Goal: Task Accomplishment & Management: Manage account settings

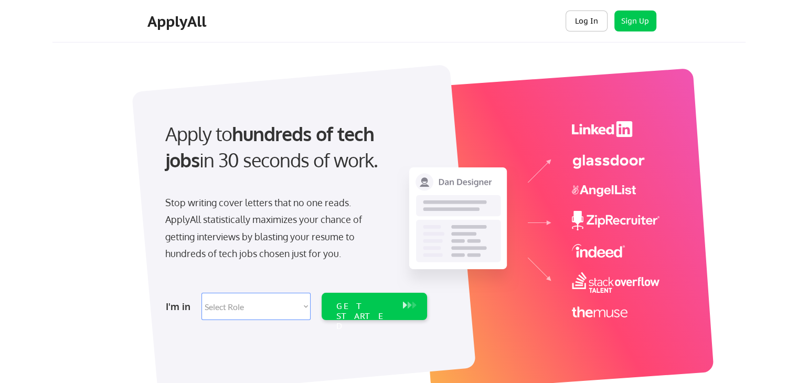
click at [588, 18] on button "Log In" at bounding box center [586, 20] width 42 height 21
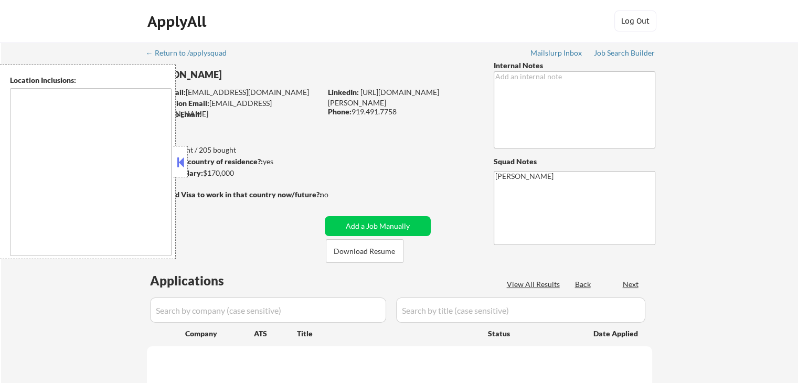
type textarea "[GEOGRAPHIC_DATA], [GEOGRAPHIC_DATA], [GEOGRAPHIC_DATA] [GEOGRAPHIC_DATA], [GEO…"
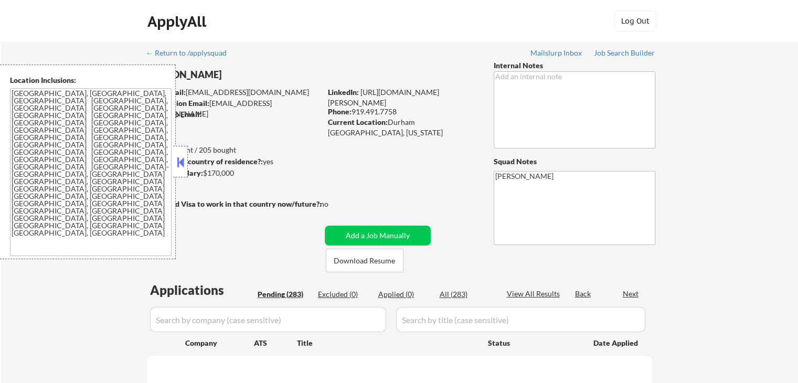
select select ""pending""
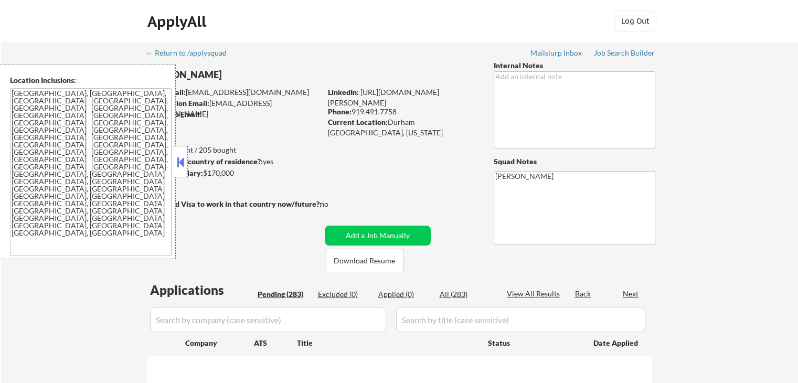
select select ""pending""
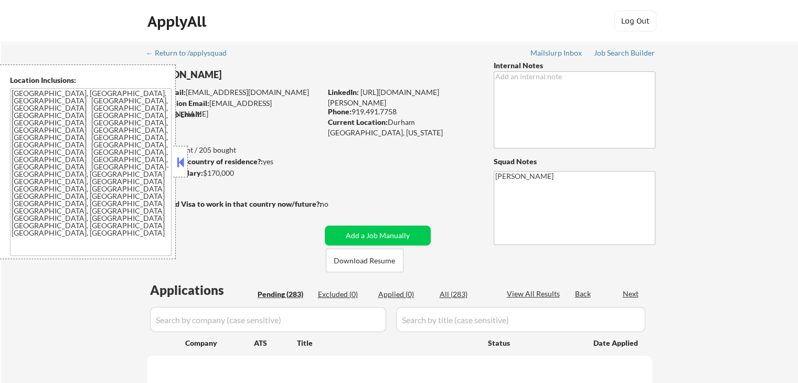
select select ""pending""
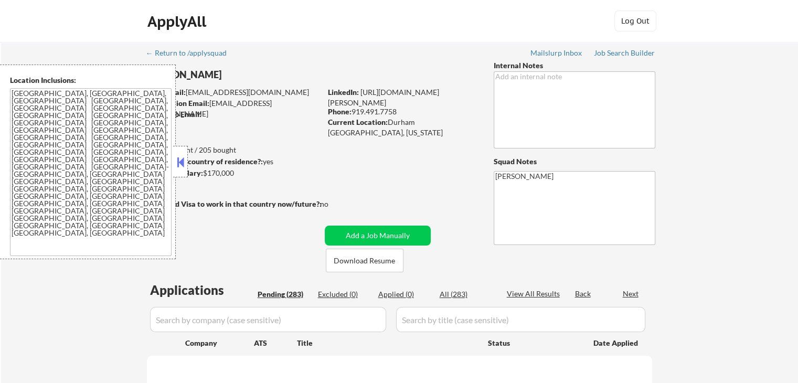
select select ""pending""
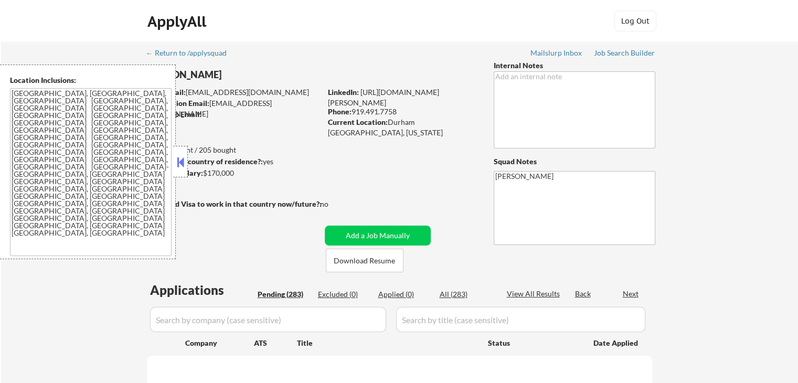
select select ""pending""
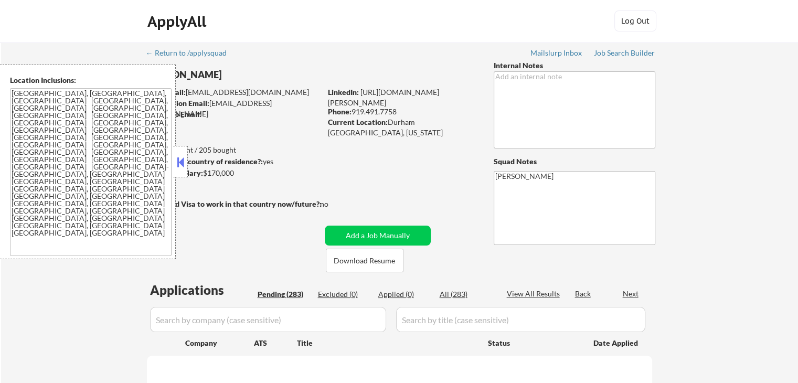
select select ""pending""
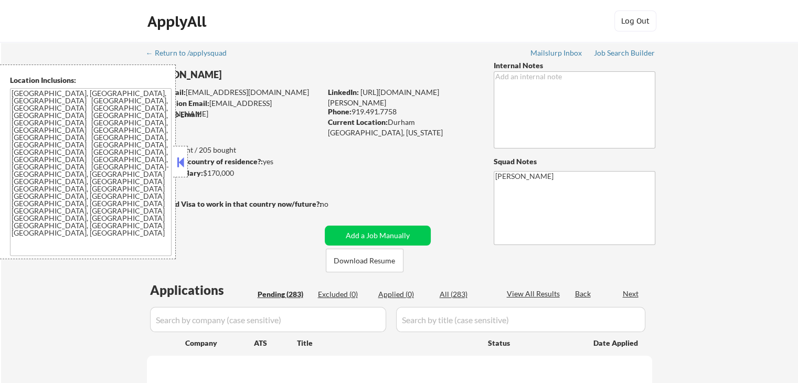
select select ""pending""
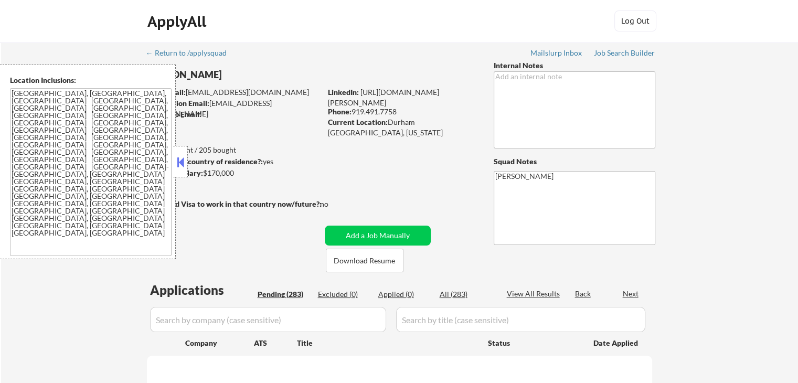
select select ""pending""
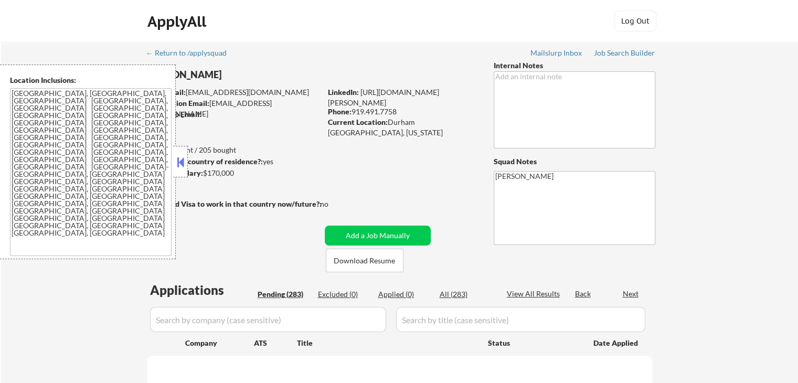
select select ""pending""
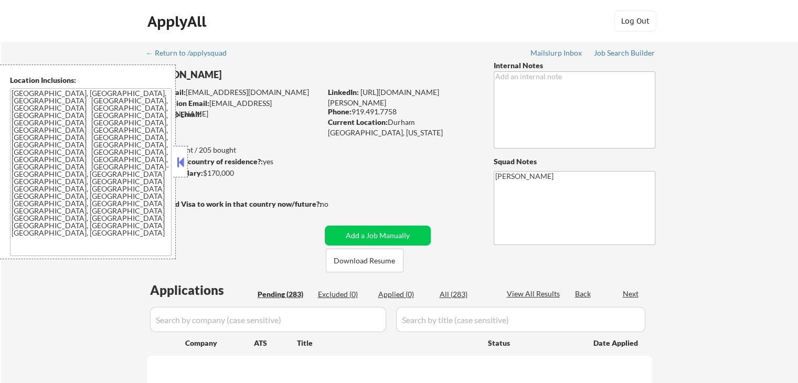
select select ""pending""
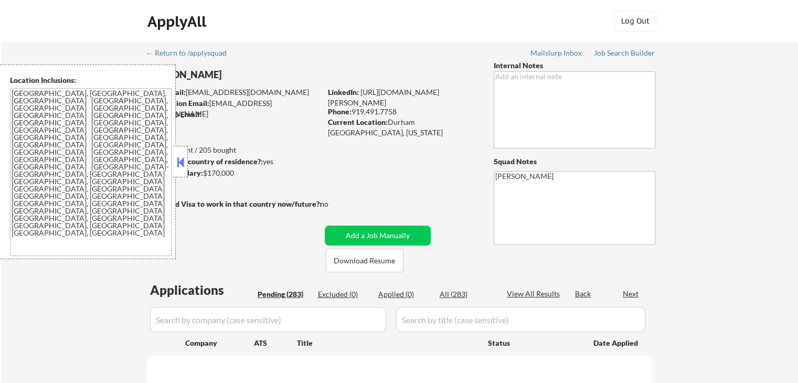
select select ""pending""
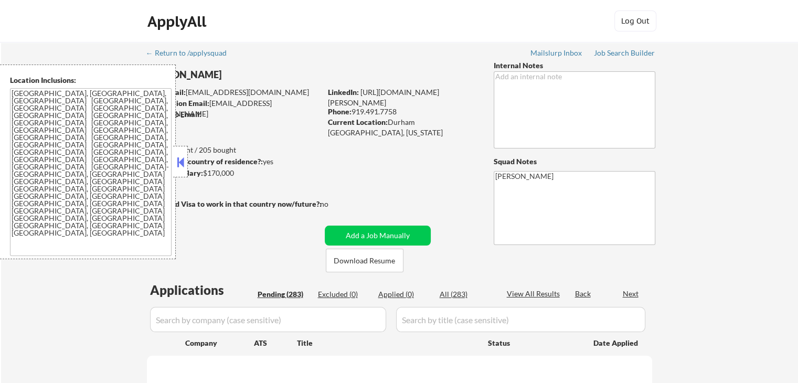
select select ""pending""
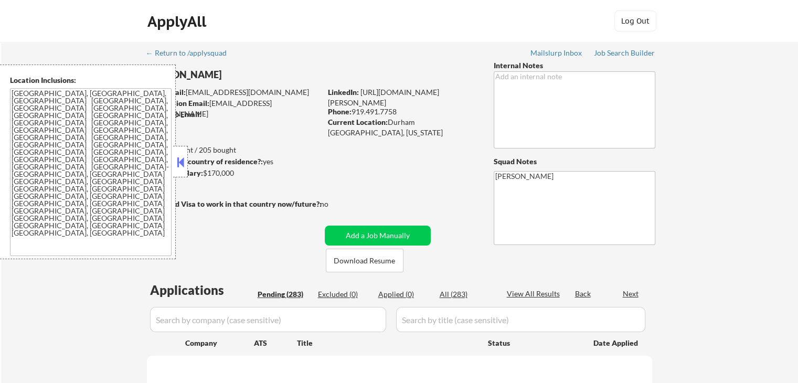
select select ""pending""
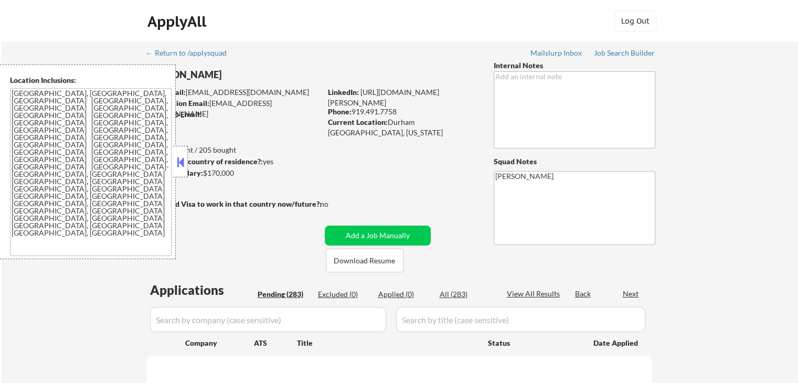
select select ""pending""
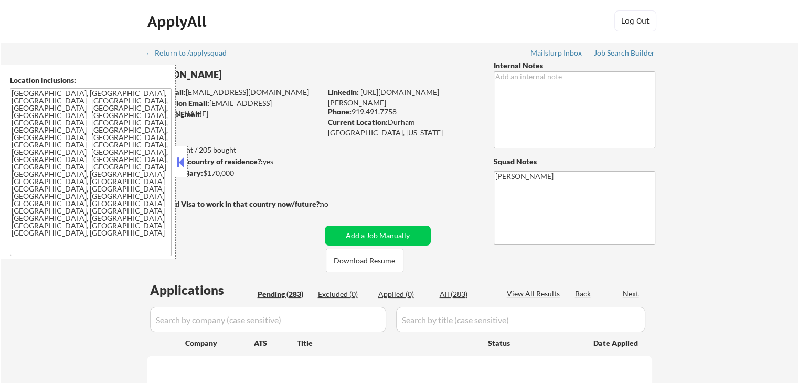
select select ""pending""
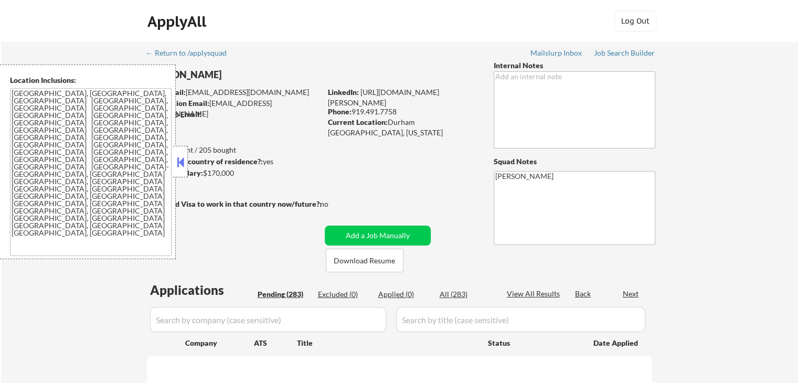
select select ""pending""
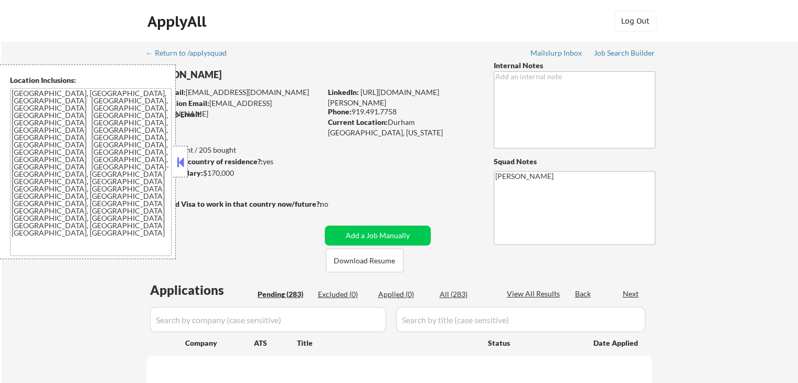
select select ""pending""
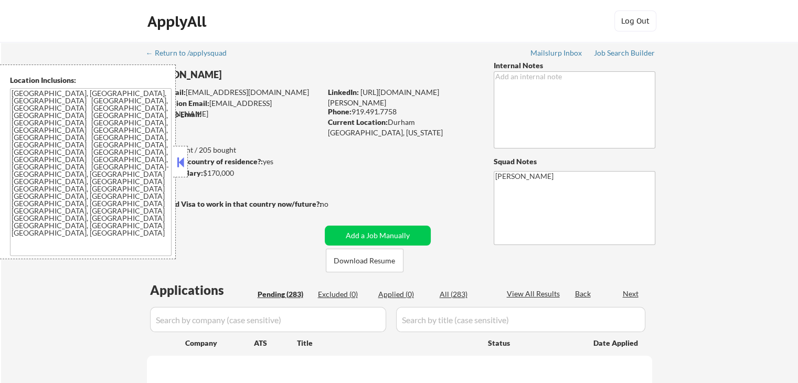
select select ""pending""
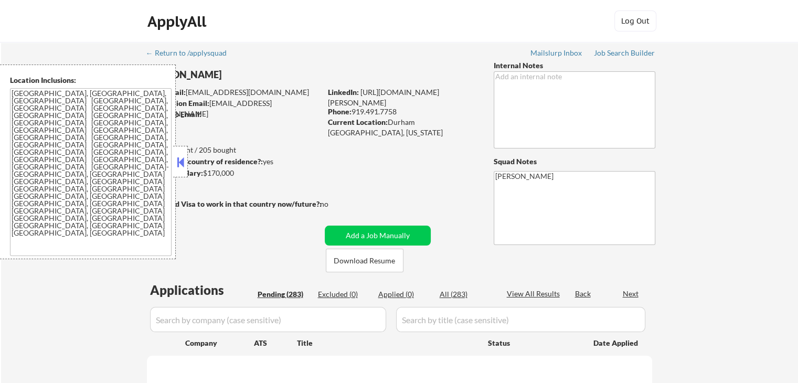
select select ""pending""
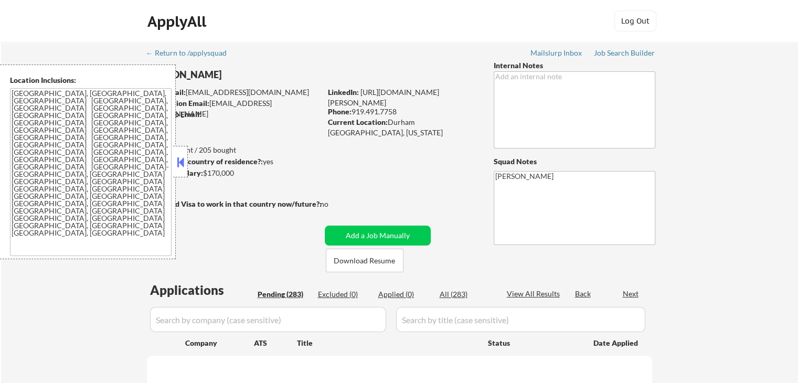
select select ""pending""
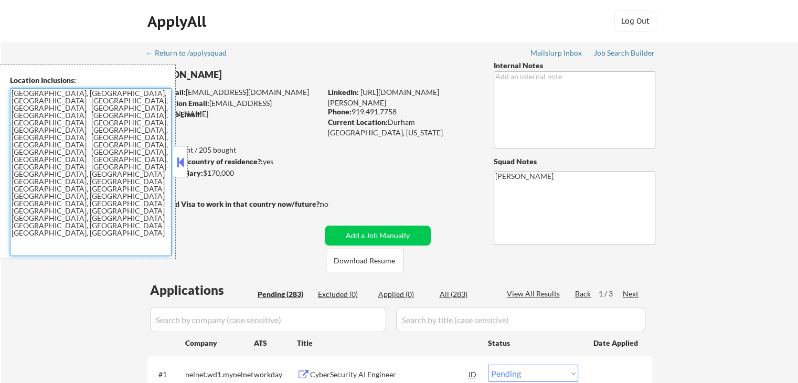
drag, startPoint x: 130, startPoint y: 147, endPoint x: 0, endPoint y: 96, distance: 139.7
click at [0, 96] on div "Location Inclusions: Durham, NC Chapel Hill, NC Morrisville, NC Cary, NC Raleig…" at bounding box center [88, 162] width 176 height 195
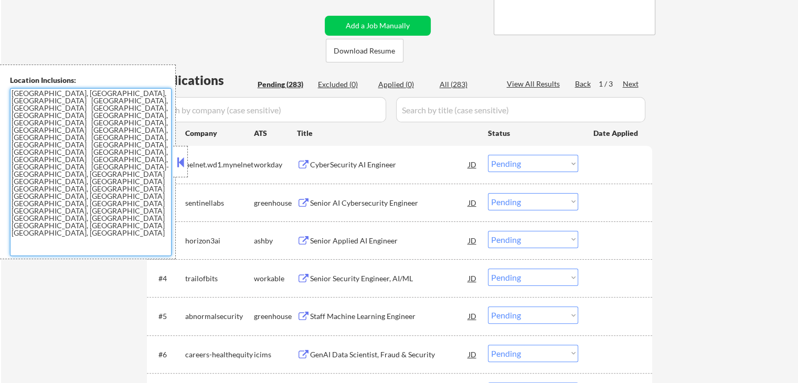
scroll to position [262, 0]
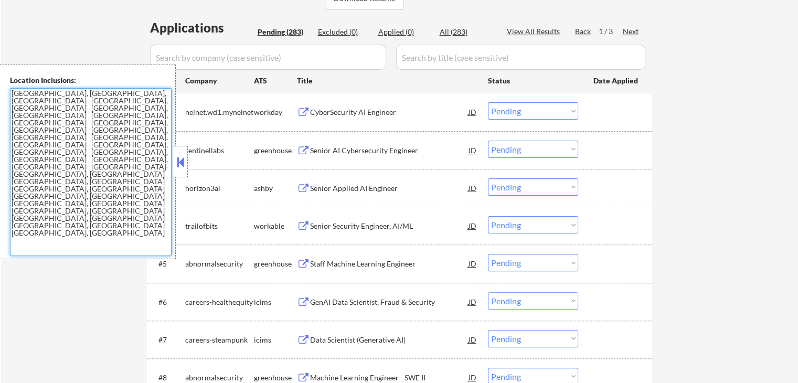
click at [333, 148] on div "Senior AI Cybersecurity Engineer" at bounding box center [389, 150] width 158 height 10
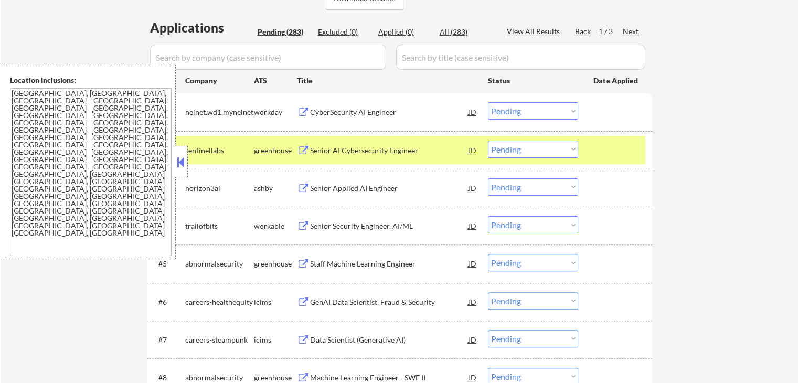
click at [322, 184] on div "Senior Applied AI Engineer" at bounding box center [389, 188] width 158 height 10
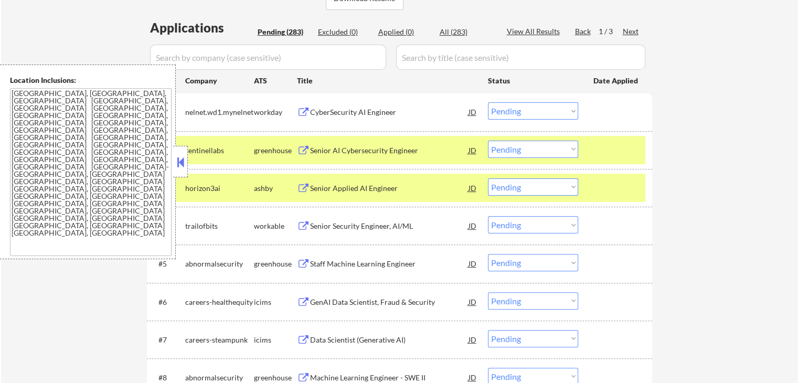
click at [305, 221] on button at bounding box center [303, 226] width 13 height 10
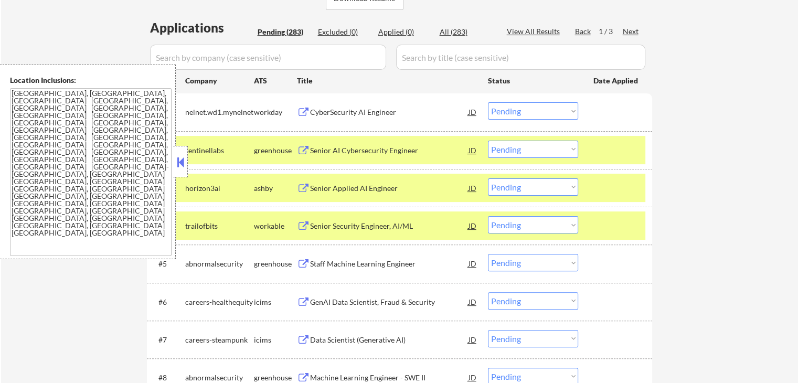
scroll to position [315, 0]
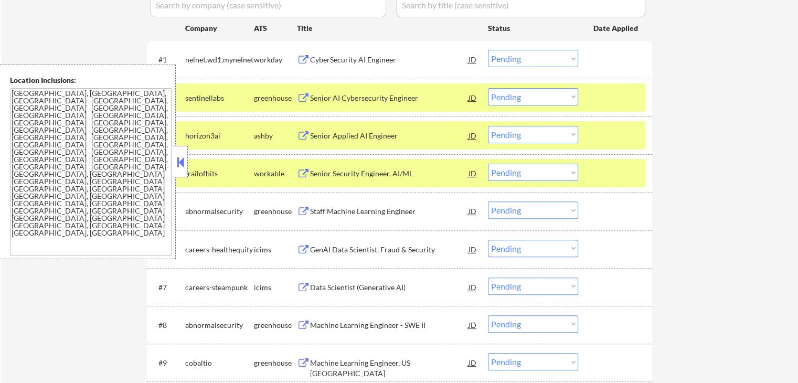
click at [525, 102] on select "Choose an option... Pending Applied Excluded (Questions) Excluded (Expired) Exc…" at bounding box center [533, 96] width 90 height 17
select select ""applied""
click at [488, 88] on select "Choose an option... Pending Applied Excluded (Questions) Excluded (Expired) Exc…" at bounding box center [533, 96] width 90 height 17
click at [510, 134] on select "Choose an option... Pending Applied Excluded (Questions) Excluded (Expired) Exc…" at bounding box center [533, 134] width 90 height 17
select select ""applied""
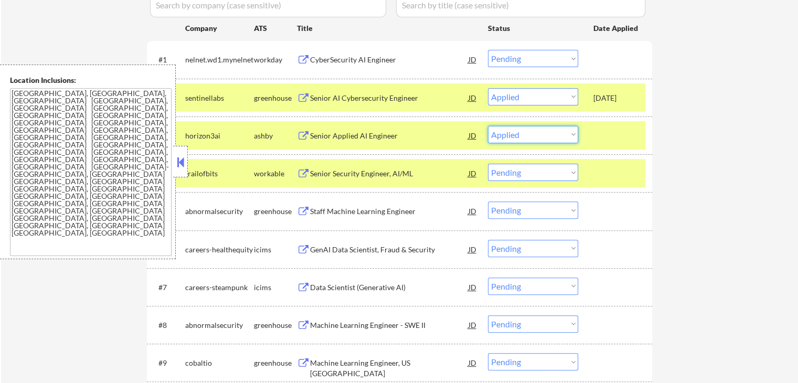
click at [488, 126] on select "Choose an option... Pending Applied Excluded (Questions) Excluded (Expired) Exc…" at bounding box center [533, 134] width 90 height 17
click at [538, 173] on select "Choose an option... Pending Applied Excluded (Questions) Excluded (Expired) Exc…" at bounding box center [533, 172] width 90 height 17
select select ""excluded""
click at [488, 164] on select "Choose an option... Pending Applied Excluded (Questions) Excluded (Expired) Exc…" at bounding box center [533, 172] width 90 height 17
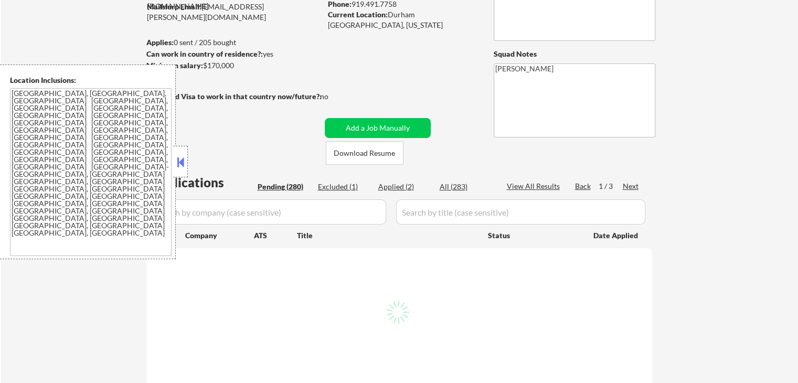
scroll to position [157, 0]
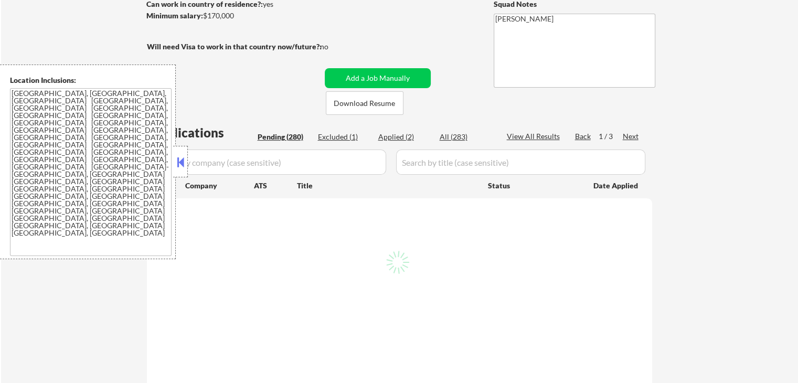
select select ""pending""
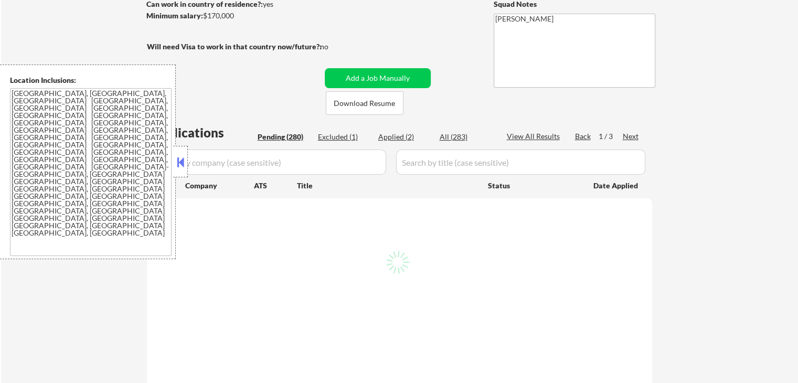
select select ""pending""
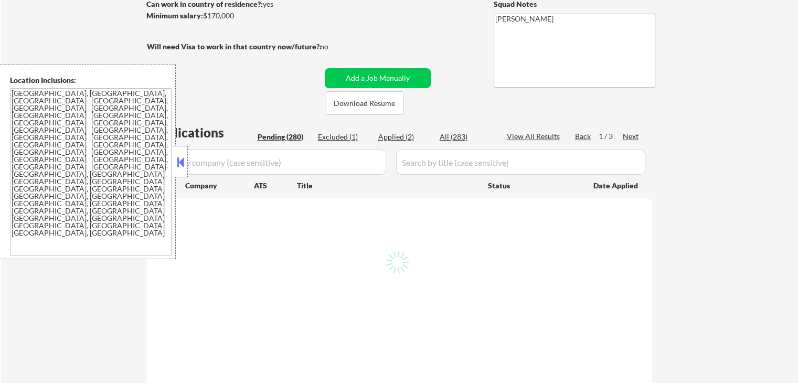
select select ""pending""
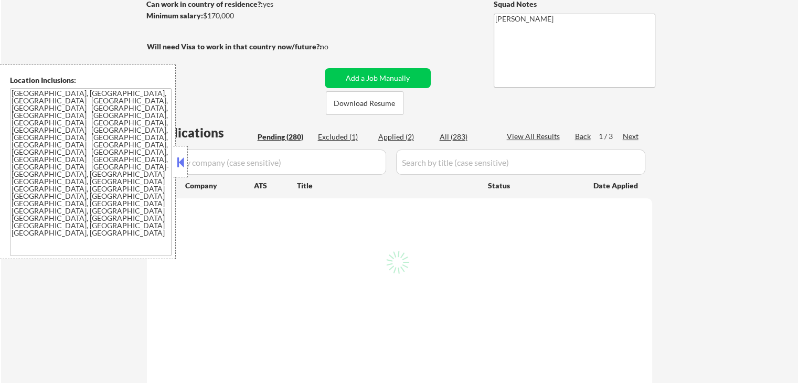
select select ""pending""
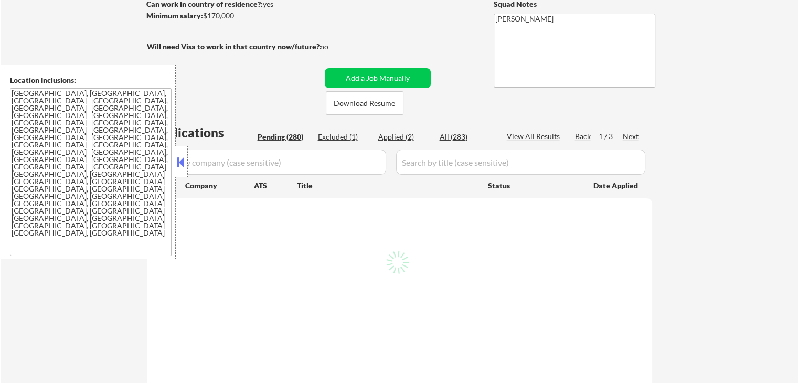
select select ""pending""
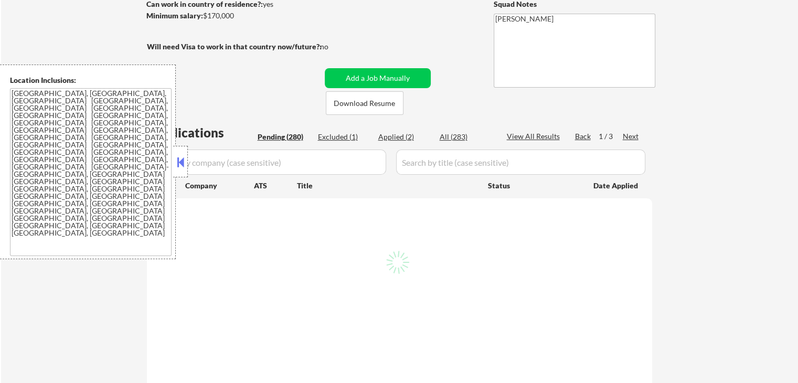
select select ""pending""
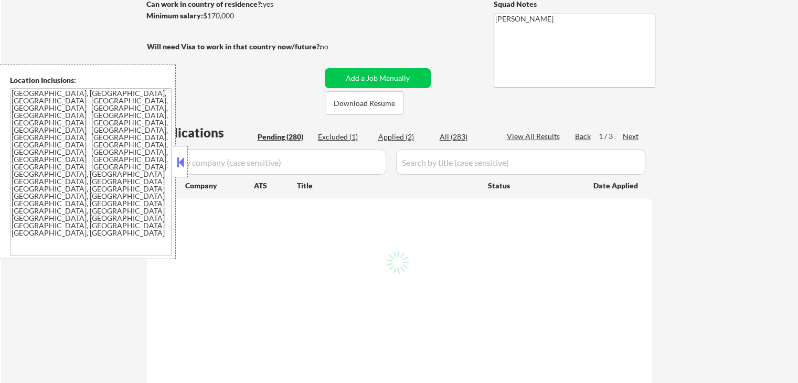
select select ""pending""
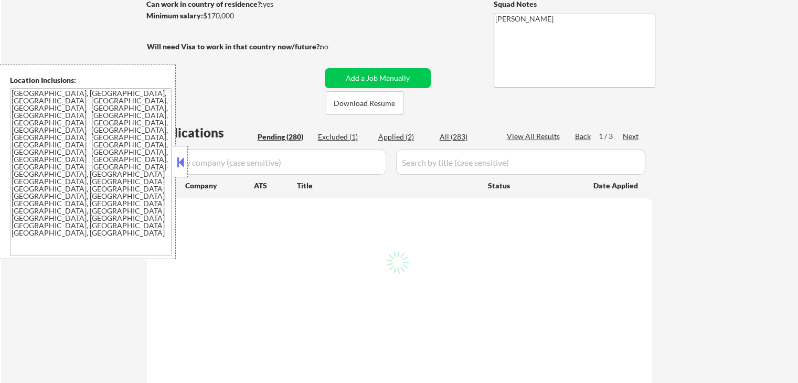
select select ""pending""
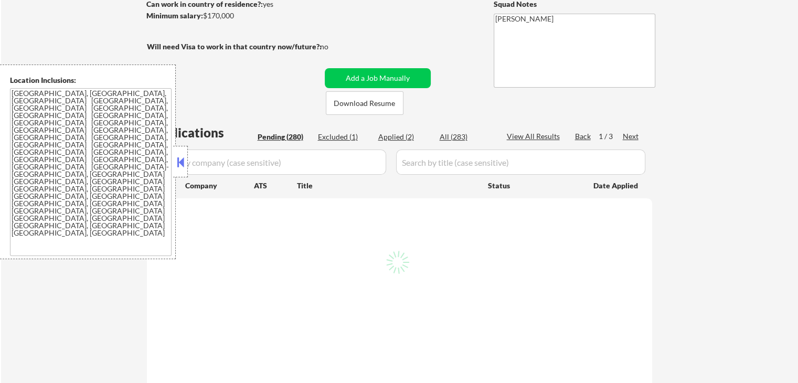
select select ""pending""
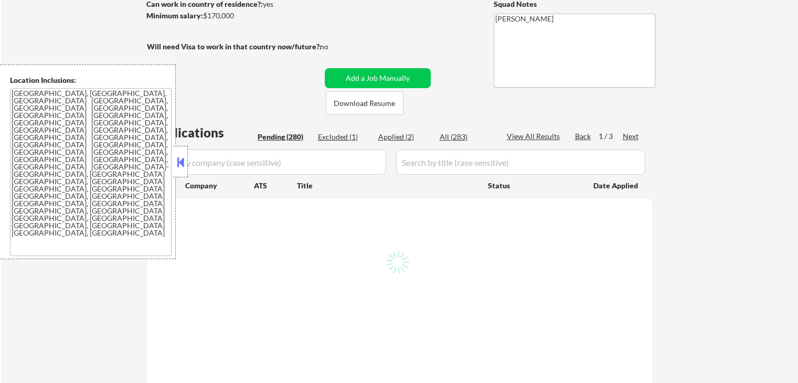
select select ""pending""
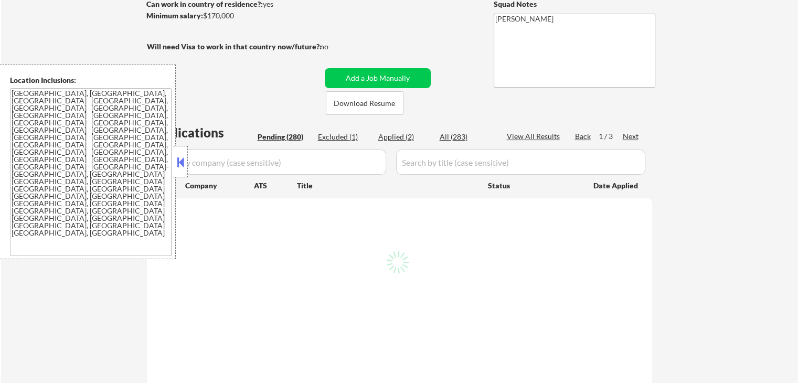
select select ""pending""
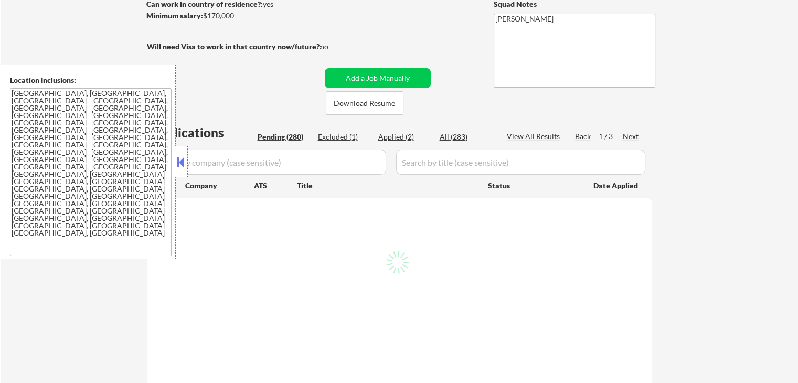
select select ""pending""
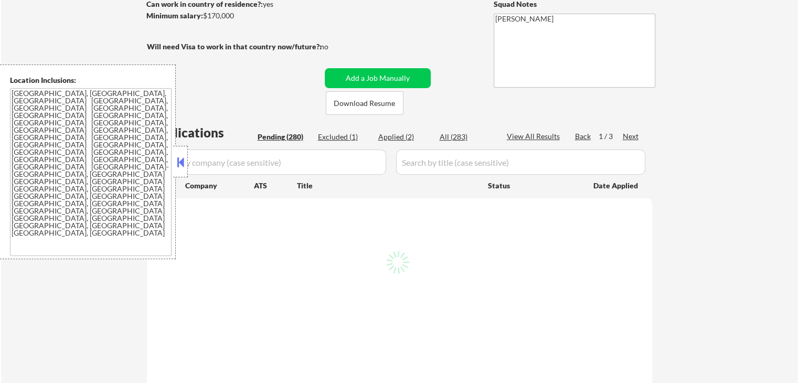
select select ""pending""
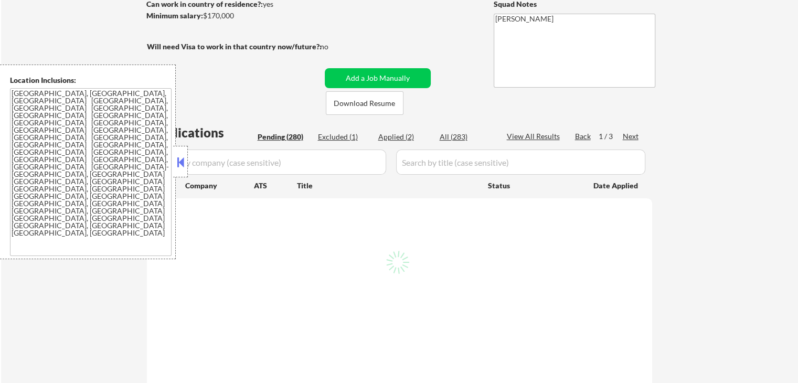
select select ""pending""
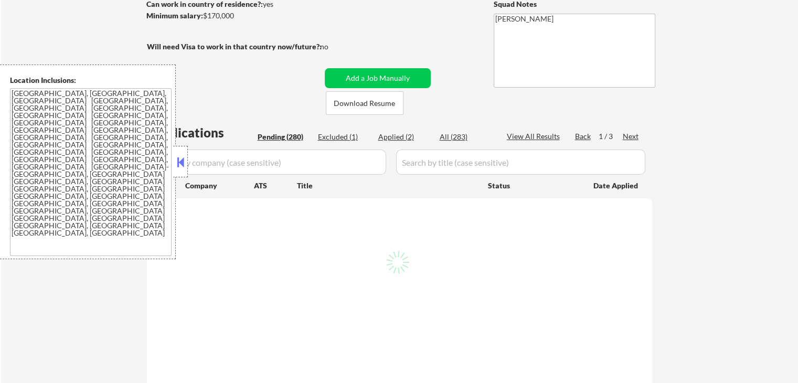
select select ""pending""
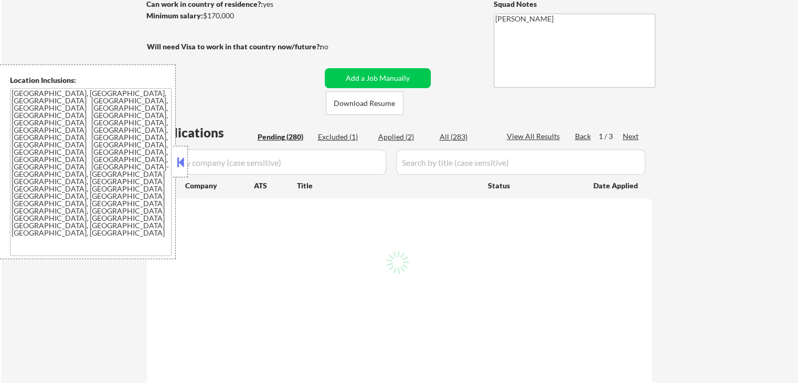
select select ""pending""
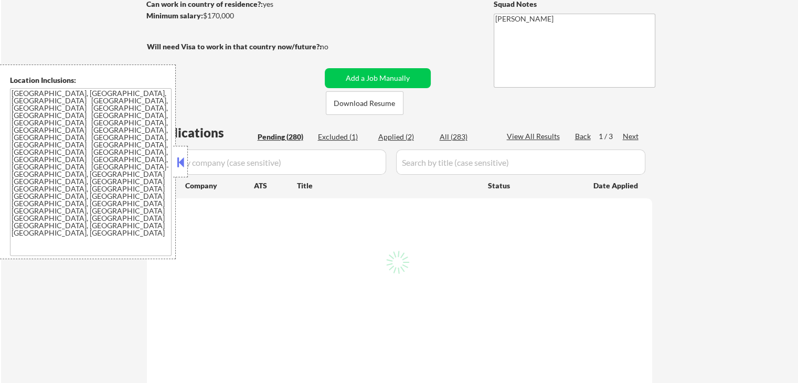
select select ""pending""
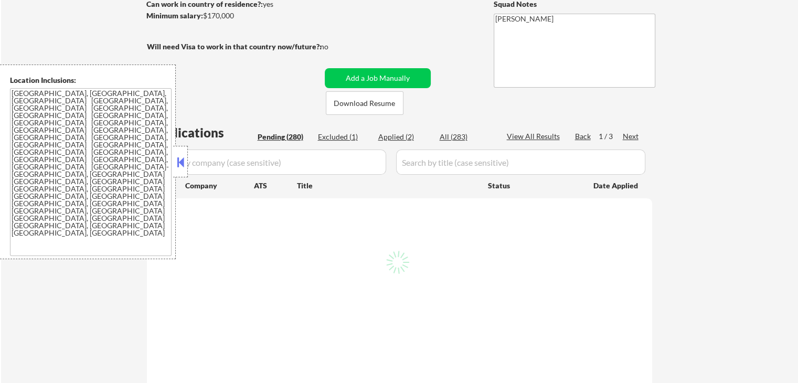
select select ""pending""
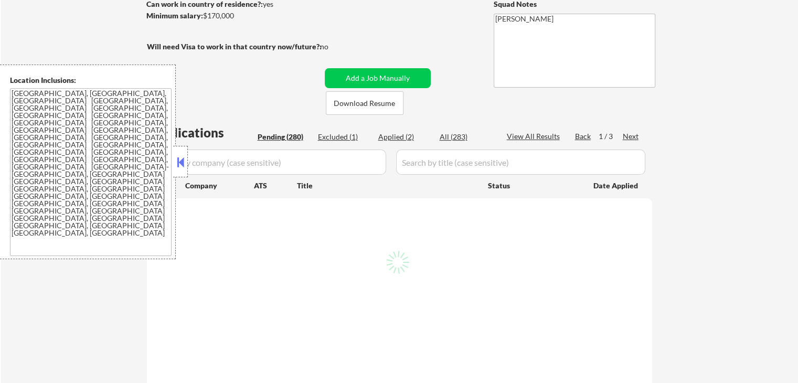
select select ""pending""
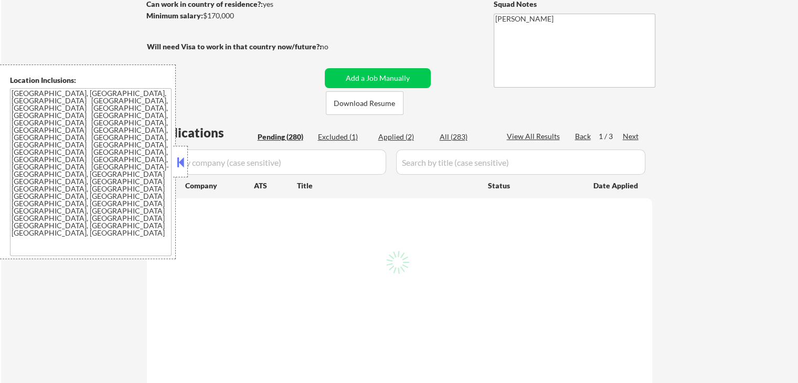
select select ""pending""
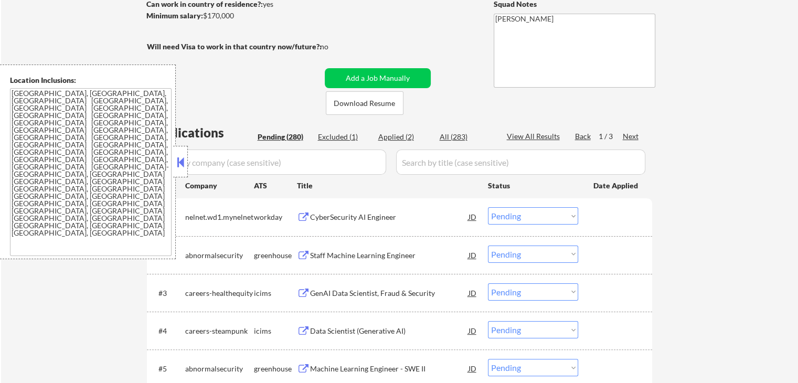
click at [178, 159] on button at bounding box center [181, 162] width 12 height 16
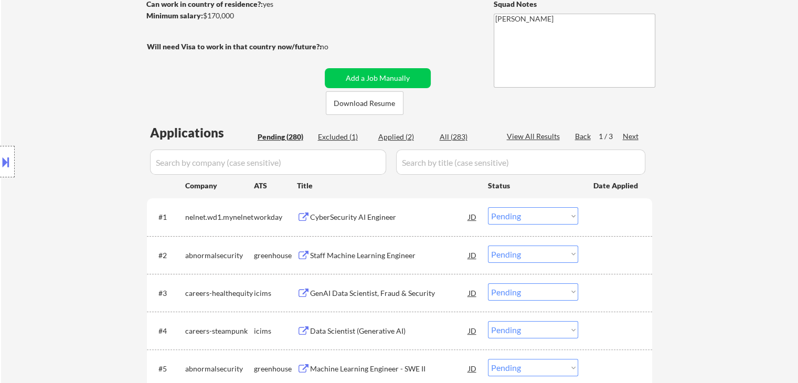
scroll to position [210, 0]
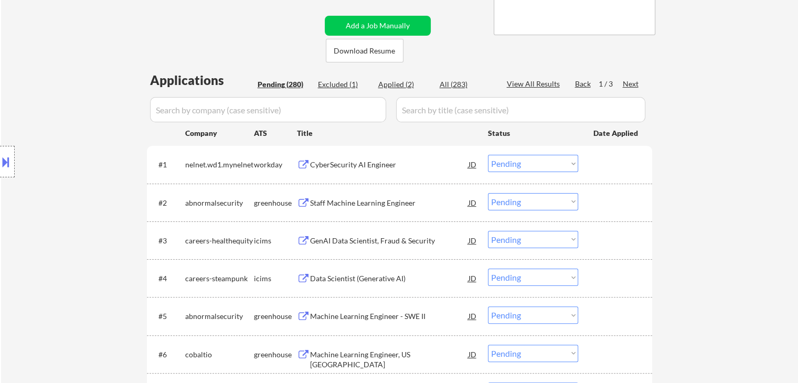
click at [319, 199] on div "Staff Machine Learning Engineer" at bounding box center [389, 203] width 158 height 10
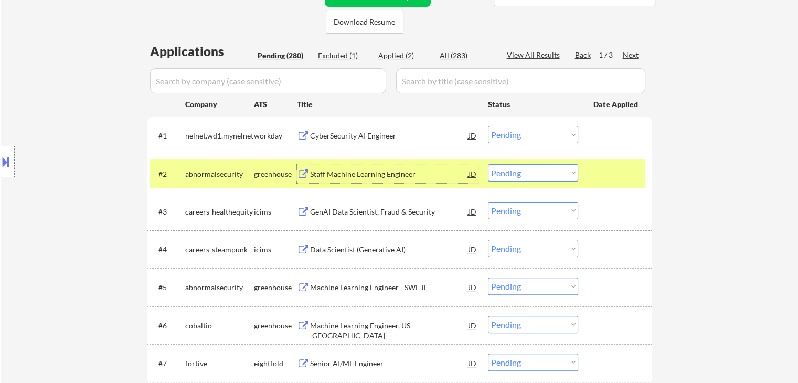
scroll to position [262, 0]
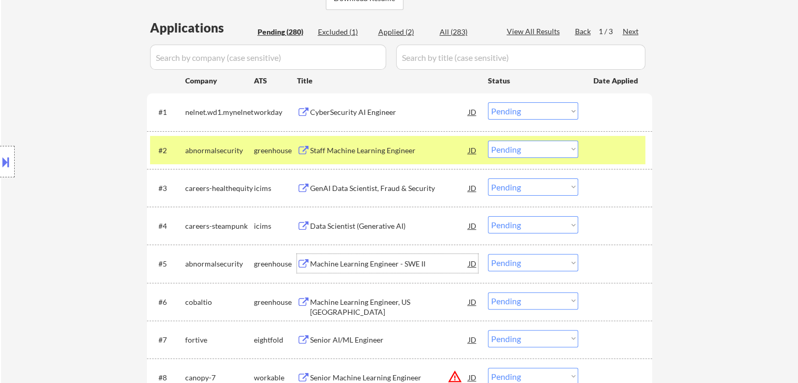
click at [315, 262] on div "Machine Learning Engineer - SWE II" at bounding box center [389, 264] width 158 height 10
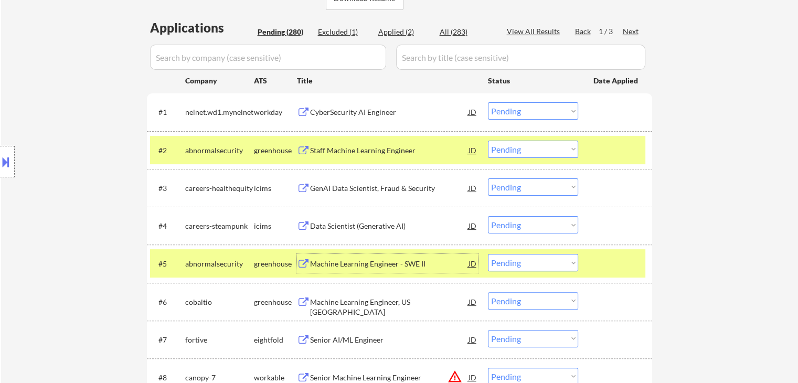
click at [311, 302] on div "Machine Learning Engineer, US East Coast" at bounding box center [389, 307] width 158 height 20
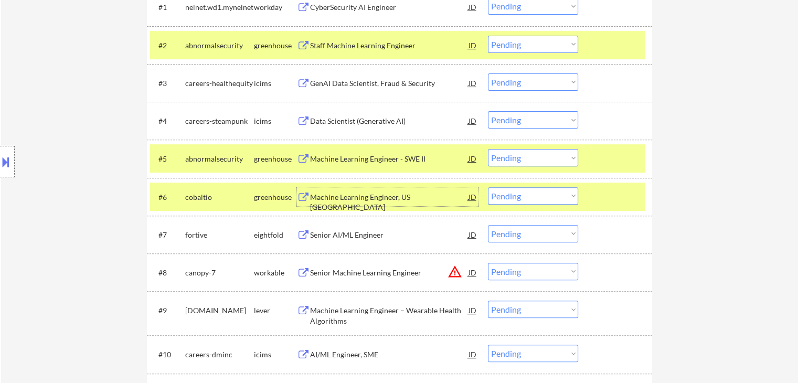
scroll to position [315, 0]
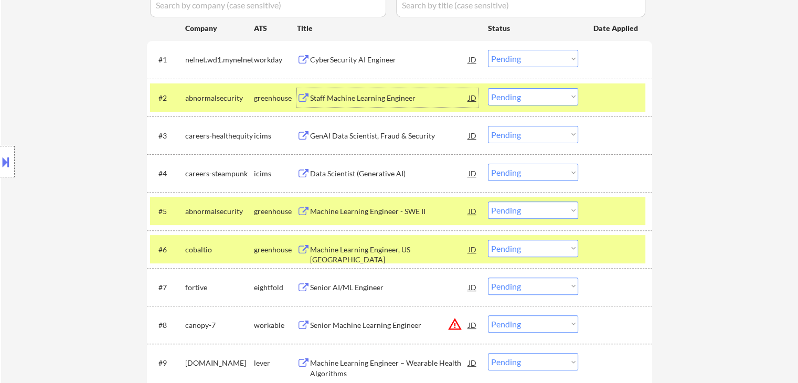
click at [344, 95] on div "Staff Machine Learning Engineer" at bounding box center [389, 98] width 158 height 10
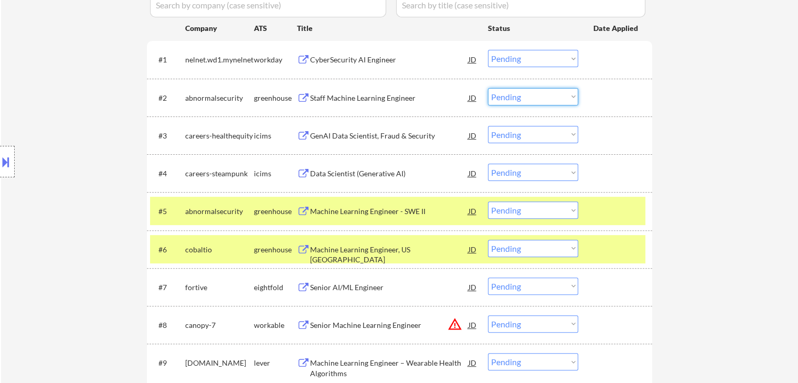
drag, startPoint x: 528, startPoint y: 93, endPoint x: 529, endPoint y: 103, distance: 10.0
click at [528, 93] on select "Choose an option... Pending Applied Excluded (Questions) Excluded (Expired) Exc…" at bounding box center [533, 96] width 90 height 17
click at [488, 88] on select "Choose an option... Pending Applied Excluded (Questions) Excluded (Expired) Exc…" at bounding box center [533, 96] width 90 height 17
select select ""pending""
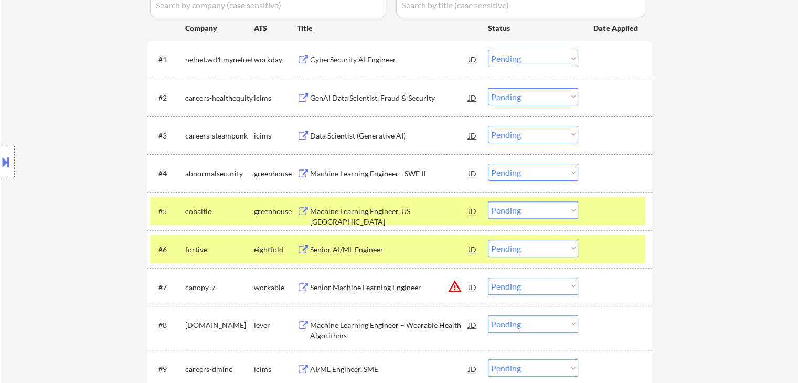
scroll to position [367, 0]
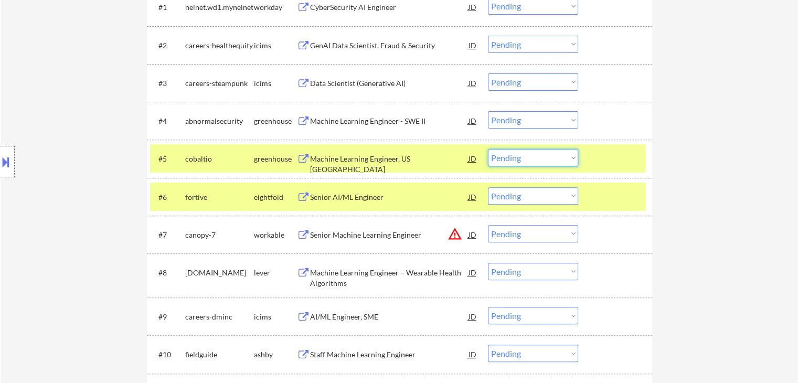
drag, startPoint x: 516, startPoint y: 156, endPoint x: 520, endPoint y: 165, distance: 9.9
click at [518, 158] on select "Choose an option... Pending Applied Excluded (Questions) Excluded (Expired) Exc…" at bounding box center [533, 157] width 90 height 17
select select ""applied""
click at [488, 149] on select "Choose an option... Pending Applied Excluded (Questions) Excluded (Expired) Exc…" at bounding box center [533, 157] width 90 height 17
click at [527, 116] on select "Choose an option... Pending Applied Excluded (Questions) Excluded (Expired) Exc…" at bounding box center [533, 119] width 90 height 17
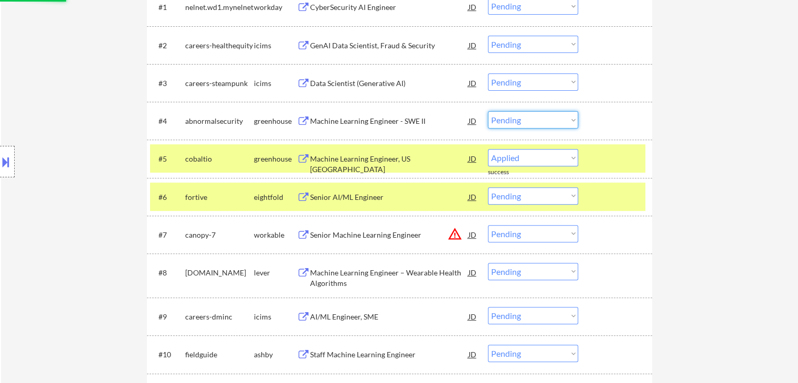
select select ""excluded__other_""
click at [488, 111] on select "Choose an option... Pending Applied Excluded (Questions) Excluded (Expired) Exc…" at bounding box center [533, 119] width 90 height 17
select select ""pending""
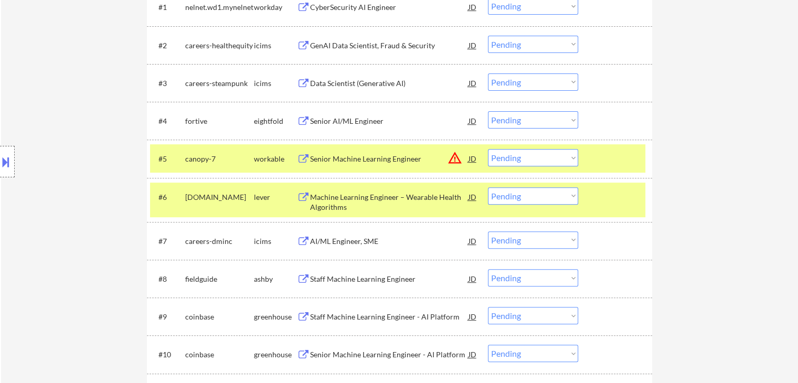
click at [362, 156] on div "Senior Machine Learning Engineer" at bounding box center [389, 159] width 158 height 10
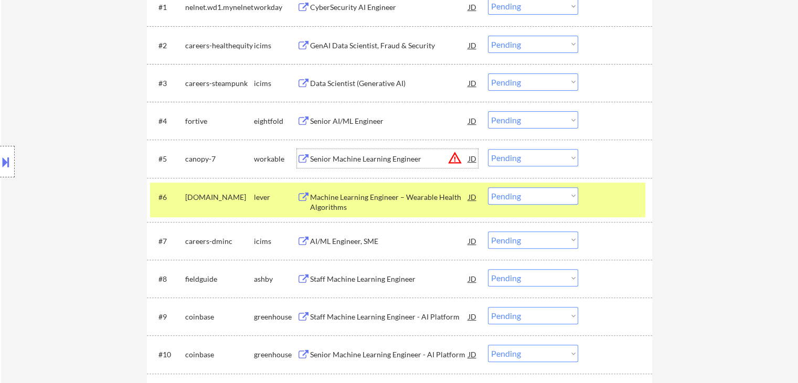
click at [10, 153] on div at bounding box center [7, 161] width 15 height 31
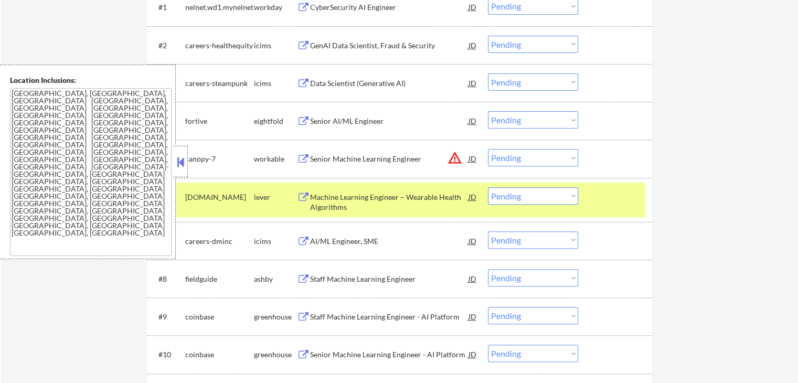
scroll to position [420, 0]
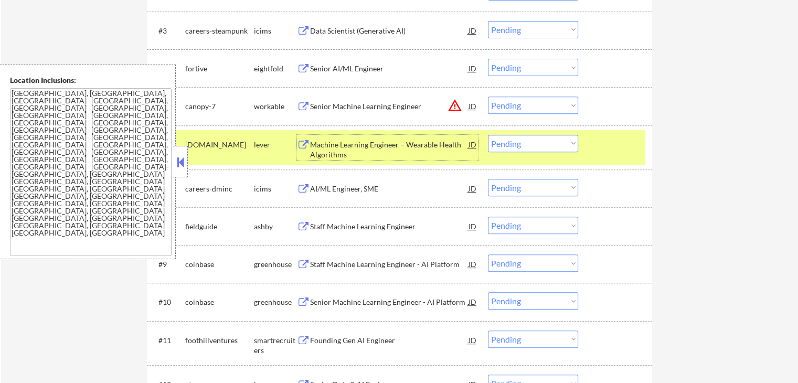
click at [361, 147] on div "Machine Learning Engineer – Wearable Health Algorithms" at bounding box center [389, 150] width 158 height 20
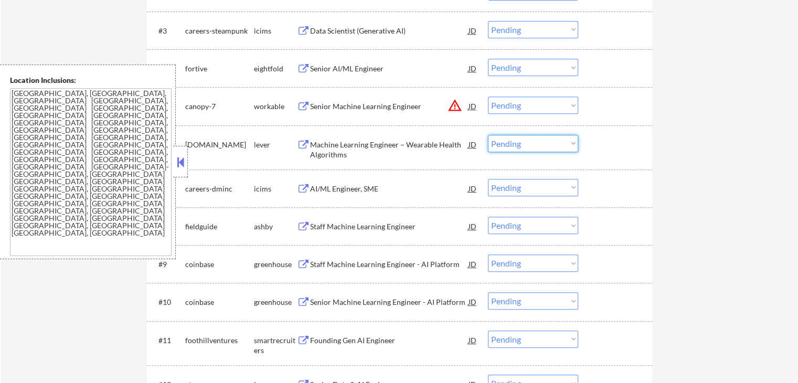
click at [532, 143] on select "Choose an option... Pending Applied Excluded (Questions) Excluded (Expired) Exc…" at bounding box center [533, 143] width 90 height 17
click at [488, 135] on select "Choose an option... Pending Applied Excluded (Questions) Excluded (Expired) Exc…" at bounding box center [533, 143] width 90 height 17
click at [329, 223] on div "Staff Machine Learning Engineer" at bounding box center [389, 226] width 158 height 10
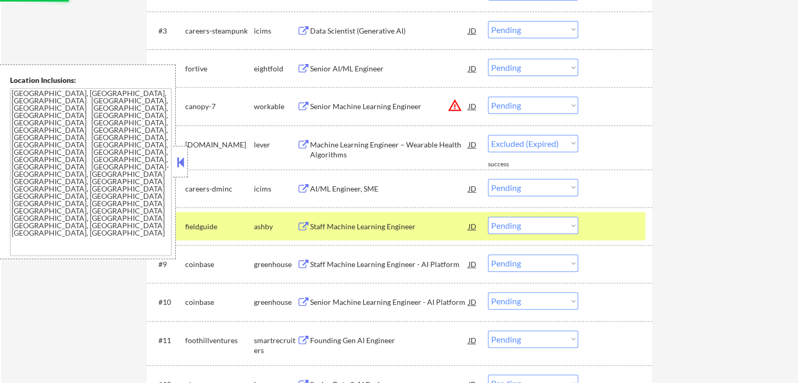
select select ""pending""
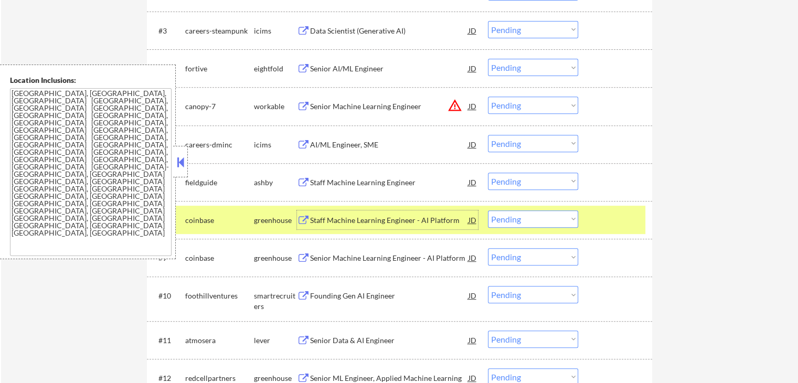
scroll to position [472, 0]
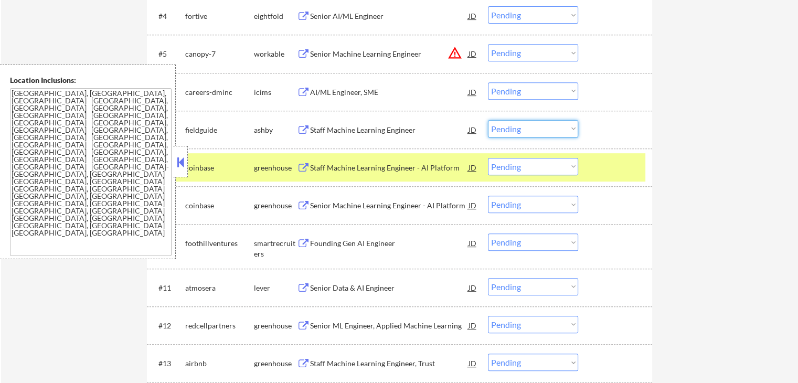
drag, startPoint x: 512, startPoint y: 127, endPoint x: 518, endPoint y: 131, distance: 6.6
click at [512, 127] on select "Choose an option... Pending Applied Excluded (Questions) Excluded (Expired) Exc…" at bounding box center [533, 128] width 90 height 17
select select ""applied""
click at [488, 120] on select "Choose an option... Pending Applied Excluded (Questions) Excluded (Expired) Exc…" at bounding box center [533, 128] width 90 height 17
click at [531, 57] on select "Choose an option... Pending Applied Excluded (Questions) Excluded (Expired) Exc…" at bounding box center [533, 52] width 90 height 17
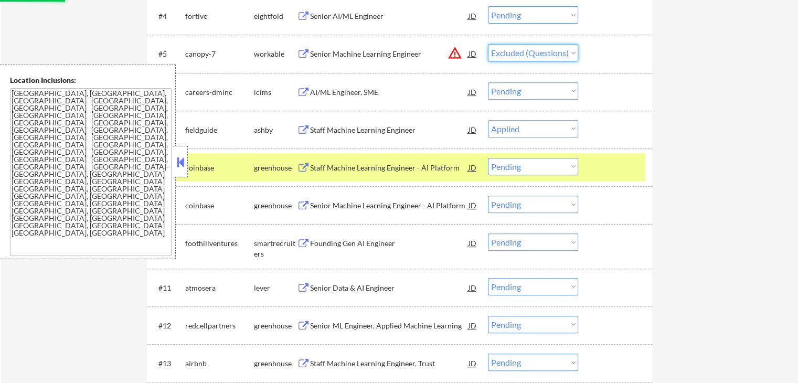
click at [488, 44] on select "Choose an option... Pending Applied Excluded (Questions) Excluded (Expired) Exc…" at bounding box center [533, 52] width 90 height 17
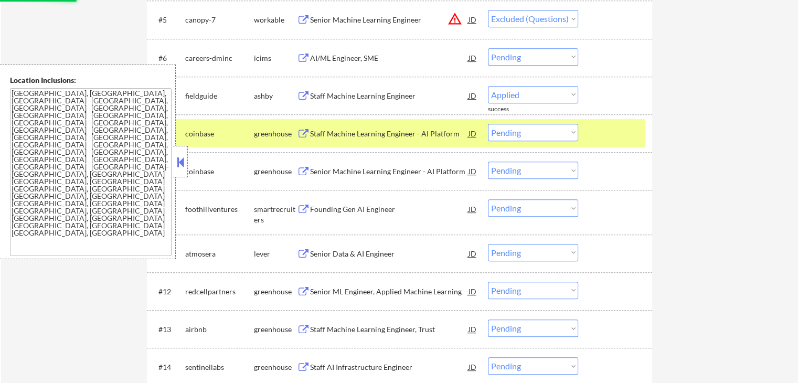
scroll to position [525, 0]
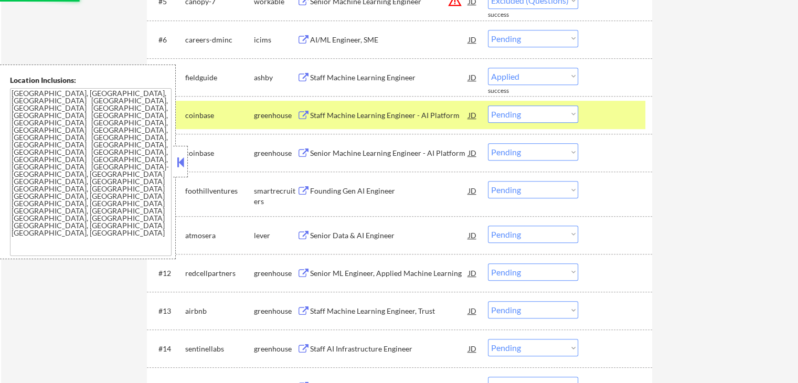
select select ""pending""
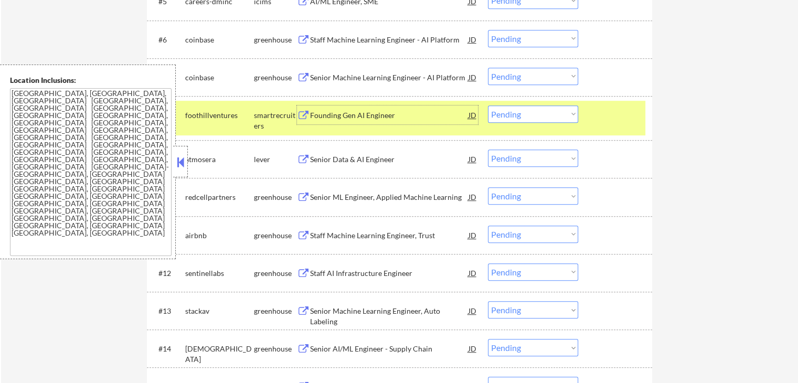
click at [337, 116] on div "Founding Gen AI Engineer" at bounding box center [389, 115] width 158 height 10
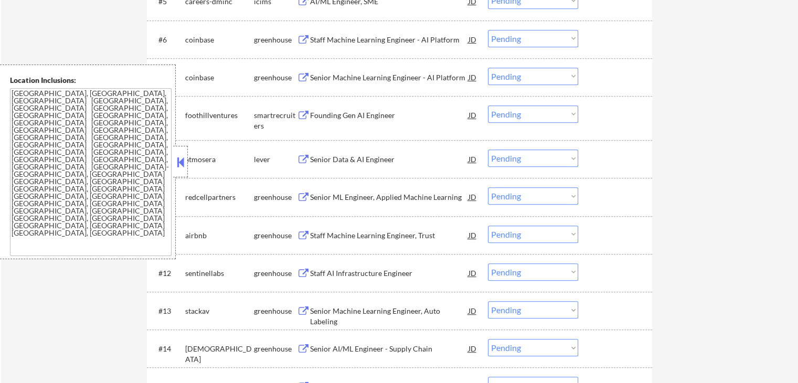
click at [326, 79] on div "Senior Machine Learning Engineer - AI Platform" at bounding box center [389, 77] width 158 height 10
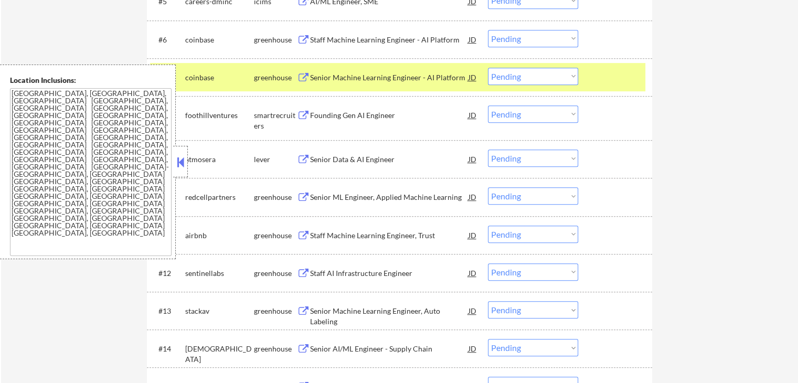
click at [330, 39] on div "Staff Machine Learning Engineer - AI Platform" at bounding box center [389, 40] width 158 height 10
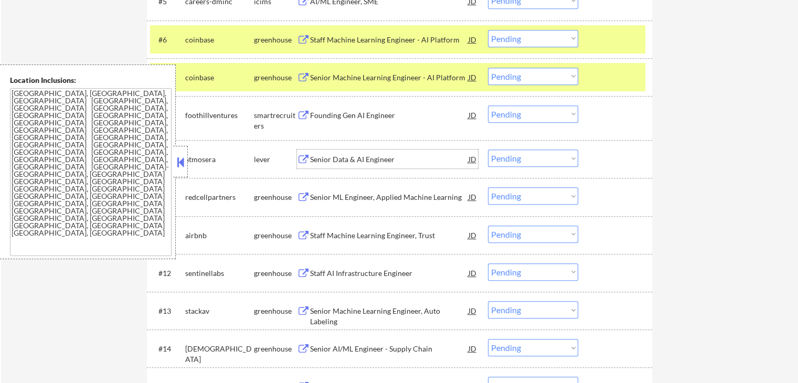
click at [312, 159] on div "Senior Data & AI Engineer" at bounding box center [389, 159] width 158 height 10
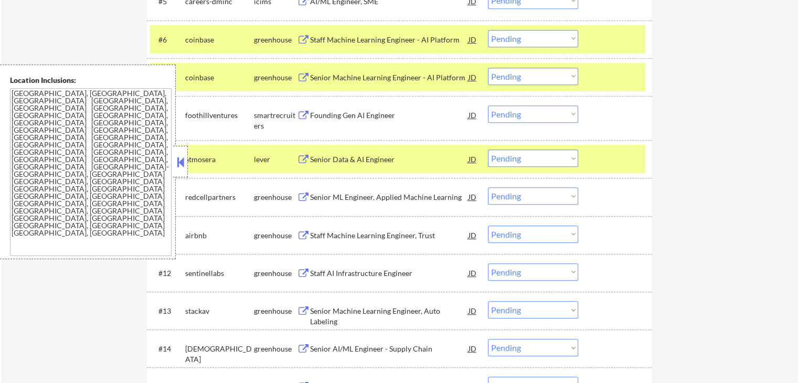
click at [312, 195] on div "Senior ML Engineer, Applied Machine Learning" at bounding box center [389, 197] width 158 height 10
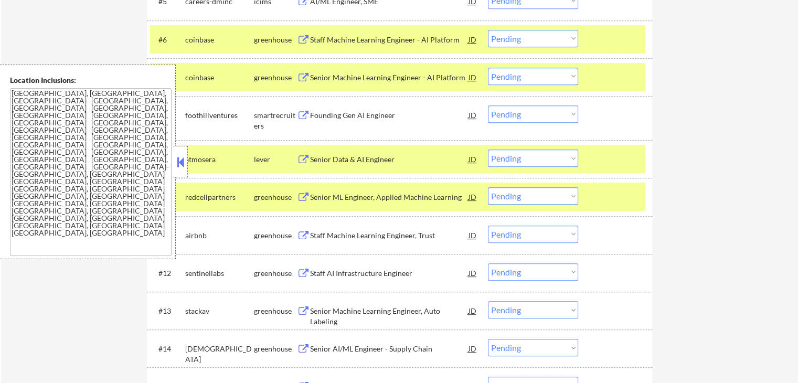
click at [317, 238] on div "Staff Machine Learning Engineer, Trust" at bounding box center [389, 235] width 158 height 10
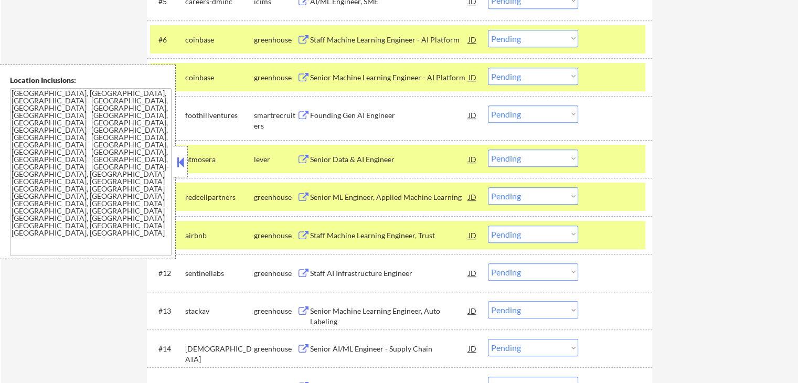
click at [313, 267] on div "Staff AI Infrastructure Engineer" at bounding box center [389, 272] width 158 height 19
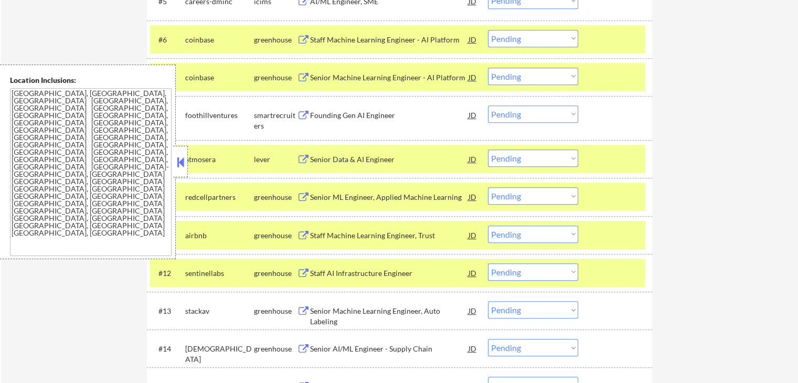
click at [309, 313] on button at bounding box center [303, 311] width 13 height 10
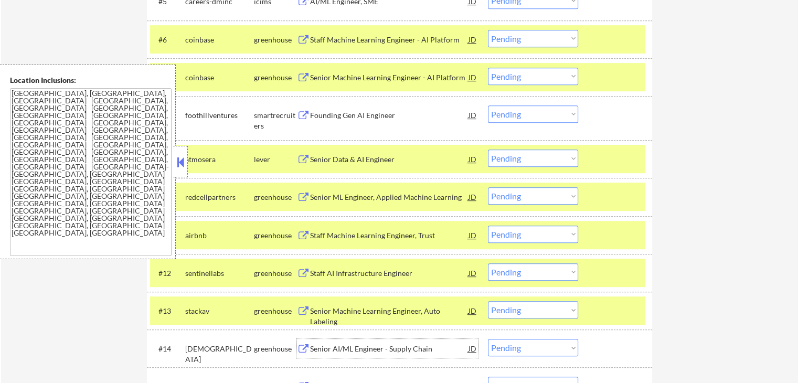
click at [312, 349] on div "Senior AI/ML Engineer - Supply Chain" at bounding box center [389, 349] width 158 height 10
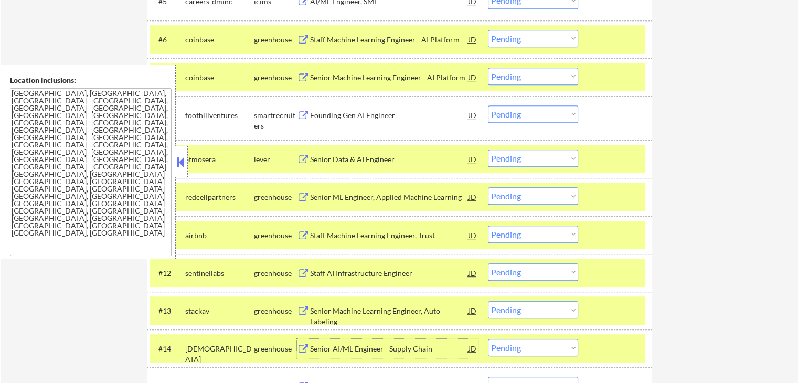
click at [515, 114] on select "Choose an option... Pending Applied Excluded (Questions) Excluded (Expired) Exc…" at bounding box center [533, 113] width 90 height 17
click at [488, 105] on select "Choose an option... Pending Applied Excluded (Questions) Excluded (Expired) Exc…" at bounding box center [533, 113] width 90 height 17
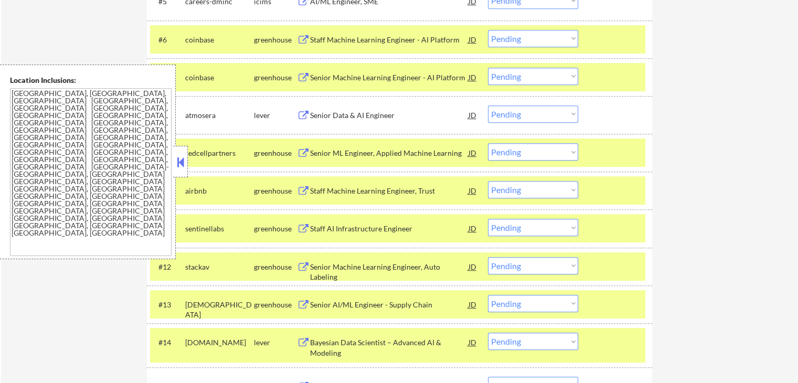
click at [522, 113] on select "Choose an option... Pending Applied Excluded (Questions) Excluded (Expired) Exc…" at bounding box center [533, 113] width 90 height 17
click at [488, 105] on select "Choose an option... Pending Applied Excluded (Questions) Excluded (Expired) Exc…" at bounding box center [533, 113] width 90 height 17
select select ""pending""
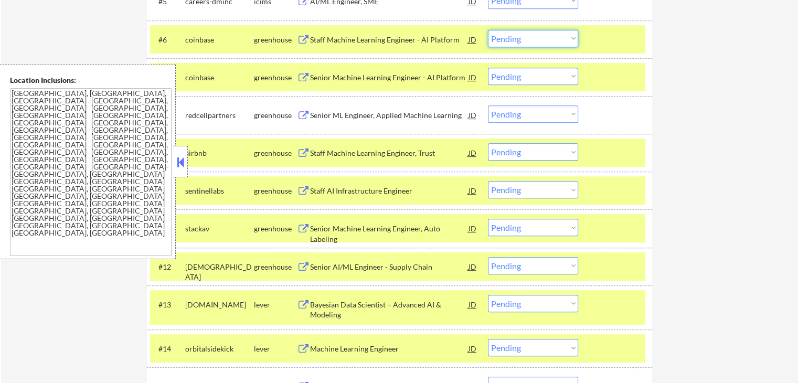
drag, startPoint x: 530, startPoint y: 38, endPoint x: 529, endPoint y: 45, distance: 6.9
click at [530, 38] on select "Choose an option... Pending Applied Excluded (Questions) Excluded (Expired) Exc…" at bounding box center [533, 38] width 90 height 17
click at [488, 30] on select "Choose an option... Pending Applied Excluded (Questions) Excluded (Expired) Exc…" at bounding box center [533, 38] width 90 height 17
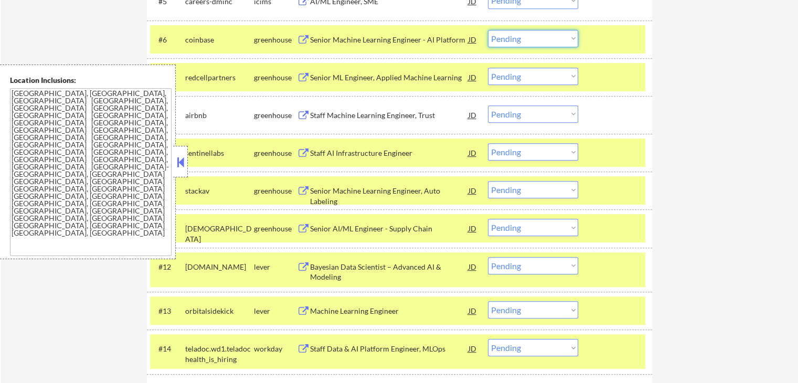
click at [511, 38] on select "Choose an option... Pending Applied Excluded (Questions) Excluded (Expired) Exc…" at bounding box center [533, 38] width 90 height 17
click at [488, 30] on select "Choose an option... Pending Applied Excluded (Questions) Excluded (Expired) Exc…" at bounding box center [533, 38] width 90 height 17
select select ""pending""
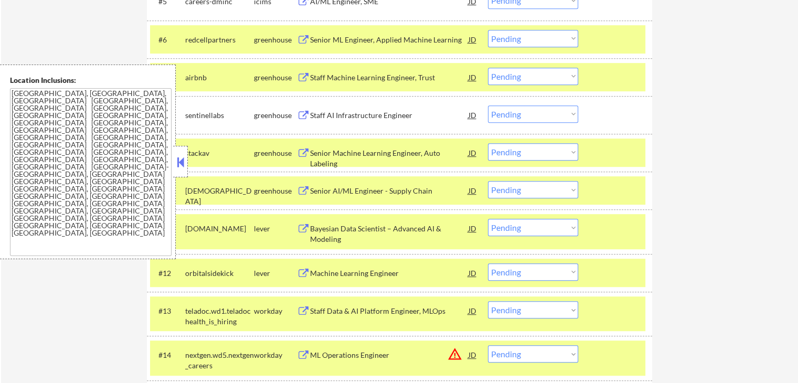
drag, startPoint x: 511, startPoint y: 70, endPoint x: 515, endPoint y: 79, distance: 9.6
click at [511, 70] on select "Choose an option... Pending Applied Excluded (Questions) Excluded (Expired) Exc…" at bounding box center [533, 76] width 90 height 17
select select ""applied""
click at [488, 68] on select "Choose an option... Pending Applied Excluded (Questions) Excluded (Expired) Exc…" at bounding box center [533, 76] width 90 height 17
click at [522, 40] on select "Choose an option... Pending Applied Excluded (Questions) Excluded (Expired) Exc…" at bounding box center [533, 38] width 90 height 17
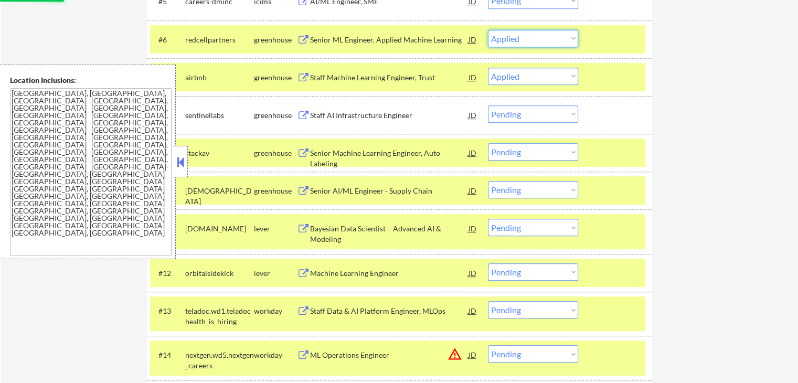
click at [488, 30] on select "Choose an option... Pending Applied Excluded (Questions) Excluded (Expired) Exc…" at bounding box center [533, 38] width 90 height 17
select select ""pending""
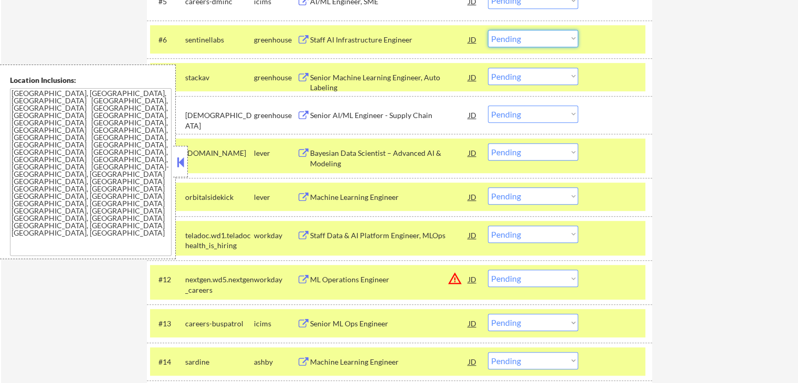
click at [504, 40] on select "Choose an option... Pending Applied Excluded (Questions) Excluded (Expired) Exc…" at bounding box center [533, 38] width 90 height 17
click at [488, 30] on select "Choose an option... Pending Applied Excluded (Questions) Excluded (Expired) Exc…" at bounding box center [533, 38] width 90 height 17
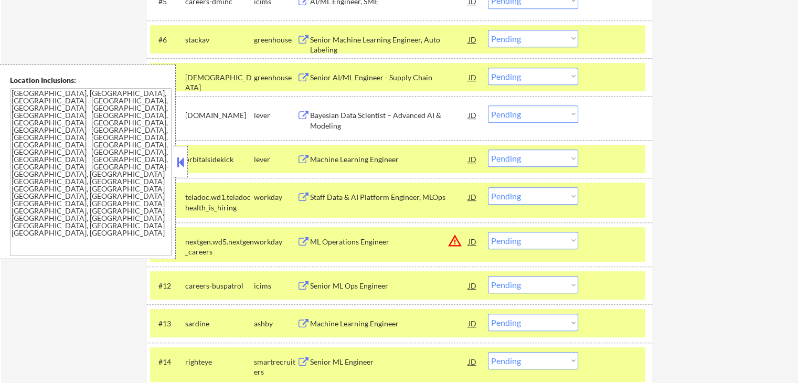
click at [540, 37] on select "Choose an option... Pending Applied Excluded (Questions) Excluded (Expired) Exc…" at bounding box center [533, 38] width 90 height 17
click at [488, 30] on select "Choose an option... Pending Applied Excluded (Questions) Excluded (Expired) Exc…" at bounding box center [533, 38] width 90 height 17
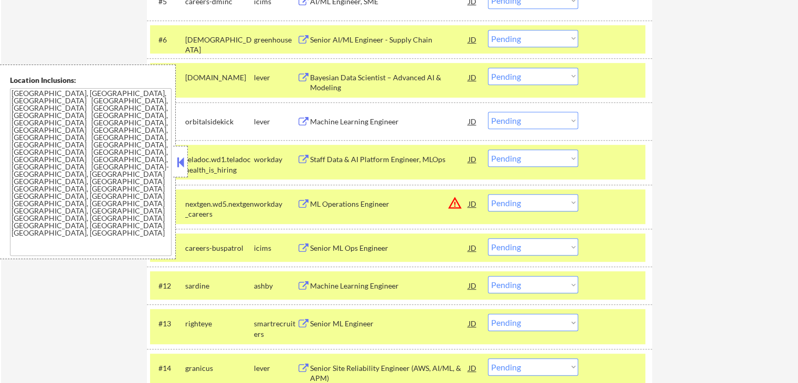
click at [500, 42] on select "Choose an option... Pending Applied Excluded (Questions) Excluded (Expired) Exc…" at bounding box center [533, 38] width 90 height 17
click at [488, 30] on select "Choose an option... Pending Applied Excluded (Questions) Excluded (Expired) Exc…" at bounding box center [533, 38] width 90 height 17
click at [323, 81] on div "Bayesian Data Scientist – Advanced AI & Modeling" at bounding box center [389, 82] width 158 height 20
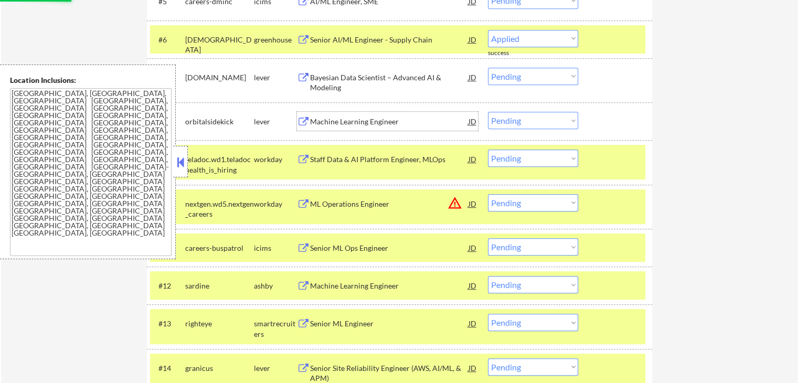
click at [316, 122] on div "Machine Learning Engineer" at bounding box center [389, 121] width 158 height 10
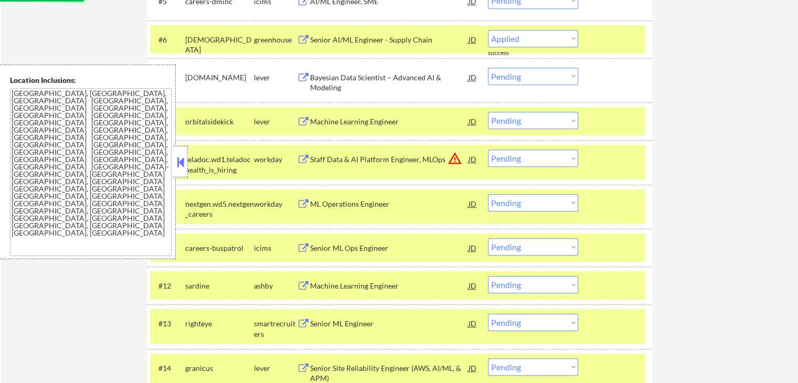
select select ""pending""
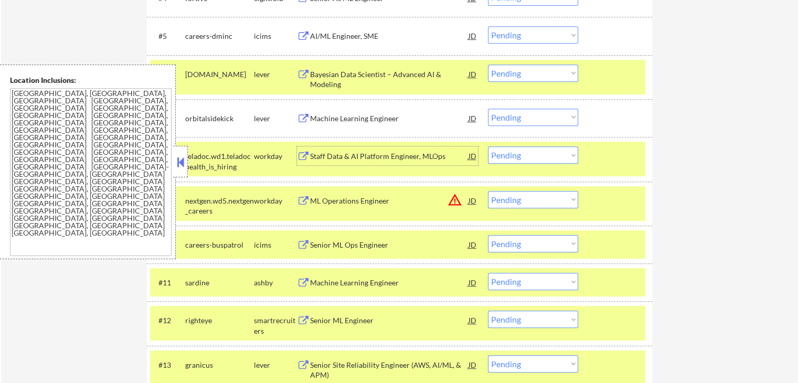
scroll to position [472, 0]
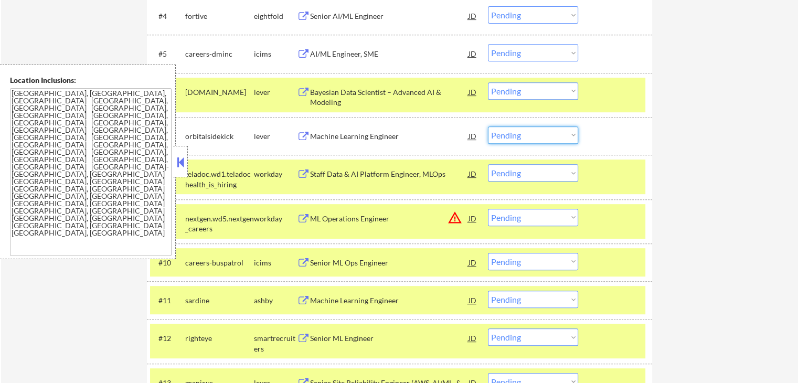
click at [527, 133] on select "Choose an option... Pending Applied Excluded (Questions) Excluded (Expired) Exc…" at bounding box center [533, 134] width 90 height 17
click at [488, 126] on select "Choose an option... Pending Applied Excluded (Questions) Excluded (Expired) Exc…" at bounding box center [533, 134] width 90 height 17
select select ""pending""
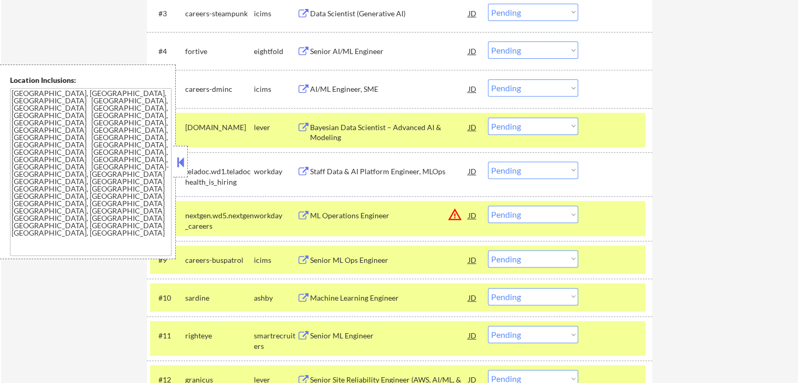
scroll to position [420, 0]
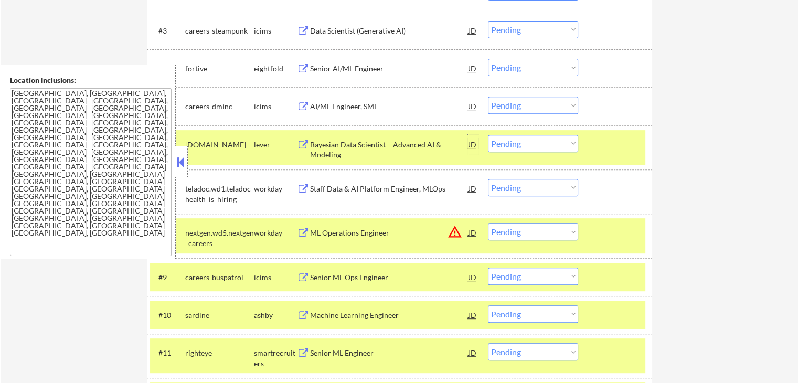
click at [473, 145] on div "JD" at bounding box center [472, 144] width 10 height 19
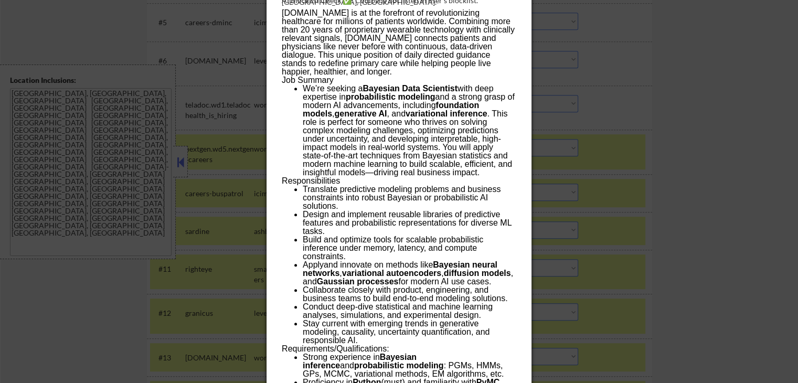
scroll to position [367, 0]
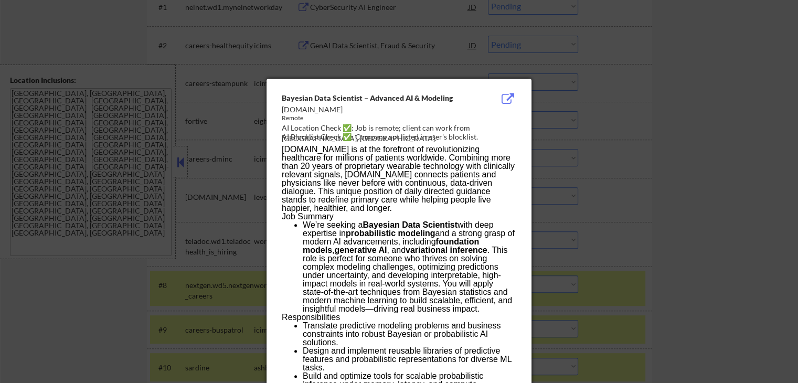
click at [683, 147] on div at bounding box center [399, 191] width 798 height 383
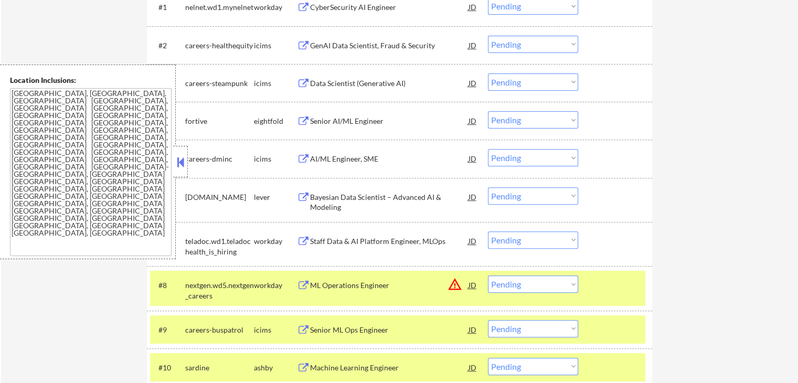
scroll to position [420, 0]
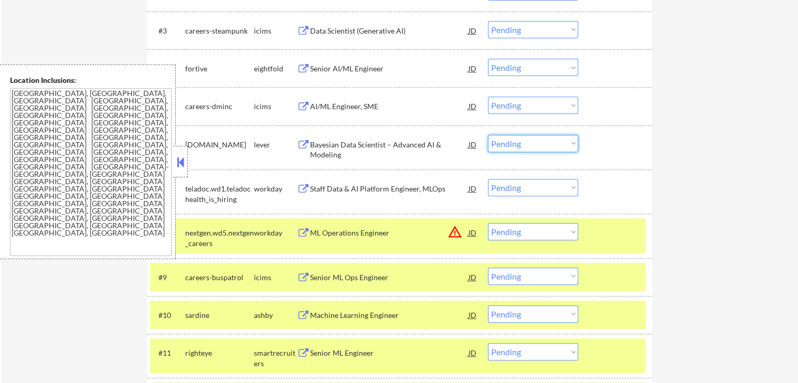
click at [513, 149] on select "Choose an option... Pending Applied Excluded (Questions) Excluded (Expired) Exc…" at bounding box center [533, 143] width 90 height 17
click at [488, 135] on select "Choose an option... Pending Applied Excluded (Questions) Excluded (Expired) Exc…" at bounding box center [533, 143] width 90 height 17
select select ""pending""
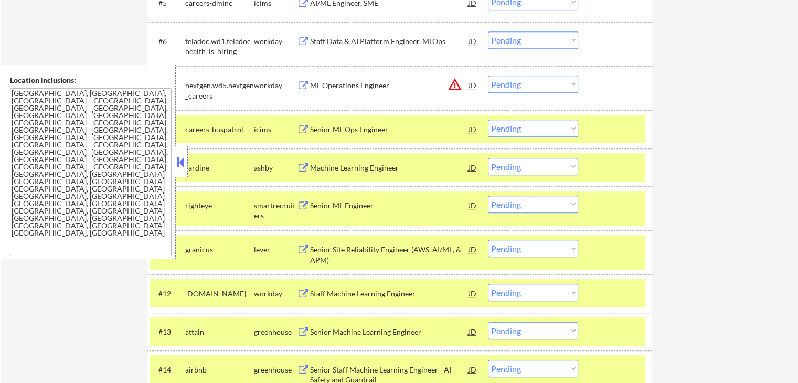
scroll to position [525, 0]
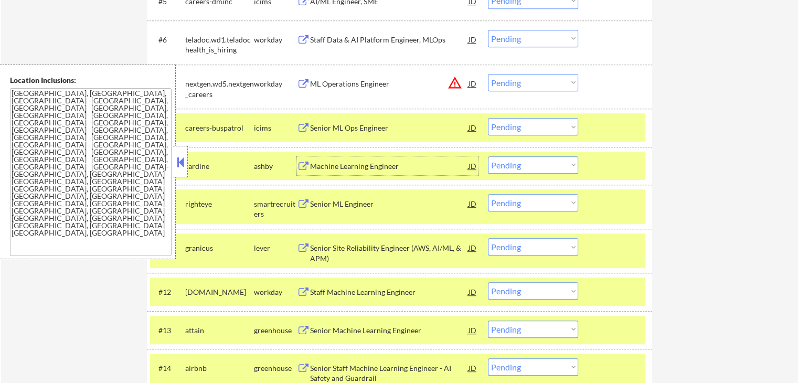
click at [334, 163] on div "Machine Learning Engineer" at bounding box center [389, 166] width 158 height 10
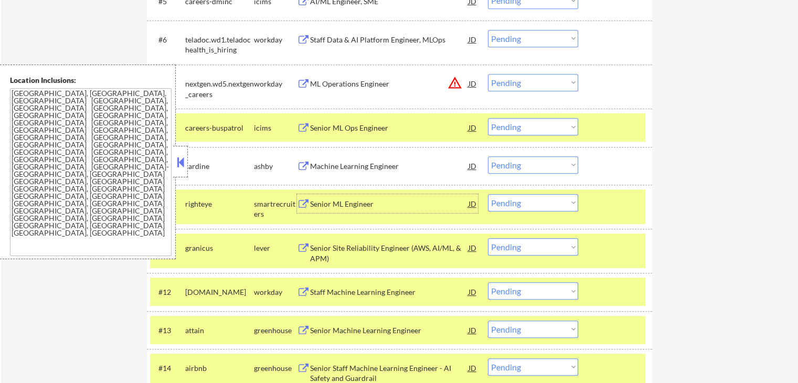
click at [317, 202] on div "Senior ML Engineer" at bounding box center [389, 204] width 158 height 10
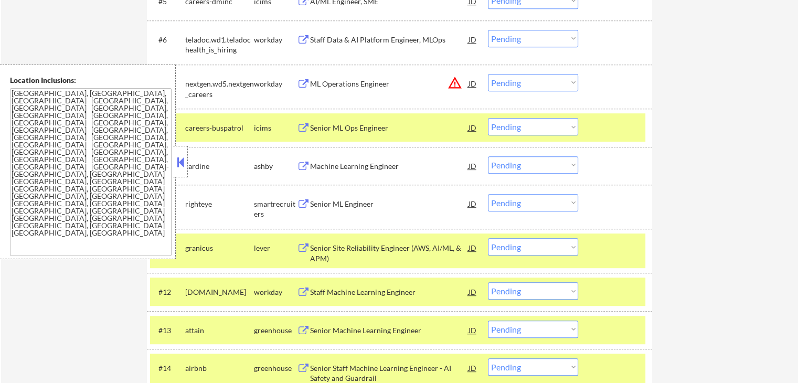
click at [317, 247] on div "Senior Site Reliability Engineer (AWS, AI/ML, & APM)" at bounding box center [389, 253] width 158 height 20
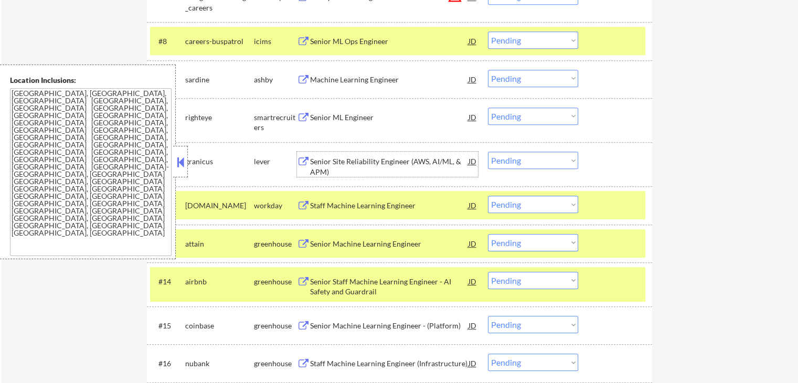
scroll to position [629, 0]
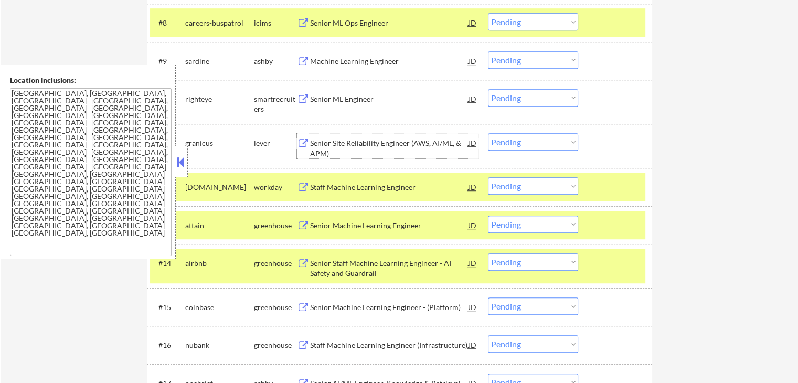
drag, startPoint x: 527, startPoint y: 141, endPoint x: 529, endPoint y: 148, distance: 7.5
click at [527, 141] on select "Choose an option... Pending Applied Excluded (Questions) Excluded (Expired) Exc…" at bounding box center [533, 141] width 90 height 17
click at [488, 133] on select "Choose an option... Pending Applied Excluded (Questions) Excluded (Expired) Exc…" at bounding box center [533, 141] width 90 height 17
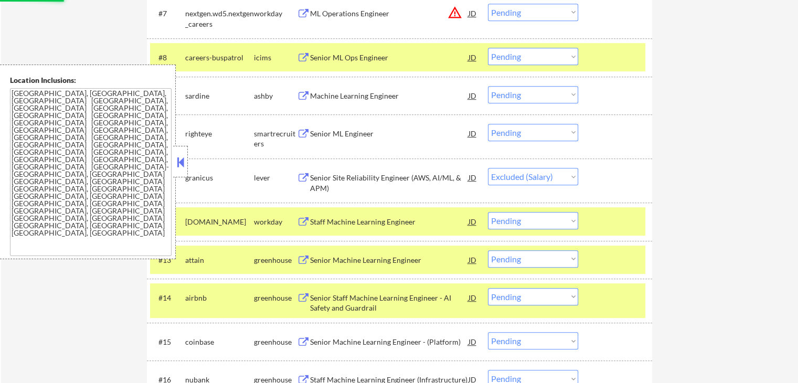
scroll to position [577, 0]
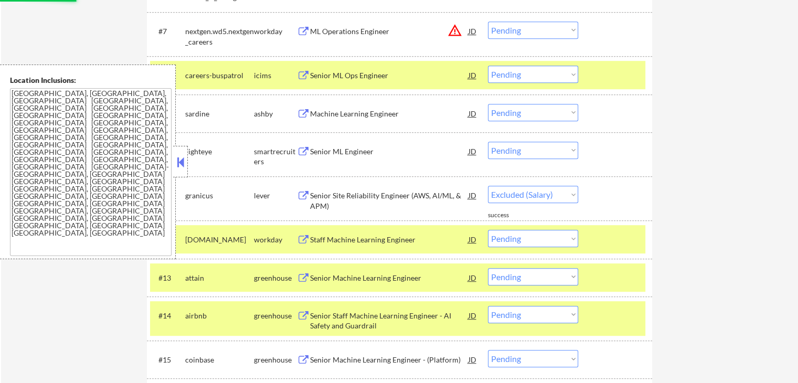
select select ""pending""
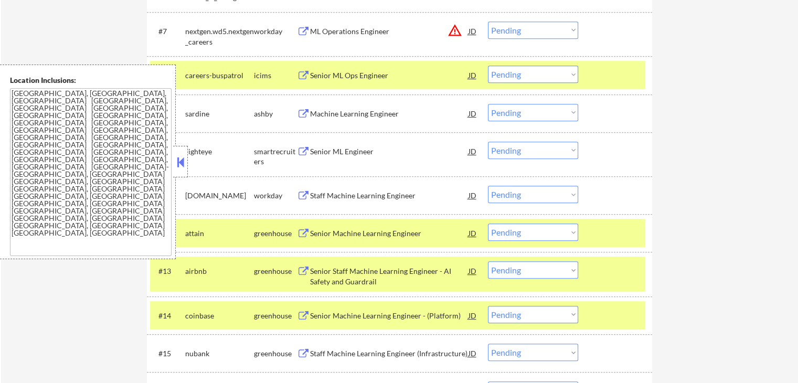
click at [519, 140] on div "#10 righteye smartrecruiters Senior ML Engineer JD warning_amber Choose an opti…" at bounding box center [397, 154] width 495 height 35
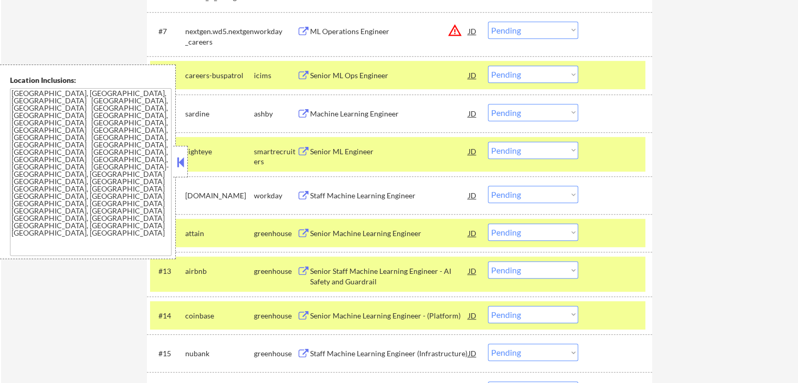
click at [535, 153] on select "Choose an option... Pending Applied Excluded (Questions) Excluded (Expired) Exc…" at bounding box center [533, 150] width 90 height 17
click at [488, 142] on select "Choose an option... Pending Applied Excluded (Questions) Excluded (Expired) Exc…" at bounding box center [533, 150] width 90 height 17
select select ""pending""
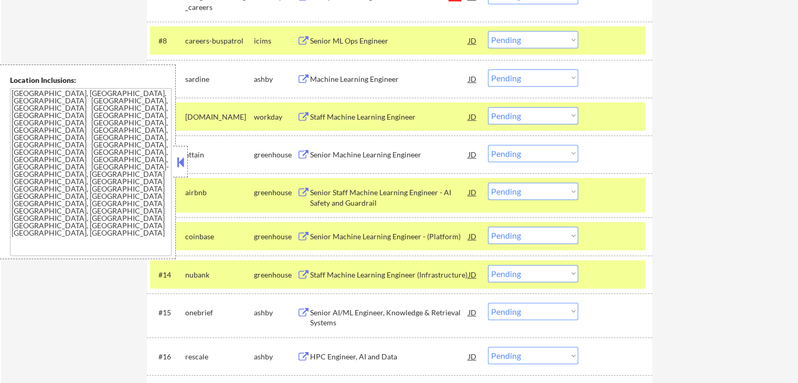
scroll to position [629, 0]
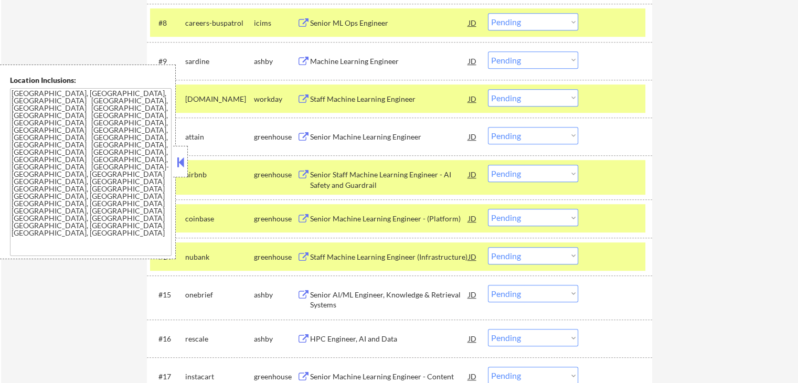
click at [335, 133] on div "Senior Machine Learning Engineer" at bounding box center [389, 137] width 158 height 10
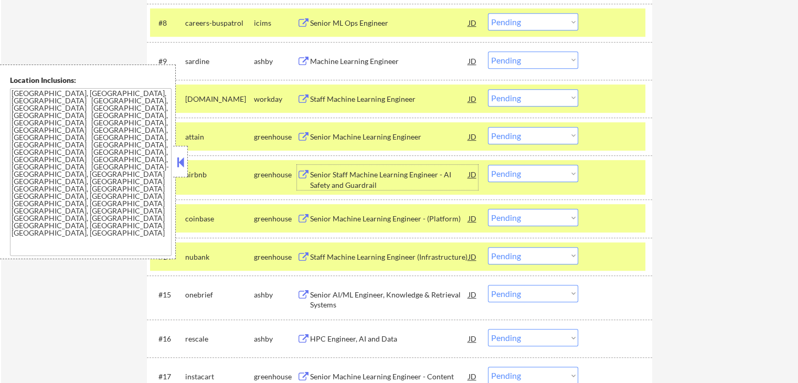
click at [321, 172] on div "Senior Staff Machine Learning Engineer - AI Safety and Guardrail" at bounding box center [389, 179] width 158 height 20
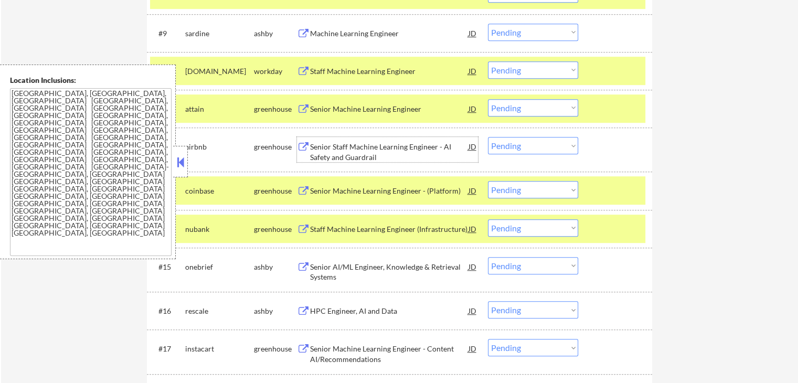
scroll to position [682, 0]
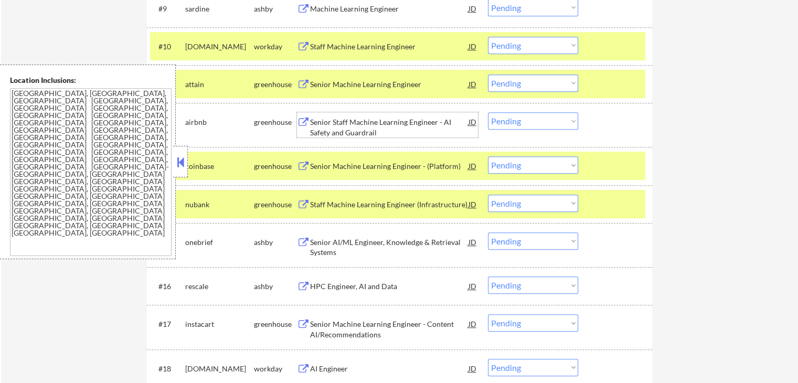
click at [330, 163] on div "Senior Machine Learning Engineer - (Platform)" at bounding box center [389, 166] width 158 height 10
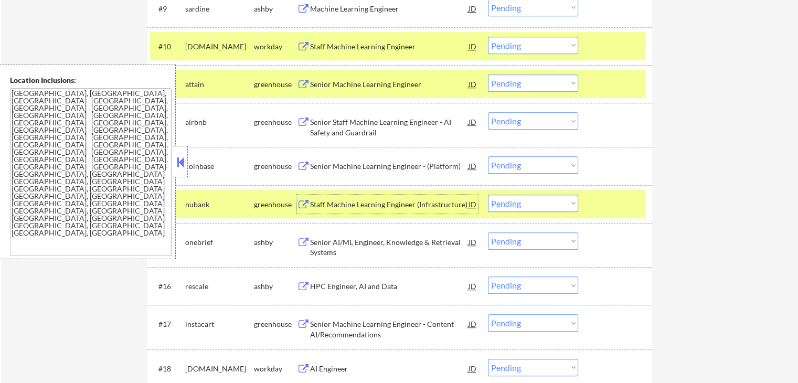
click at [325, 200] on div "Staff Machine Learning Engineer (Infrastructure)" at bounding box center [389, 204] width 158 height 10
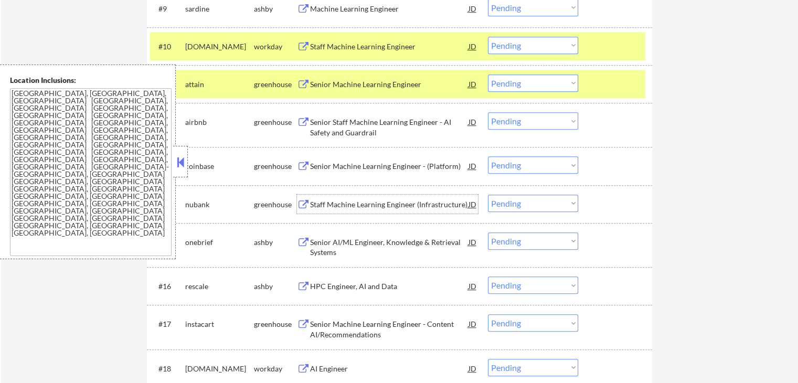
click at [365, 242] on div "Senior AI/ML Engineer, Knowledge & Retrieval Systems" at bounding box center [389, 247] width 158 height 20
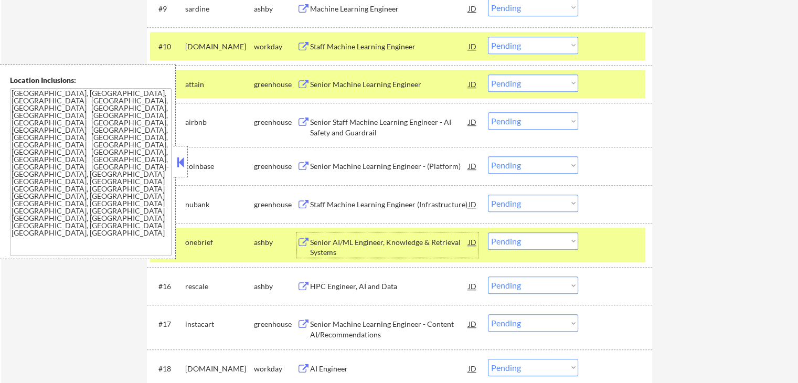
click at [533, 242] on select "Choose an option... Pending Applied Excluded (Questions) Excluded (Expired) Exc…" at bounding box center [533, 240] width 90 height 17
click at [488, 232] on select "Choose an option... Pending Applied Excluded (Questions) Excluded (Expired) Exc…" at bounding box center [533, 240] width 90 height 17
select select ""pending""
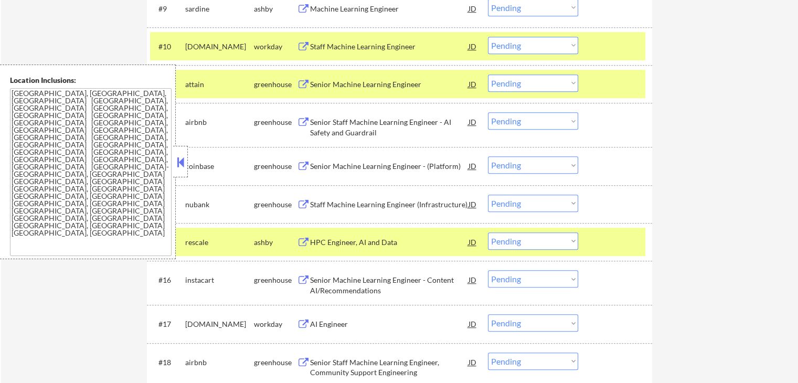
click at [514, 122] on select "Choose an option... Pending Applied Excluded (Questions) Excluded (Expired) Exc…" at bounding box center [533, 120] width 90 height 17
click at [488, 112] on select "Choose an option... Pending Applied Excluded (Questions) Excluded (Expired) Exc…" at bounding box center [533, 120] width 90 height 17
select select ""pending""
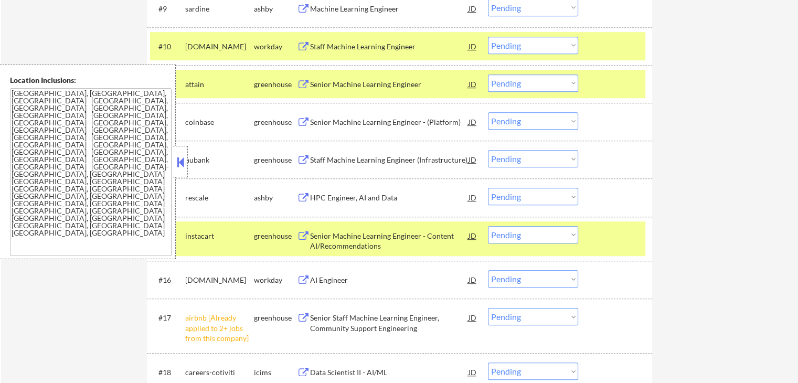
click at [509, 80] on select "Choose an option... Pending Applied Excluded (Questions) Excluded (Expired) Exc…" at bounding box center [533, 82] width 90 height 17
click at [488, 74] on select "Choose an option... Pending Applied Excluded (Questions) Excluded (Expired) Exc…" at bounding box center [533, 82] width 90 height 17
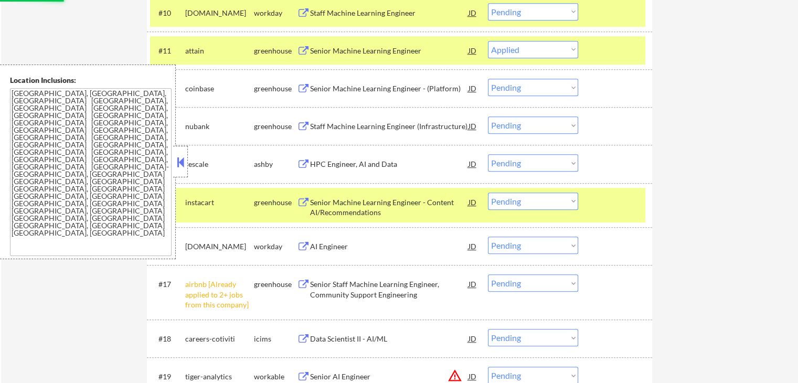
scroll to position [734, 0]
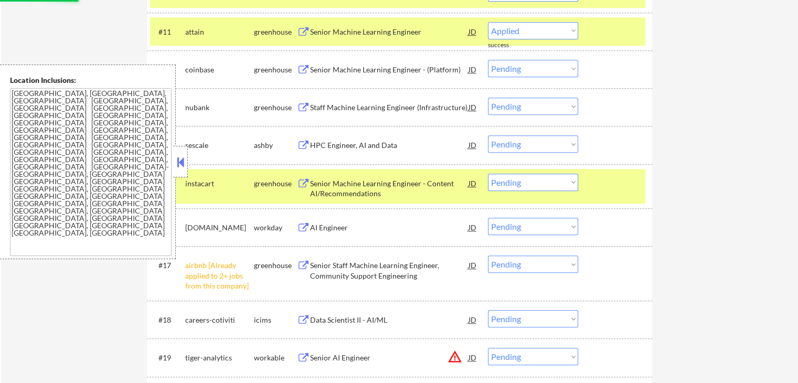
click at [313, 146] on div "HPC Engineer, AI and Data" at bounding box center [389, 145] width 158 height 10
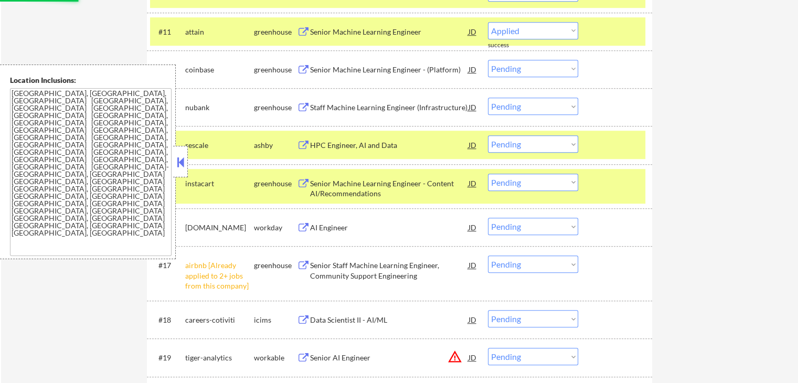
select select ""pending""
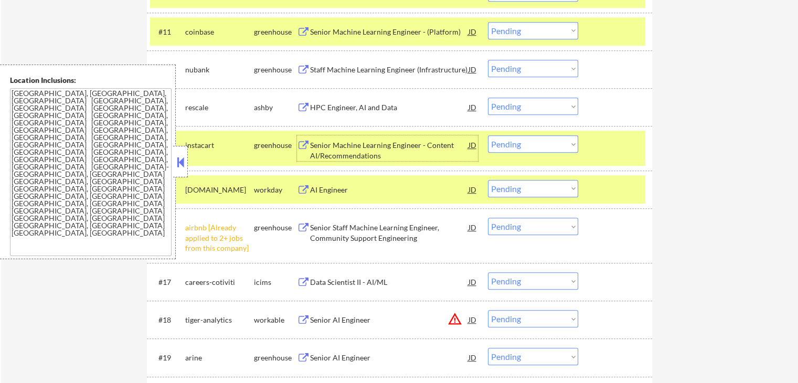
click at [327, 149] on div "Senior Machine Learning Engineer - Content AI/Recommendations" at bounding box center [389, 150] width 158 height 20
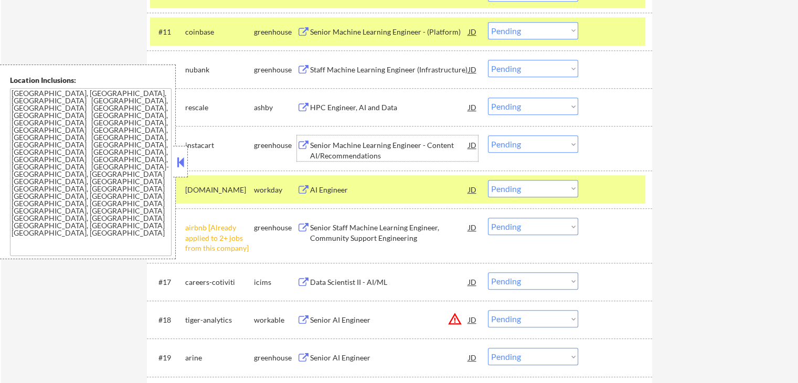
click at [520, 105] on select "Choose an option... Pending Applied Excluded (Questions) Excluded (Expired) Exc…" at bounding box center [533, 106] width 90 height 17
click at [488, 98] on select "Choose an option... Pending Applied Excluded (Questions) Excluded (Expired) Exc…" at bounding box center [533, 106] width 90 height 17
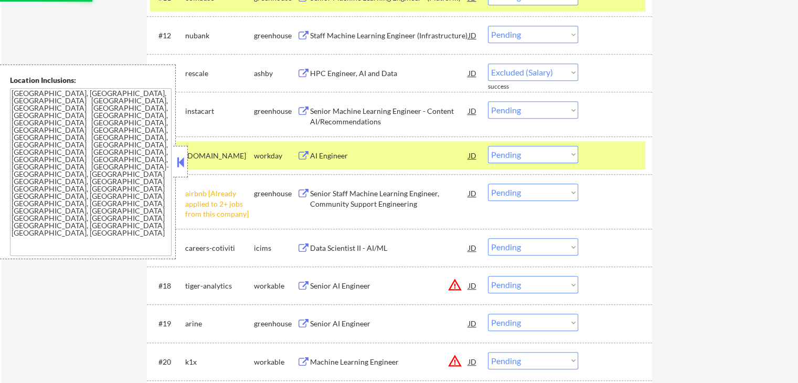
scroll to position [787, 0]
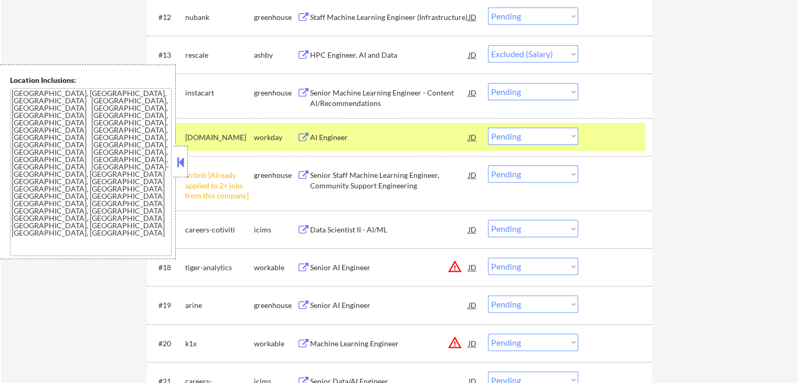
select select ""pending""
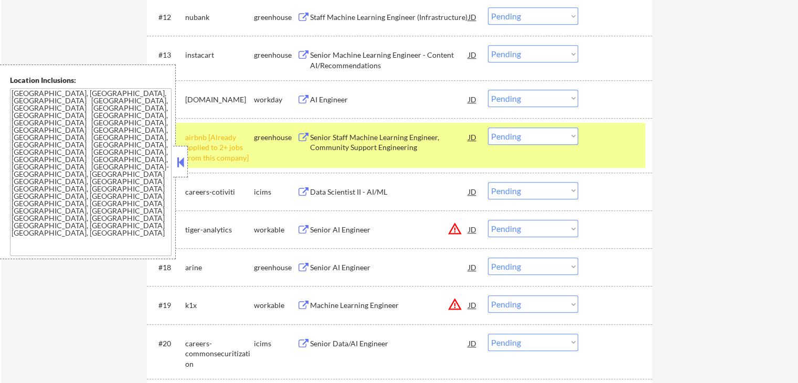
click at [536, 135] on select "Choose an option... Pending Applied Excluded (Questions) Excluded (Expired) Exc…" at bounding box center [533, 135] width 90 height 17
click at [488, 127] on select "Choose an option... Pending Applied Excluded (Questions) Excluded (Expired) Exc…" at bounding box center [533, 135] width 90 height 17
select select ""pending""
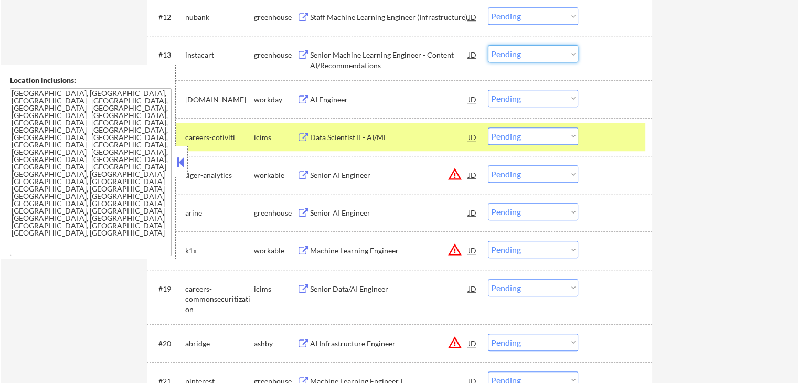
drag, startPoint x: 517, startPoint y: 53, endPoint x: 517, endPoint y: 60, distance: 6.8
click at [517, 53] on select "Choose an option... Pending Applied Excluded (Questions) Excluded (Expired) Exc…" at bounding box center [533, 53] width 90 height 17
click at [488, 45] on select "Choose an option... Pending Applied Excluded (Questions) Excluded (Expired) Exc…" at bounding box center [533, 53] width 90 height 17
click at [321, 173] on div "Senior AI Engineer" at bounding box center [389, 175] width 158 height 10
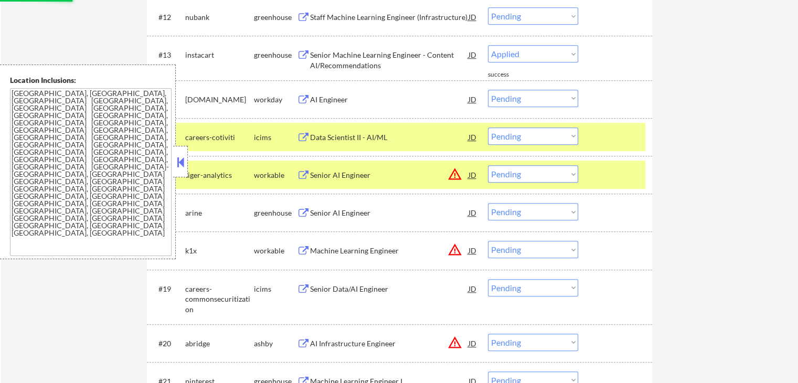
select select ""pending""
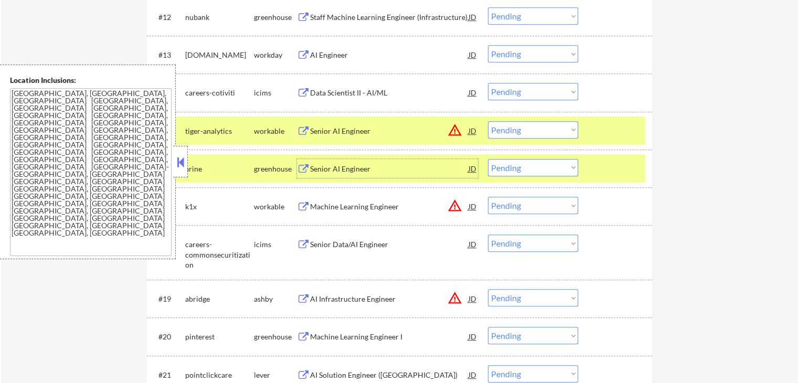
click at [327, 169] on div "Senior AI Engineer" at bounding box center [389, 169] width 158 height 10
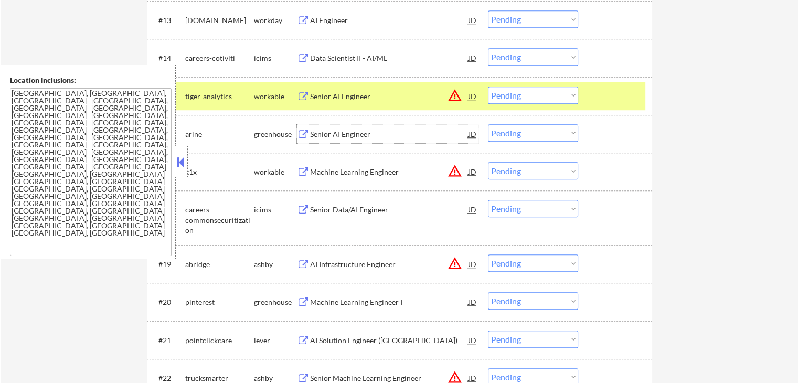
scroll to position [839, 0]
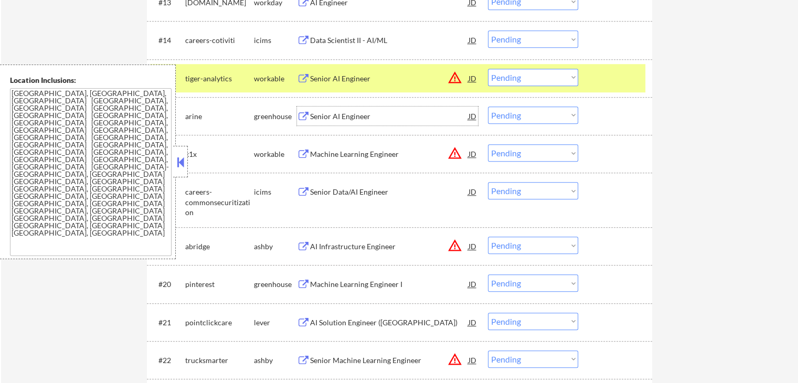
click at [525, 77] on select "Choose an option... Pending Applied Excluded (Questions) Excluded (Expired) Exc…" at bounding box center [533, 77] width 90 height 17
click at [488, 69] on select "Choose an option... Pending Applied Excluded (Questions) Excluded (Expired) Exc…" at bounding box center [533, 77] width 90 height 17
click at [368, 151] on div "Machine Learning Engineer" at bounding box center [389, 154] width 158 height 10
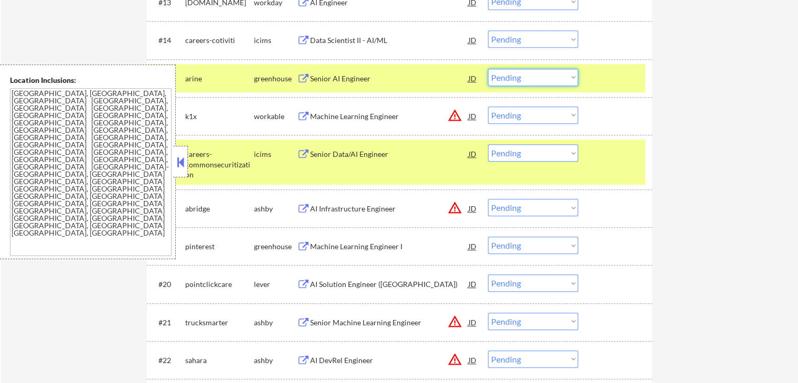
click at [527, 69] on select "Choose an option... Pending Applied Excluded (Questions) Excluded (Expired) Exc…" at bounding box center [533, 77] width 90 height 17
click at [488, 69] on select "Choose an option... Pending Applied Excluded (Questions) Excluded (Expired) Exc…" at bounding box center [533, 77] width 90 height 17
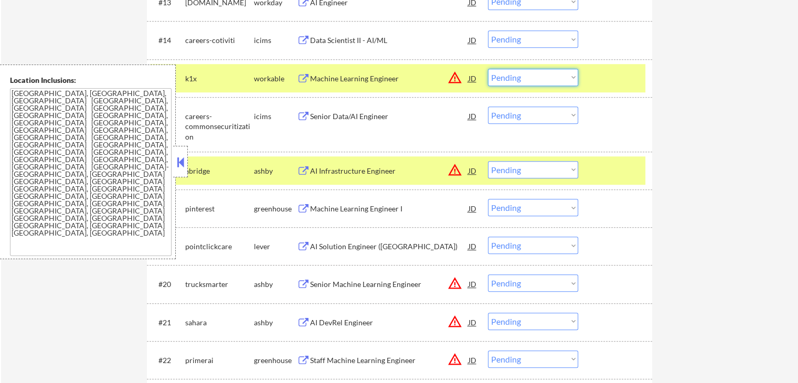
click at [508, 80] on select "Choose an option... Pending Applied Excluded (Questions) Excluded (Expired) Exc…" at bounding box center [533, 77] width 90 height 17
click at [488, 69] on select "Choose an option... Pending Applied Excluded (Questions) Excluded (Expired) Exc…" at bounding box center [533, 77] width 90 height 17
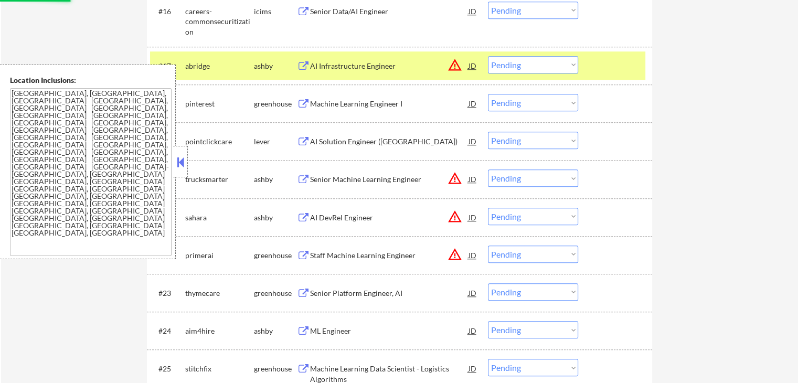
click at [344, 61] on div "AI Infrastructure Engineer" at bounding box center [389, 66] width 158 height 10
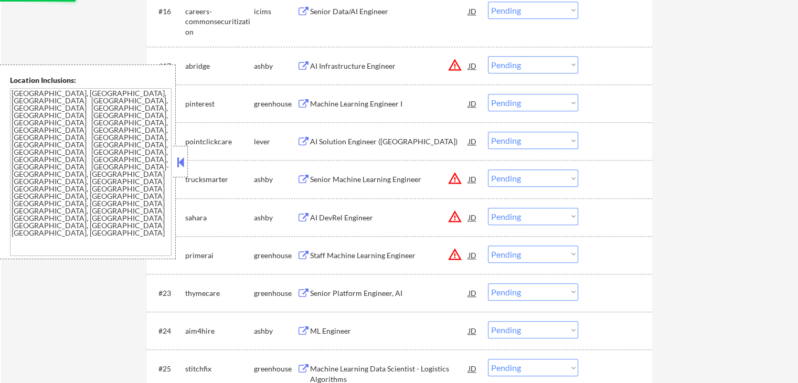
select select ""pending""
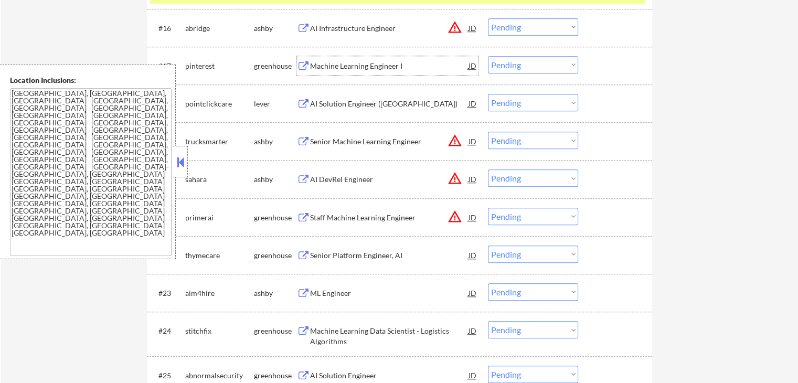
scroll to position [892, 0]
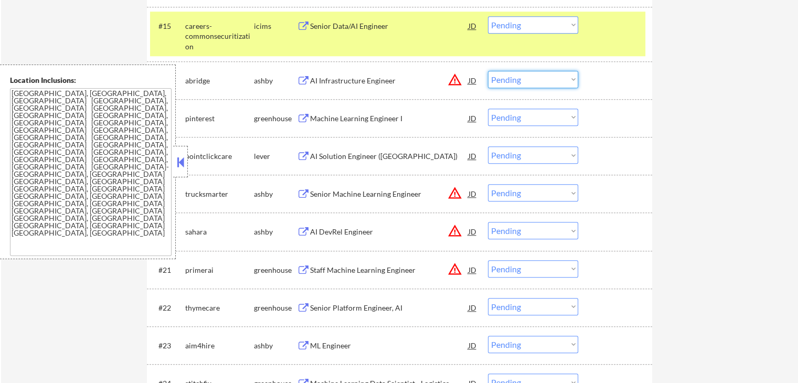
click at [531, 81] on select "Choose an option... Pending Applied Excluded (Questions) Excluded (Expired) Exc…" at bounding box center [533, 79] width 90 height 17
click at [488, 71] on select "Choose an option... Pending Applied Excluded (Questions) Excluded (Expired) Exc…" at bounding box center [533, 79] width 90 height 17
click at [329, 116] on div "Machine Learning Engineer I" at bounding box center [389, 118] width 158 height 10
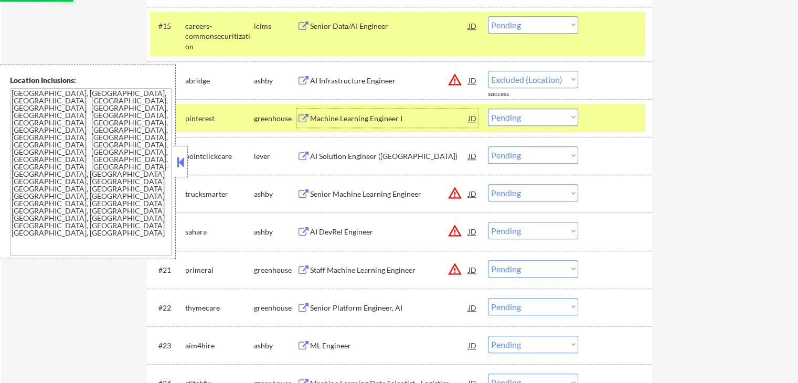
click at [322, 158] on div "AI Solution Engineer (US)" at bounding box center [389, 156] width 158 height 10
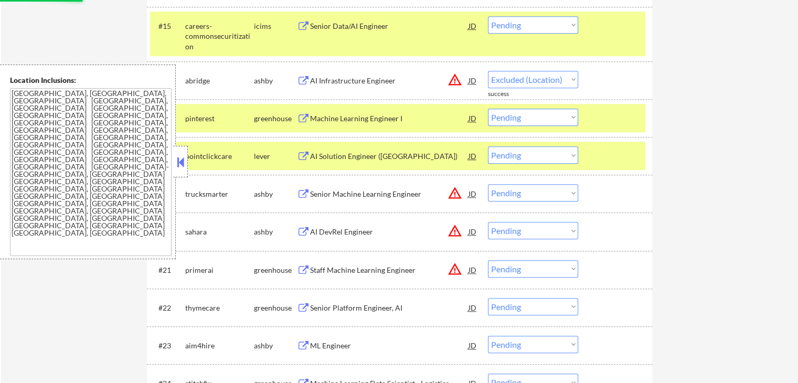
select select ""pending""
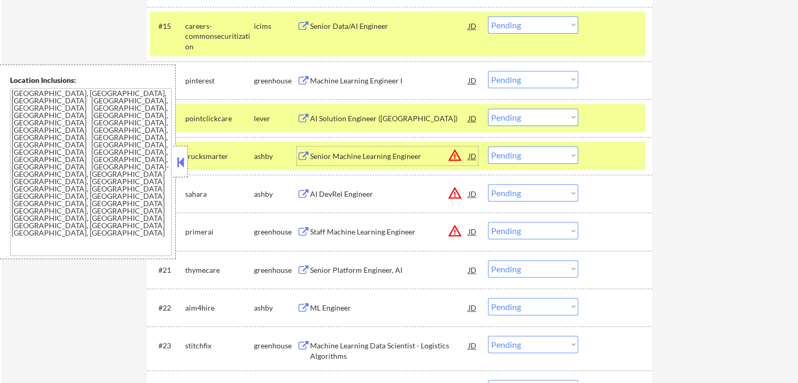
click at [351, 113] on div "AI Solution Engineer (US)" at bounding box center [389, 118] width 158 height 10
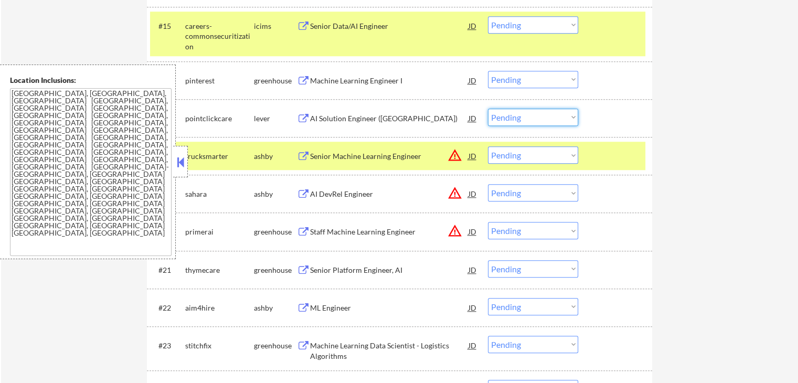
click at [517, 117] on select "Choose an option... Pending Applied Excluded (Questions) Excluded (Expired) Exc…" at bounding box center [533, 117] width 90 height 17
select select ""excluded__salary_""
click at [488, 109] on select "Choose an option... Pending Applied Excluded (Questions) Excluded (Expired) Exc…" at bounding box center [533, 117] width 90 height 17
click at [519, 76] on select "Choose an option... Pending Applied Excluded (Questions) Excluded (Expired) Exc…" at bounding box center [533, 79] width 90 height 17
select select ""applied""
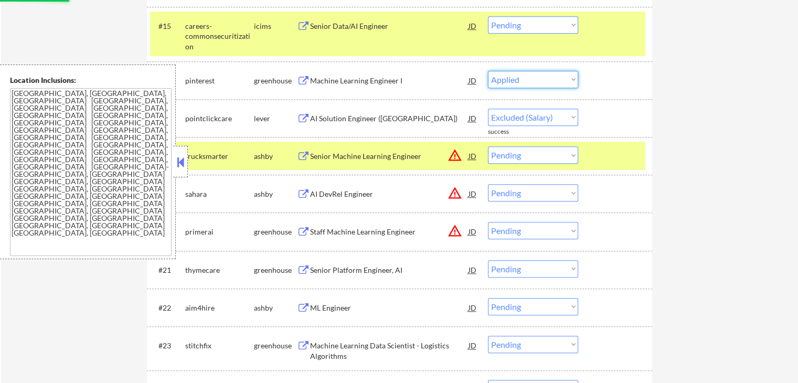
click at [488, 71] on select "Choose an option... Pending Applied Excluded (Questions) Excluded (Expired) Exc…" at bounding box center [533, 79] width 90 height 17
click at [353, 156] on div "Senior Machine Learning Engineer" at bounding box center [389, 156] width 158 height 10
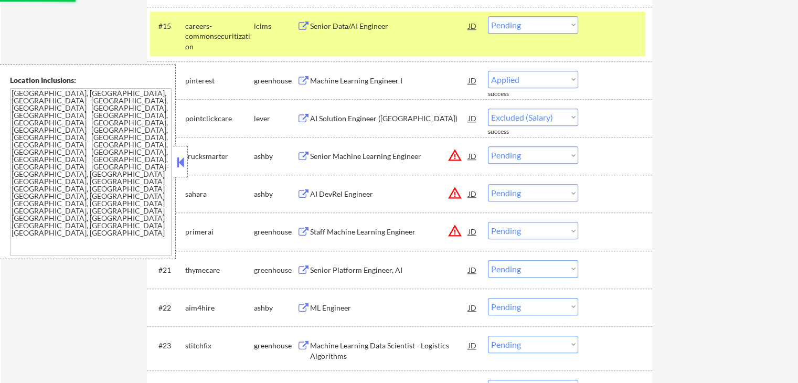
select select ""pending""
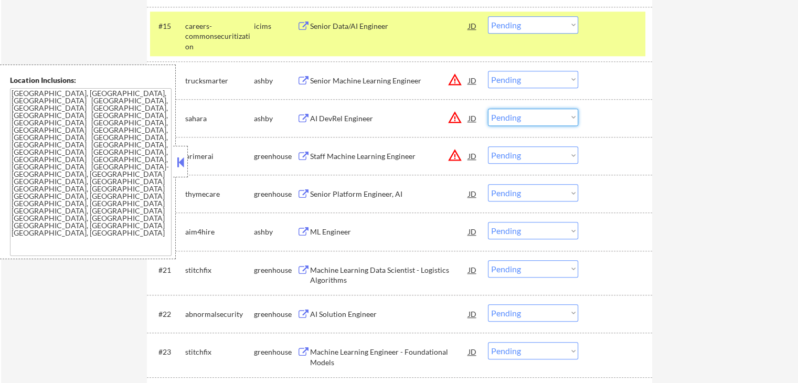
click at [549, 125] on select "Choose an option... Pending Applied Excluded (Questions) Excluded (Expired) Exc…" at bounding box center [533, 117] width 90 height 17
select select ""excluded__location_""
click at [488, 109] on select "Choose an option... Pending Applied Excluded (Questions) Excluded (Expired) Exc…" at bounding box center [533, 117] width 90 height 17
drag, startPoint x: 537, startPoint y: 80, endPoint x: 539, endPoint y: 85, distance: 6.0
click at [537, 80] on select "Choose an option... Pending Applied Excluded (Questions) Excluded (Expired) Exc…" at bounding box center [533, 79] width 90 height 17
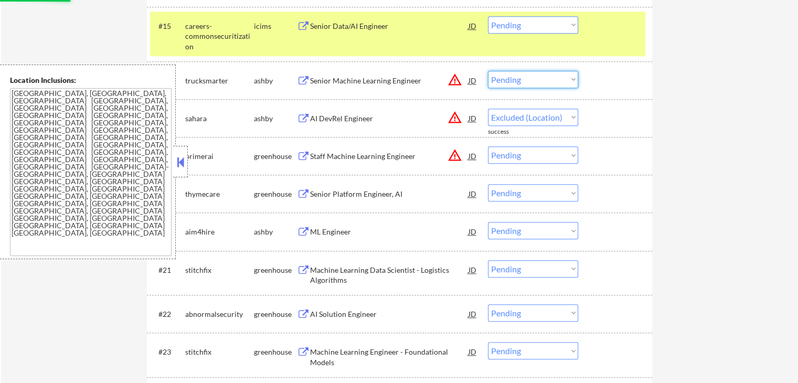
select select ""excluded__location_""
click at [488, 71] on select "Choose an option... Pending Applied Excluded (Questions) Excluded (Expired) Exc…" at bounding box center [533, 79] width 90 height 17
click at [365, 157] on div "Staff Machine Learning Engineer" at bounding box center [389, 156] width 158 height 10
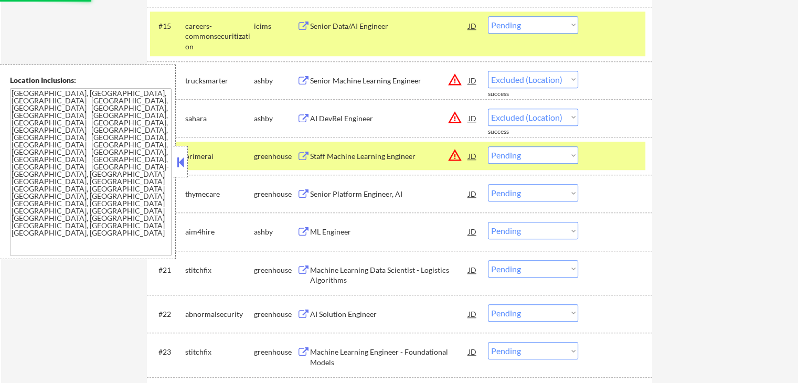
select select ""pending""
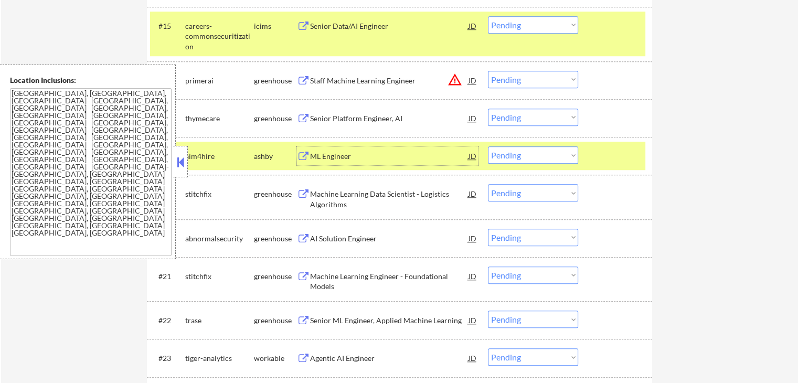
click at [330, 121] on div "Senior Platform Engineer, AI" at bounding box center [389, 118] width 158 height 10
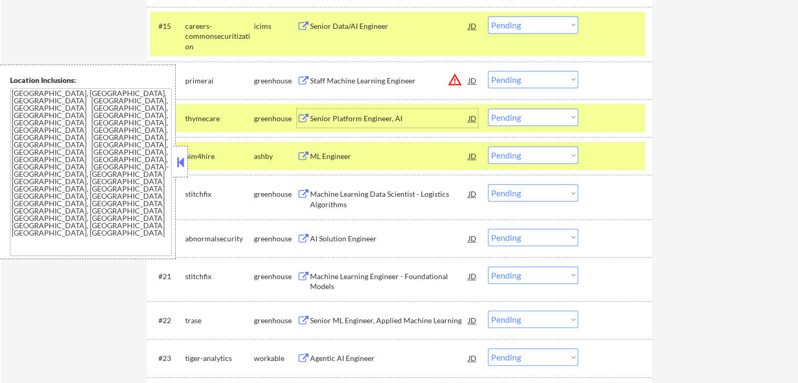
click at [324, 154] on div "ML Engineer" at bounding box center [389, 156] width 158 height 10
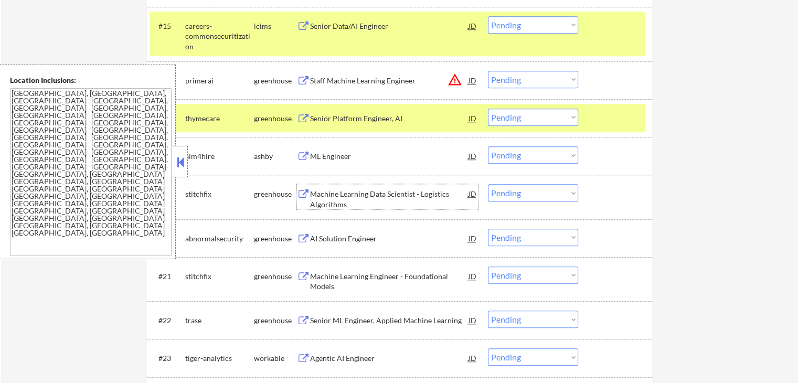
click at [329, 190] on div "Machine Learning Data Scientist - Logistics Algorithms" at bounding box center [389, 199] width 158 height 20
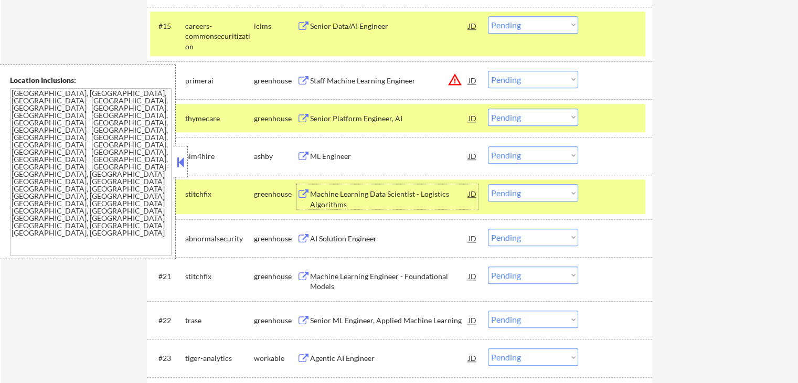
click at [517, 158] on select "Choose an option... Pending Applied Excluded (Questions) Excluded (Expired) Exc…" at bounding box center [533, 154] width 90 height 17
click at [488, 146] on select "Choose an option... Pending Applied Excluded (Questions) Excluded (Expired) Exc…" at bounding box center [533, 154] width 90 height 17
select select ""pending""
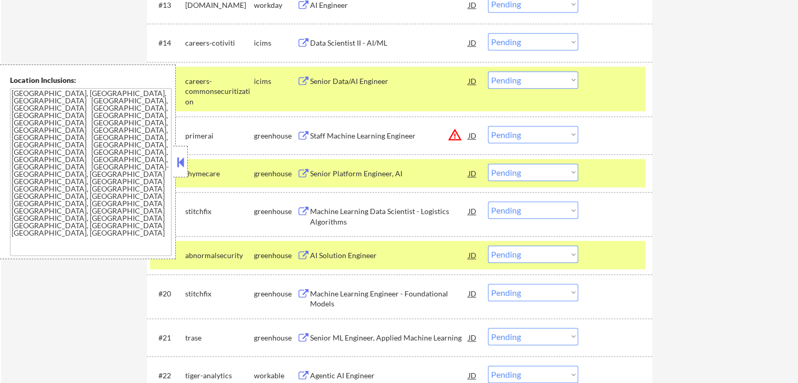
scroll to position [839, 0]
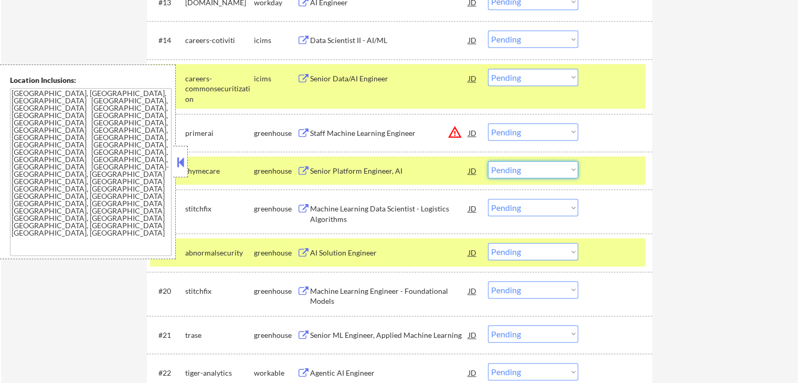
drag, startPoint x: 519, startPoint y: 170, endPoint x: 521, endPoint y: 176, distance: 6.1
click at [519, 170] on select "Choose an option... Pending Applied Excluded (Questions) Excluded (Expired) Exc…" at bounding box center [533, 169] width 90 height 17
select select ""applied""
click at [488, 161] on select "Choose an option... Pending Applied Excluded (Questions) Excluded (Expired) Exc…" at bounding box center [533, 169] width 90 height 17
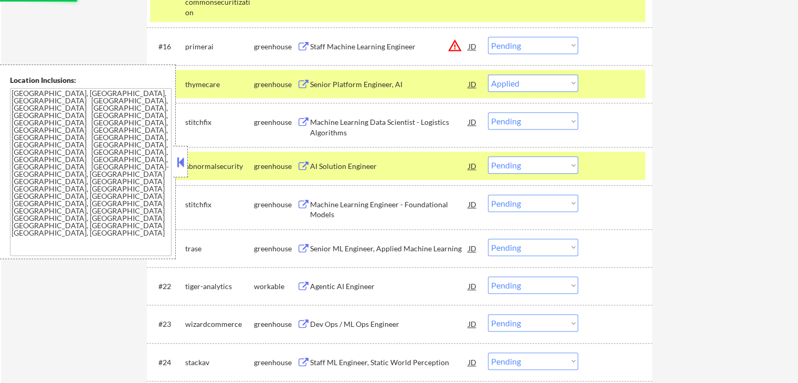
scroll to position [944, 0]
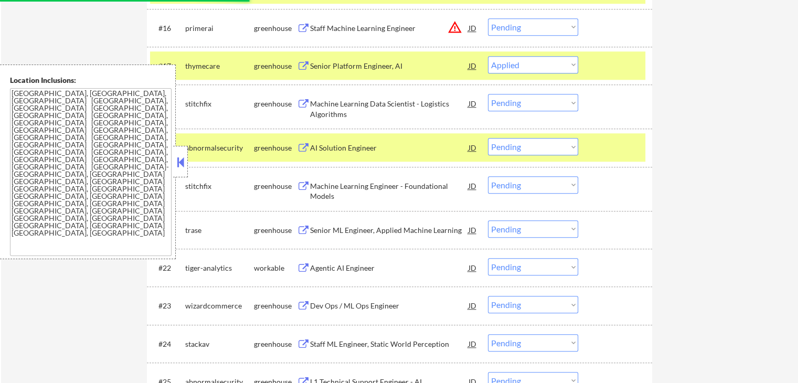
drag, startPoint x: 537, startPoint y: 104, endPoint x: 536, endPoint y: 110, distance: 6.0
click at [537, 104] on select "Choose an option... Pending Applied Excluded (Questions) Excluded (Expired) Exc…" at bounding box center [533, 102] width 90 height 17
select select ""applied""
click at [488, 94] on select "Choose an option... Pending Applied Excluded (Questions) Excluded (Expired) Exc…" at bounding box center [533, 102] width 90 height 17
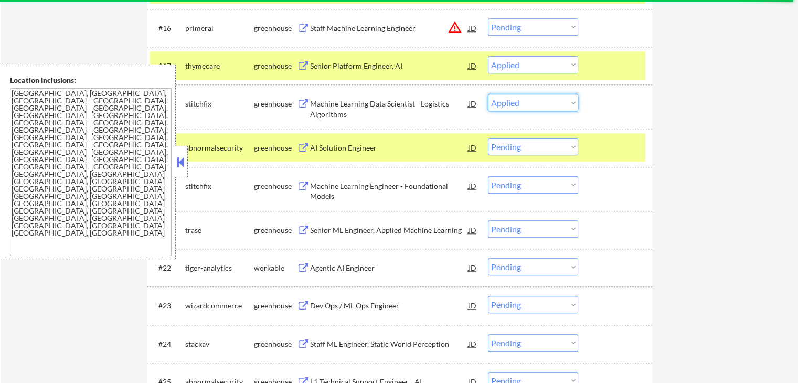
click at [510, 105] on select "Choose an option... Pending Applied Excluded (Questions) Excluded (Expired) Exc…" at bounding box center [533, 102] width 90 height 17
click at [488, 94] on select "Choose an option... Pending Applied Excluded (Questions) Excluded (Expired) Exc…" at bounding box center [533, 102] width 90 height 17
click at [369, 151] on div "AI Solution Engineer" at bounding box center [389, 148] width 158 height 10
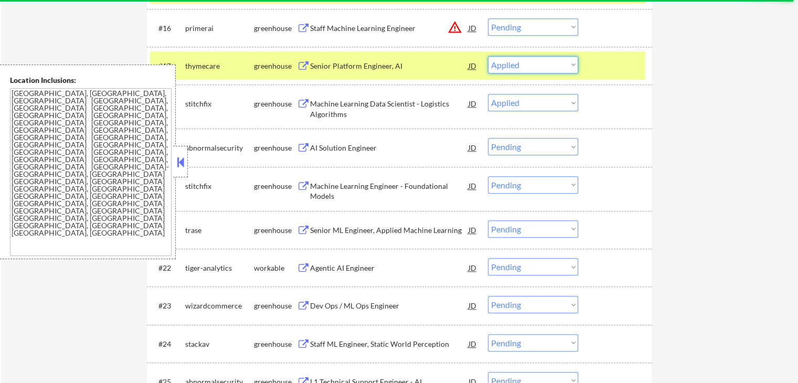
click at [521, 63] on select "Choose an option... Pending Applied Excluded (Questions) Excluded (Expired) Exc…" at bounding box center [533, 64] width 90 height 17
select select ""excluded__salary_""
click at [488, 56] on select "Choose an option... Pending Applied Excluded (Questions) Excluded (Expired) Exc…" at bounding box center [533, 64] width 90 height 17
click at [307, 112] on div "Machine Learning Data Scientist - Logistics Algorithms JD warning_amber" at bounding box center [387, 106] width 181 height 25
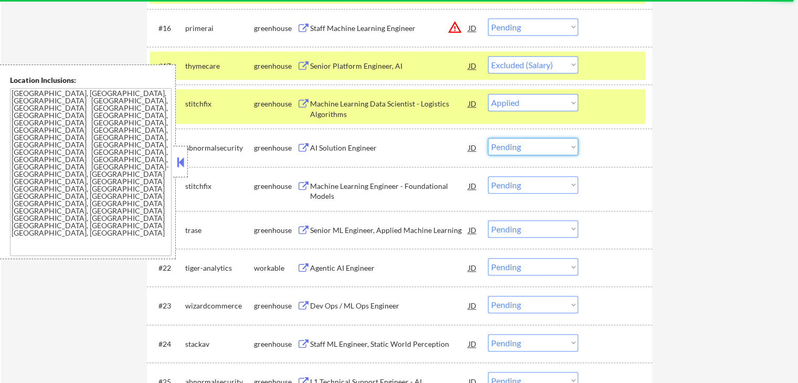
click at [522, 146] on select "Choose an option... Pending Applied Excluded (Questions) Excluded (Expired) Exc…" at bounding box center [533, 146] width 90 height 17
select select ""excluded__salary_""
click at [488, 138] on select "Choose an option... Pending Applied Excluded (Questions) Excluded (Expired) Exc…" at bounding box center [533, 146] width 90 height 17
click at [319, 187] on div "Machine Learning Engineer - Foundational Models" at bounding box center [389, 191] width 158 height 20
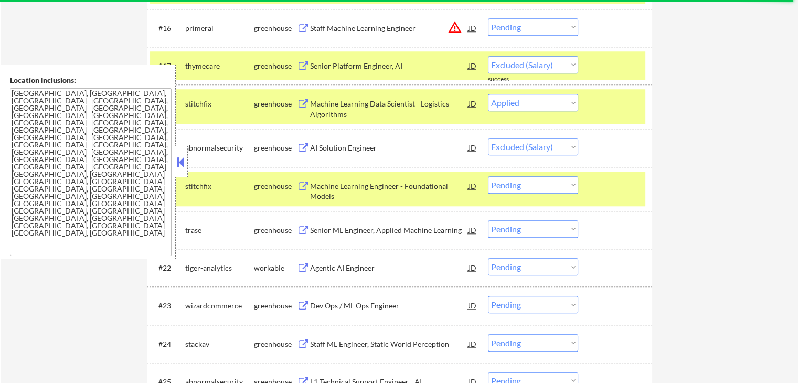
select select ""pending""
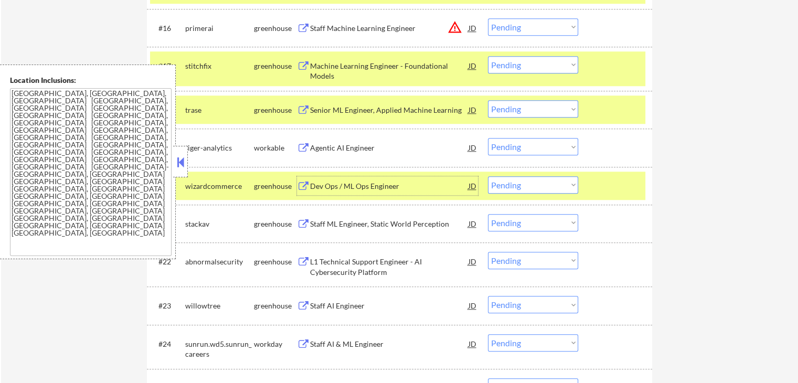
click at [361, 108] on div "Senior ML Engineer, Applied Machine Learning" at bounding box center [389, 110] width 158 height 10
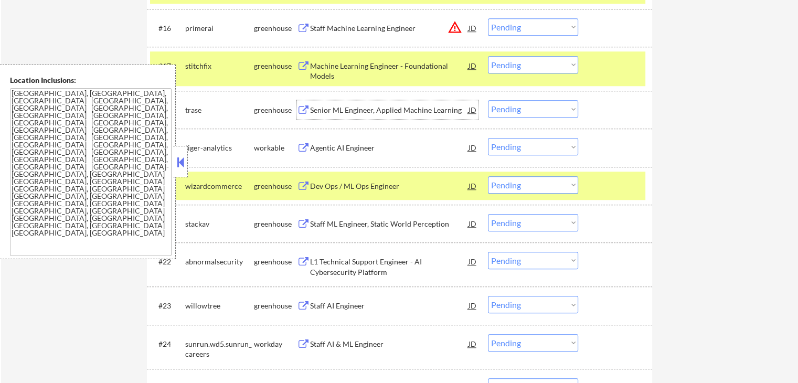
click at [525, 67] on select "Choose an option... Pending Applied Excluded (Questions) Excluded (Expired) Exc…" at bounding box center [533, 64] width 90 height 17
click at [488, 56] on select "Choose an option... Pending Applied Excluded (Questions) Excluded (Expired) Exc…" at bounding box center [533, 64] width 90 height 17
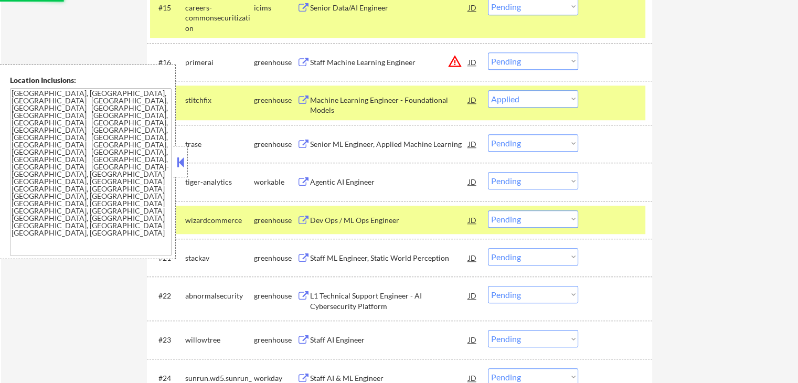
scroll to position [892, 0]
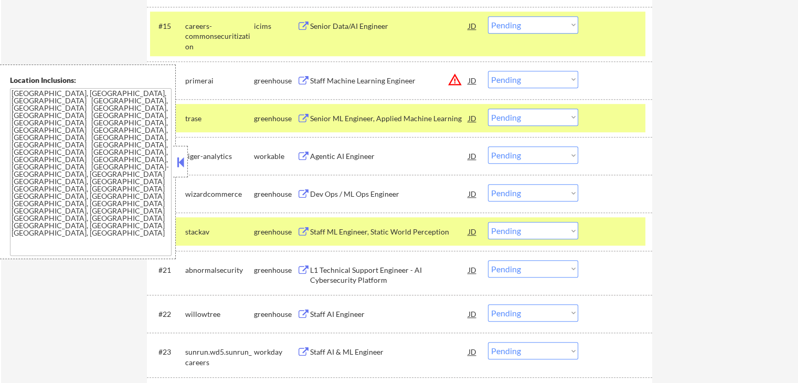
drag, startPoint x: 515, startPoint y: 116, endPoint x: 516, endPoint y: 123, distance: 6.3
click at [515, 116] on select "Choose an option... Pending Applied Excluded (Questions) Excluded (Expired) Exc…" at bounding box center [533, 117] width 90 height 17
click at [488, 109] on select "Choose an option... Pending Applied Excluded (Questions) Excluded (Expired) Exc…" at bounding box center [533, 117] width 90 height 17
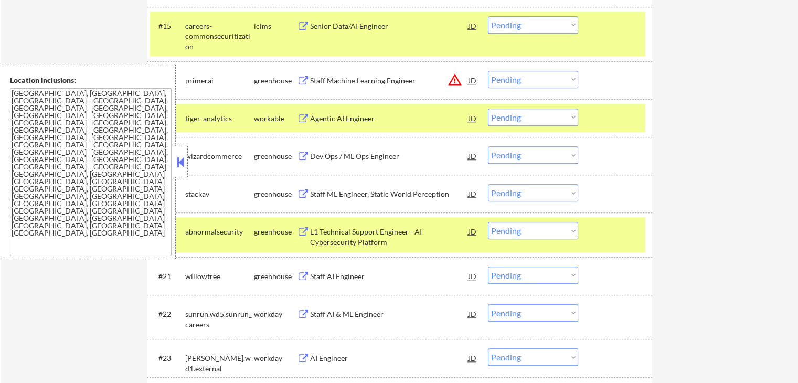
click at [328, 118] on div "Agentic AI Engineer" at bounding box center [389, 118] width 158 height 10
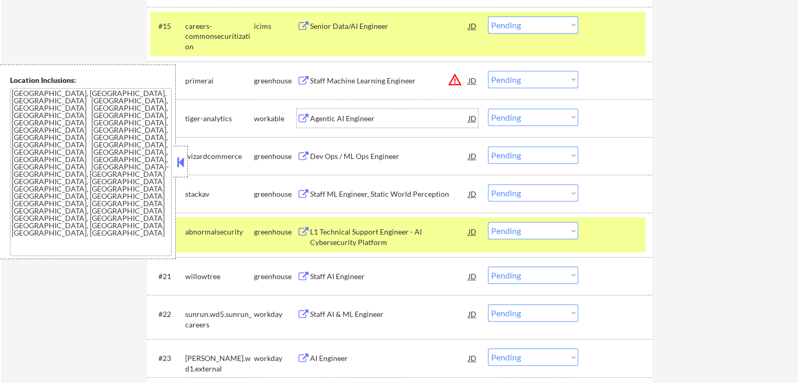
click at [520, 112] on select "Choose an option... Pending Applied Excluded (Questions) Excluded (Expired) Exc…" at bounding box center [533, 117] width 90 height 17
click at [549, 112] on select "Choose an option... Pending Applied Excluded (Questions) Excluded (Expired) Exc…" at bounding box center [533, 117] width 90 height 17
click at [545, 116] on select "Choose an option... Pending Applied Excluded (Questions) Excluded (Expired) Exc…" at bounding box center [533, 117] width 90 height 17
click at [488, 109] on select "Choose an option... Pending Applied Excluded (Questions) Excluded (Expired) Exc…" at bounding box center [533, 117] width 90 height 17
click at [350, 154] on div "Dev Ops / ML Ops Engineer" at bounding box center [389, 156] width 158 height 10
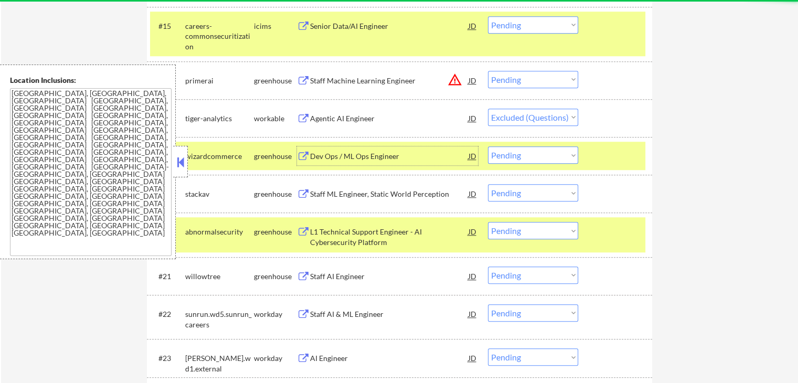
click at [334, 191] on div "Staff ML Engineer, Static World Perception" at bounding box center [389, 194] width 158 height 10
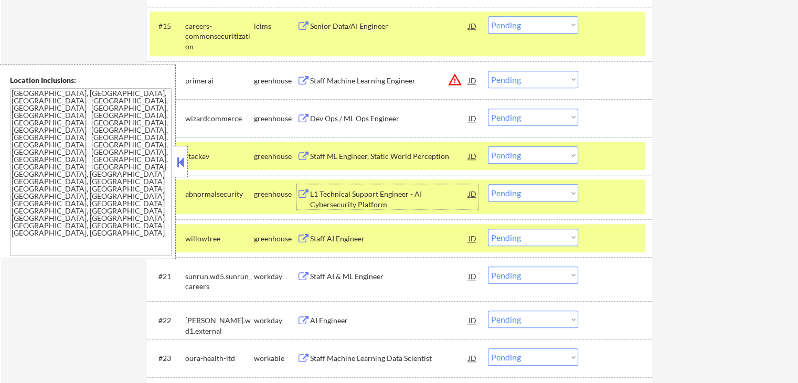
click at [327, 198] on div "L1 Technical Support Engineer - AI Cybersecurity Platform" at bounding box center [389, 199] width 158 height 20
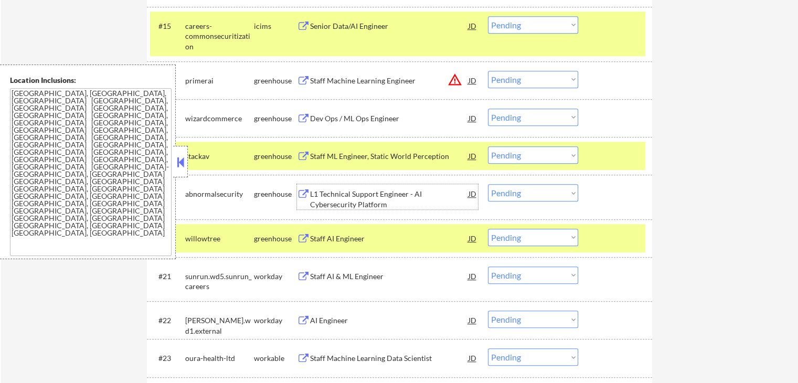
click at [515, 123] on select "Choose an option... Pending Applied Excluded (Questions) Excluded (Expired) Exc…" at bounding box center [533, 117] width 90 height 17
click at [488, 109] on select "Choose an option... Pending Applied Excluded (Questions) Excluded (Expired) Exc…" at bounding box center [533, 117] width 90 height 17
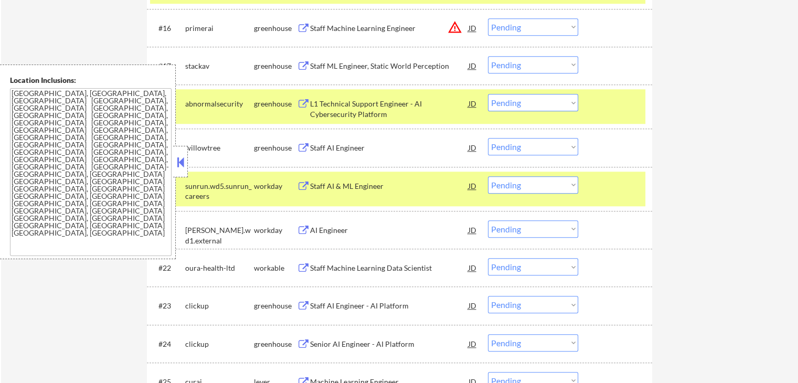
click at [508, 65] on select "Choose an option... Pending Applied Excluded (Questions) Excluded (Expired) Exc…" at bounding box center [533, 64] width 90 height 17
click at [488, 56] on select "Choose an option... Pending Applied Excluded (Questions) Excluded (Expired) Exc…" at bounding box center [533, 64] width 90 height 17
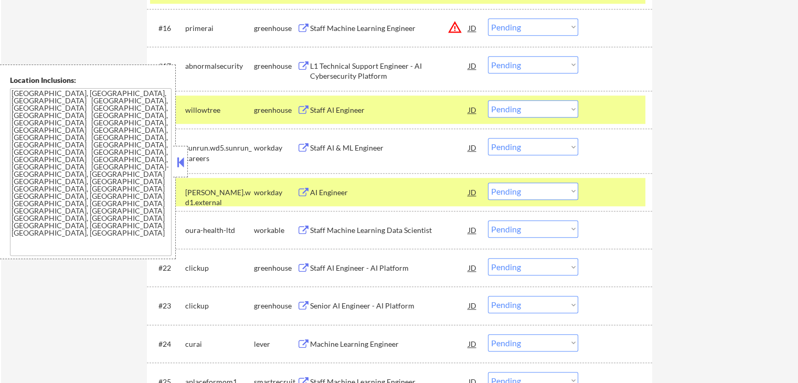
drag, startPoint x: 522, startPoint y: 60, endPoint x: 529, endPoint y: 69, distance: 10.9
click at [522, 60] on select "Choose an option... Pending Applied Excluded (Questions) Excluded (Expired) Exc…" at bounding box center [533, 64] width 90 height 17
click at [488, 56] on select "Choose an option... Pending Applied Excluded (Questions) Excluded (Expired) Exc…" at bounding box center [533, 64] width 90 height 17
click at [341, 102] on div "Staff AI Engineer" at bounding box center [389, 109] width 158 height 19
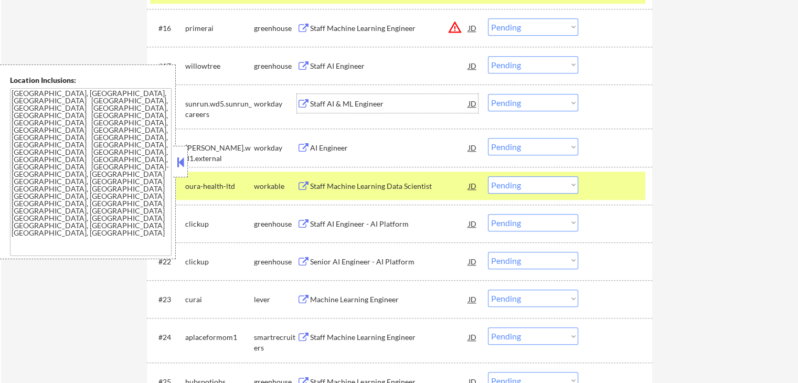
drag, startPoint x: 519, startPoint y: 59, endPoint x: 519, endPoint y: 70, distance: 11.0
click at [519, 59] on select "Choose an option... Pending Applied Excluded (Questions) Excluded (Expired) Exc…" at bounding box center [533, 64] width 90 height 17
click at [488, 56] on select "Choose an option... Pending Applied Excluded (Questions) Excluded (Expired) Exc…" at bounding box center [533, 64] width 90 height 17
select select ""pending""
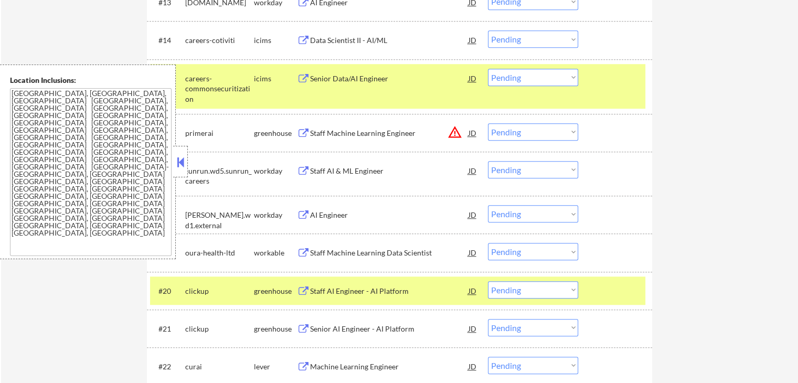
scroll to position [1049, 0]
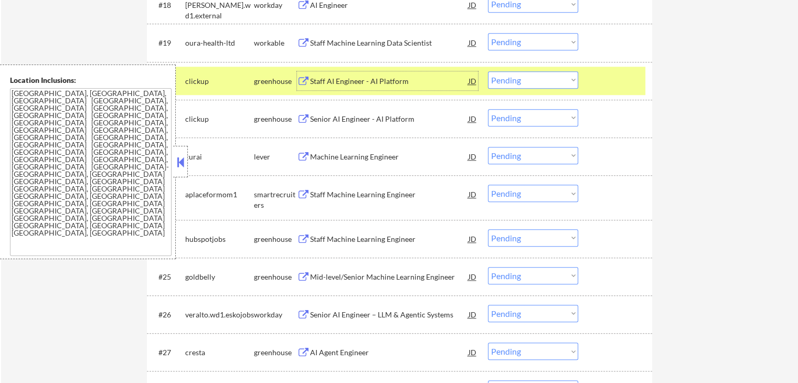
click at [341, 79] on div "Staff AI Engineer - AI Platform" at bounding box center [389, 81] width 158 height 10
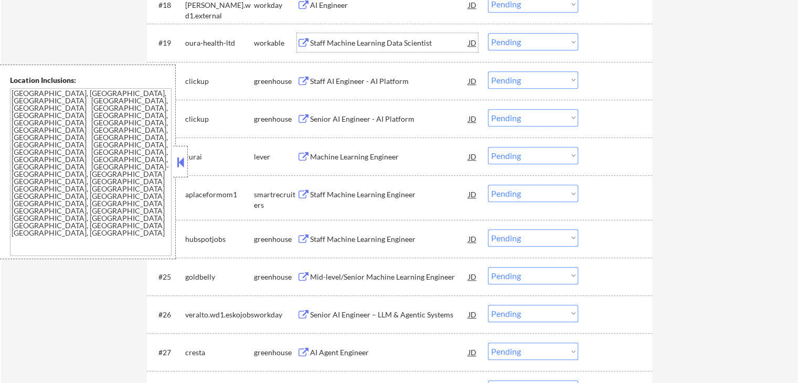
click at [334, 44] on div "Staff Machine Learning Data Scientist" at bounding box center [389, 43] width 158 height 10
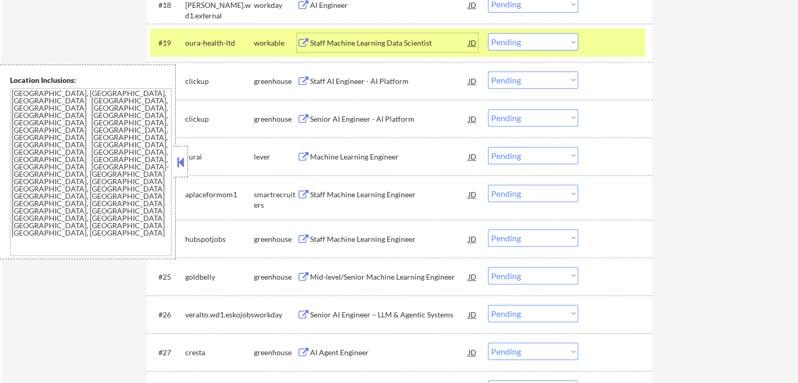
click at [517, 76] on select "Choose an option... Pending Applied Excluded (Questions) Excluded (Expired) Exc…" at bounding box center [533, 79] width 90 height 17
click at [488, 71] on select "Choose an option... Pending Applied Excluded (Questions) Excluded (Expired) Exc…" at bounding box center [533, 79] width 90 height 17
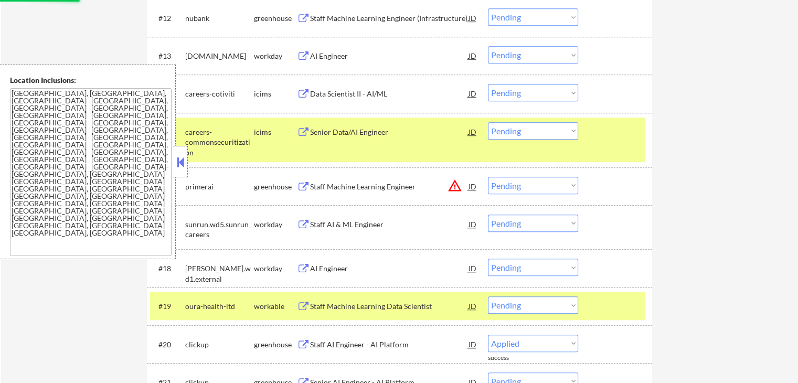
select select ""pending""
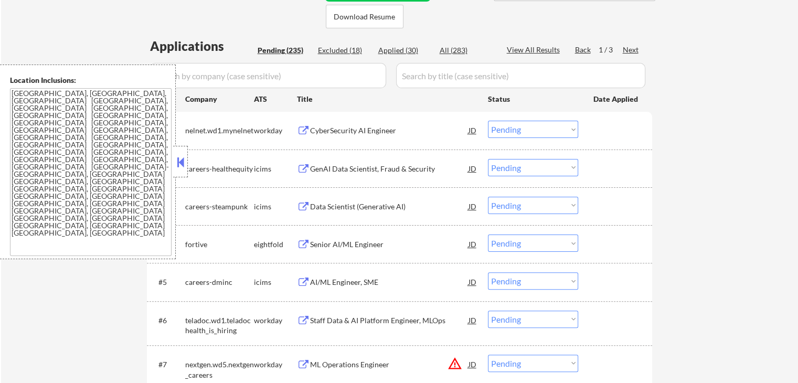
scroll to position [262, 0]
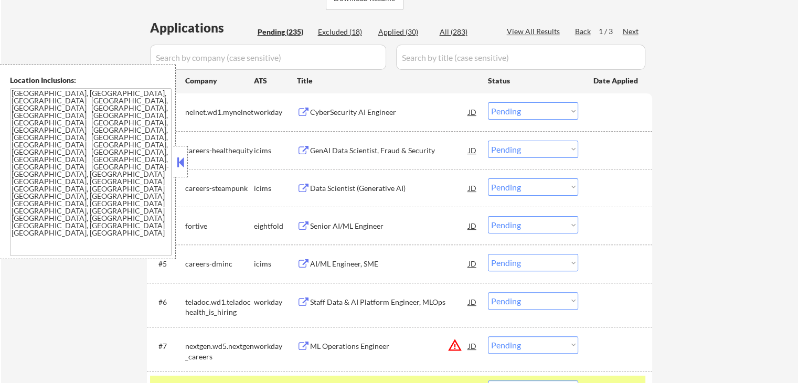
click at [184, 162] on button at bounding box center [181, 162] width 12 height 16
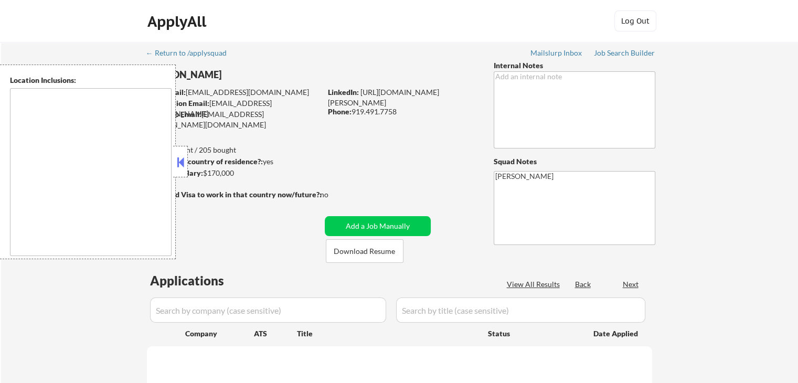
type textarea "[GEOGRAPHIC_DATA], [GEOGRAPHIC_DATA], [GEOGRAPHIC_DATA] [GEOGRAPHIC_DATA], [GEO…"
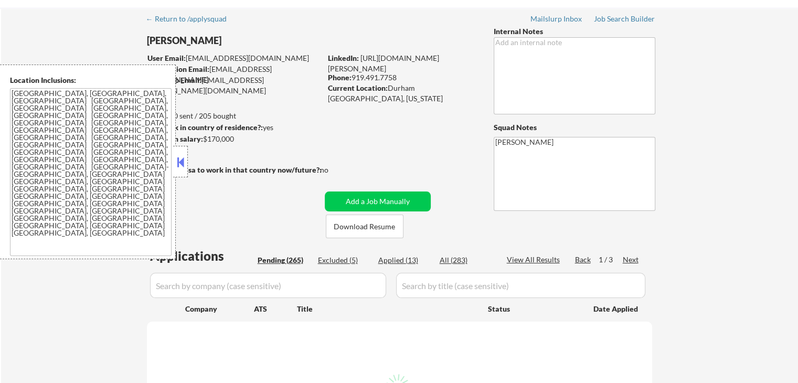
scroll to position [52, 0]
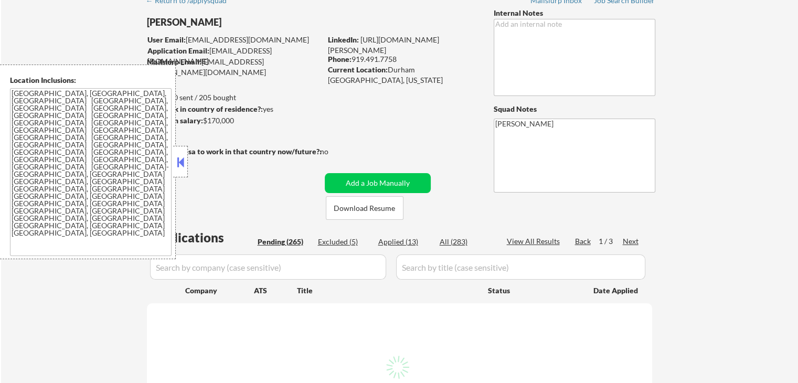
select select ""pending""
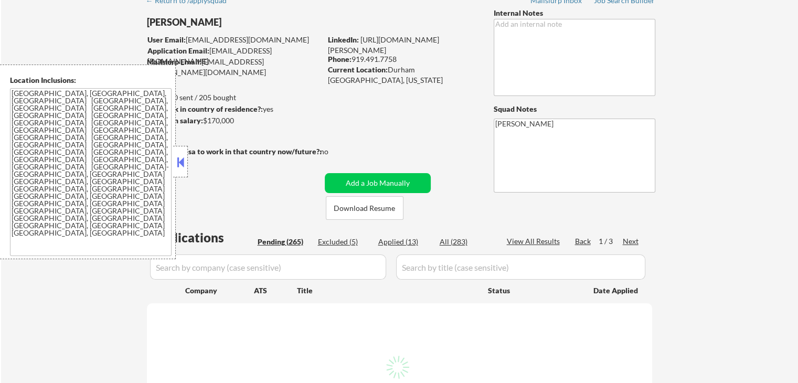
select select ""pending""
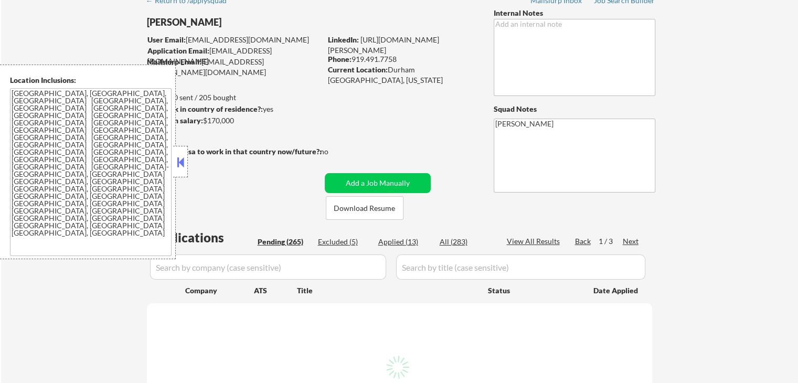
select select ""pending""
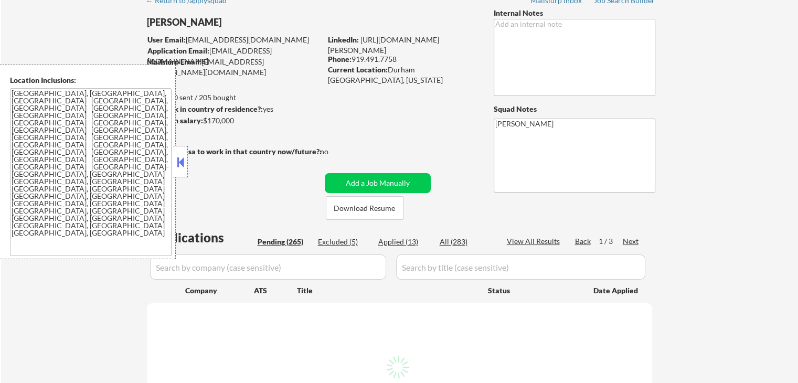
select select ""pending""
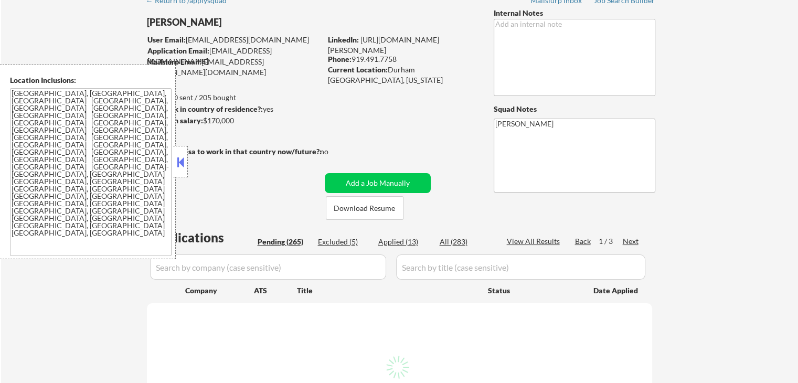
select select ""pending""
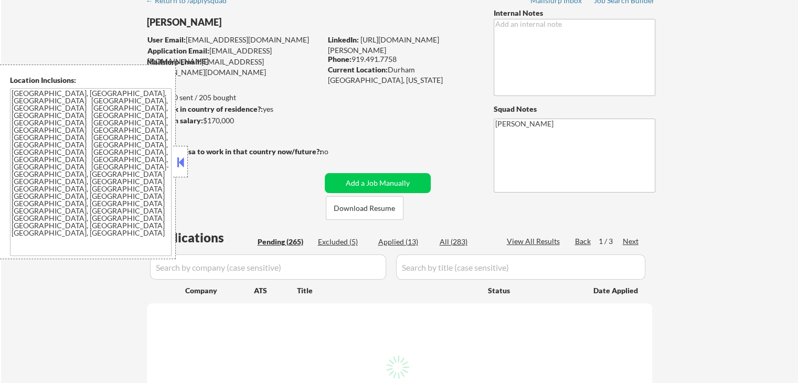
select select ""pending""
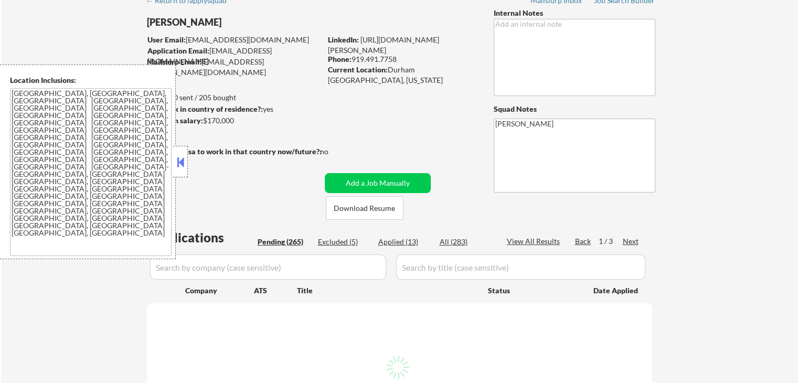
select select ""pending""
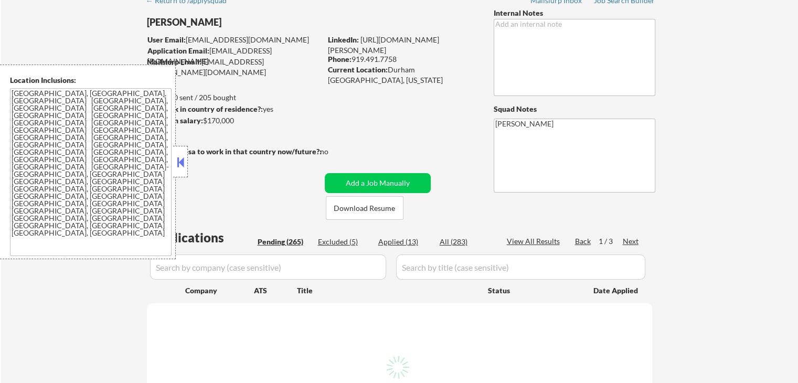
select select ""pending""
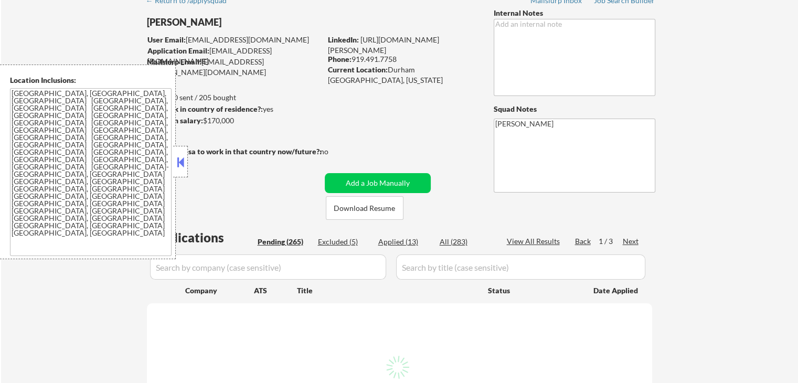
select select ""pending""
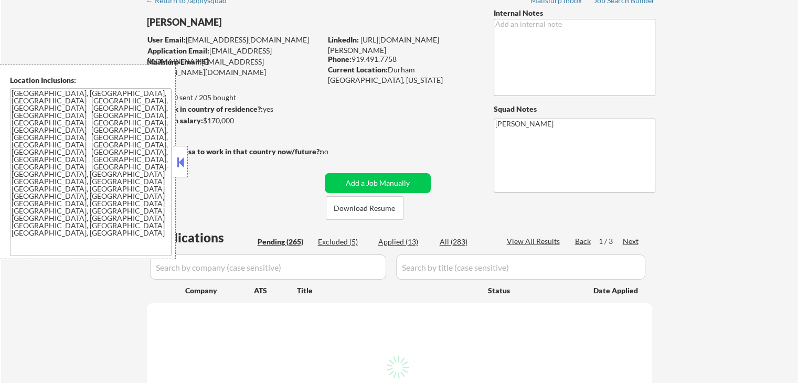
select select ""pending""
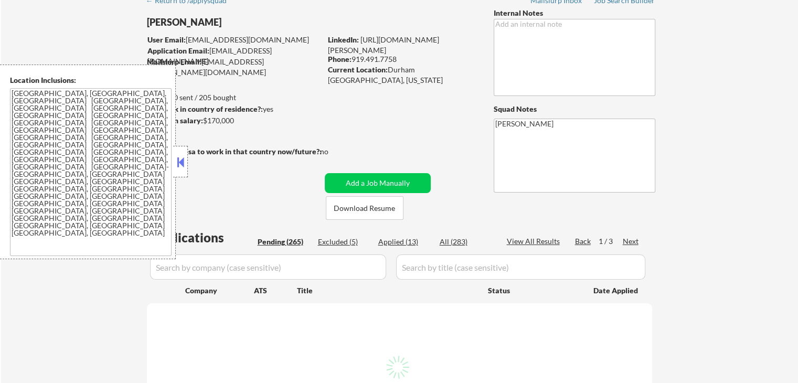
select select ""pending""
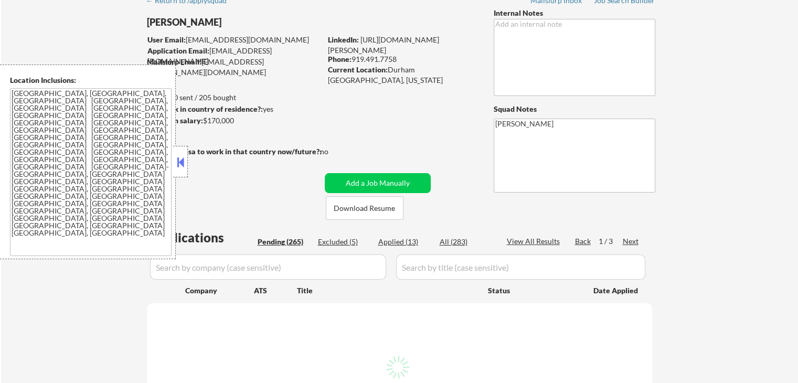
select select ""pending""
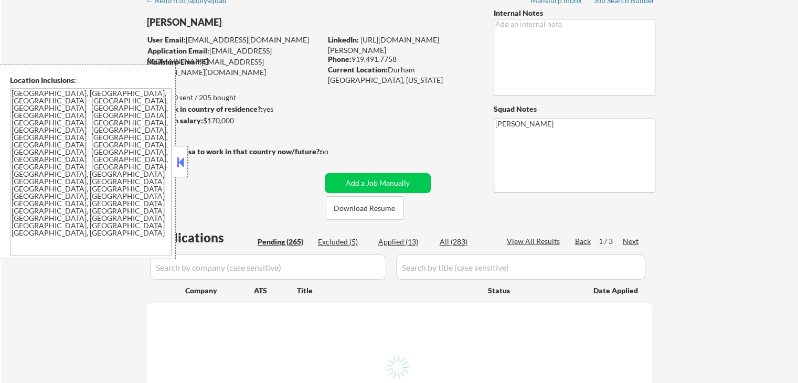
select select ""pending""
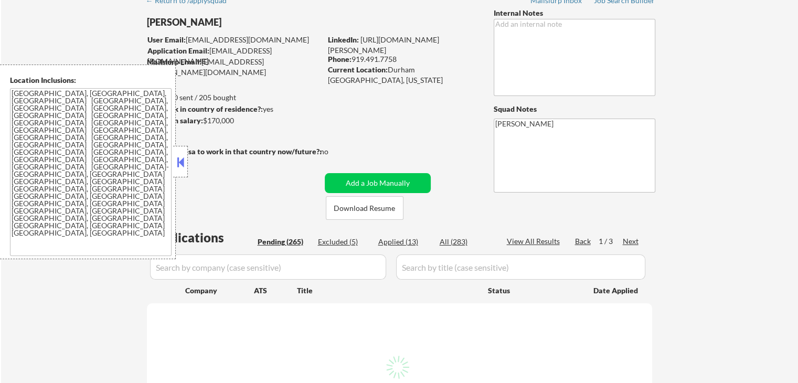
select select ""pending""
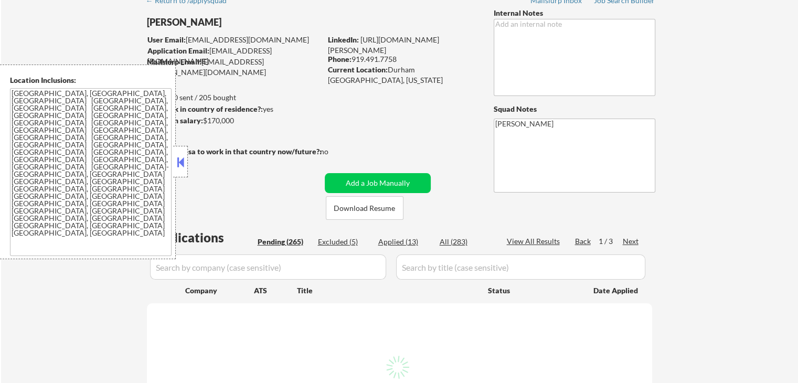
select select ""pending""
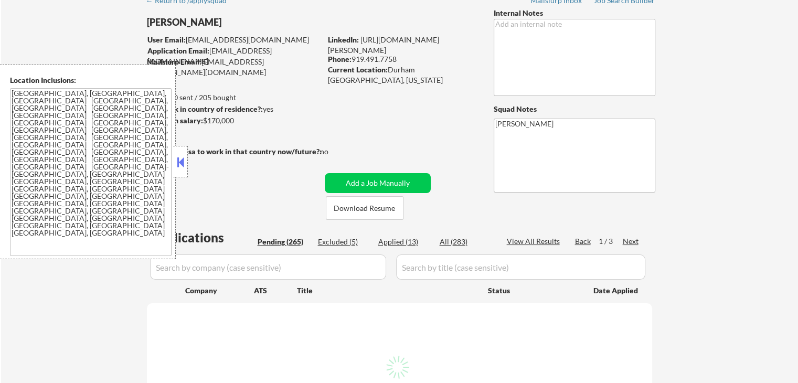
select select ""pending""
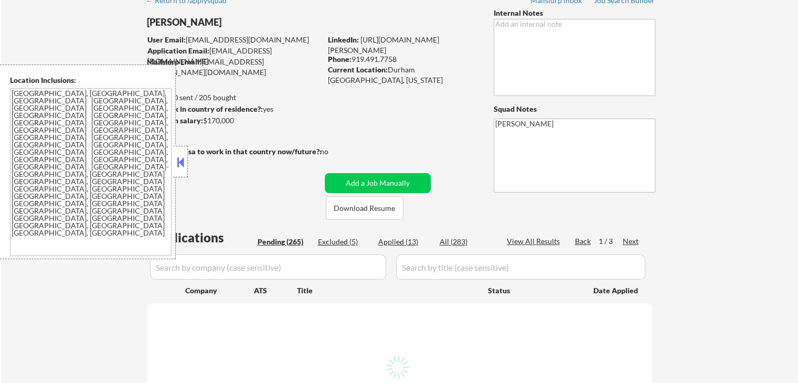
select select ""pending""
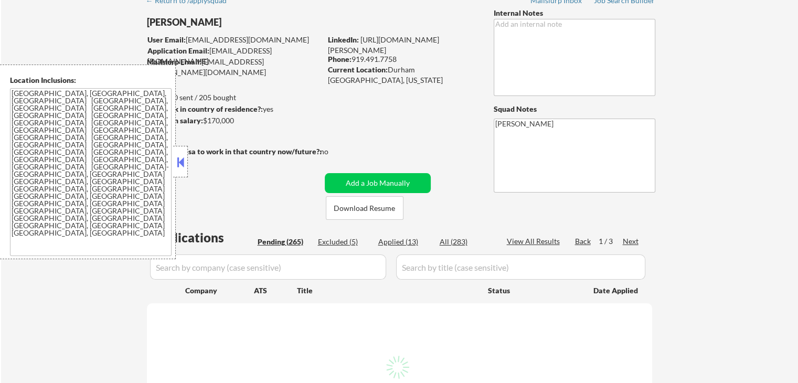
select select ""pending""
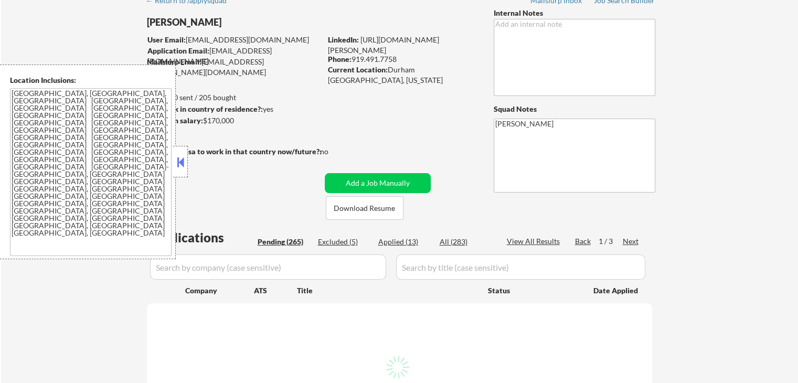
select select ""pending""
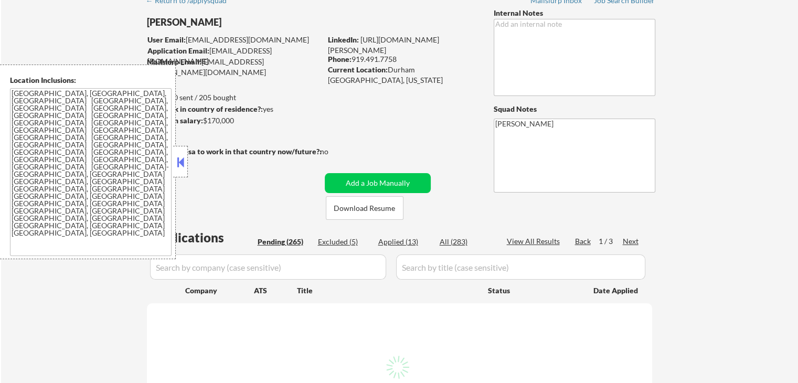
select select ""pending""
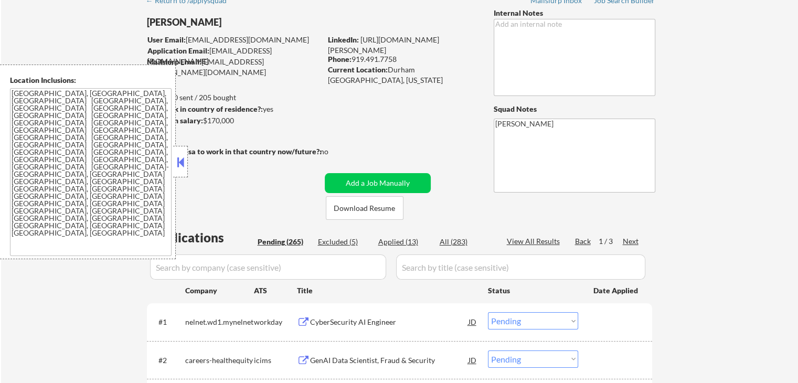
select select ""pending""
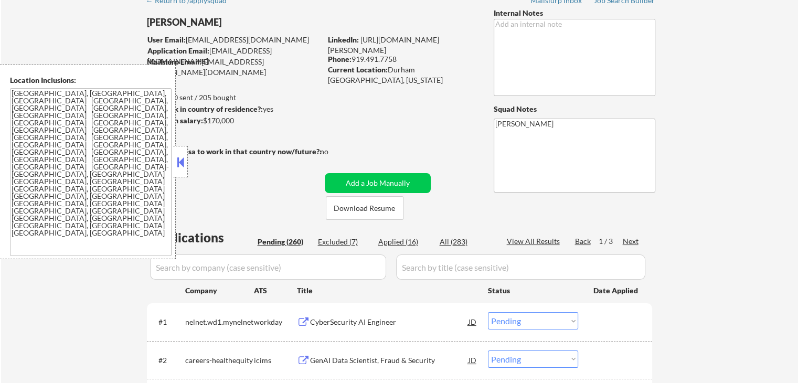
select select ""pending""
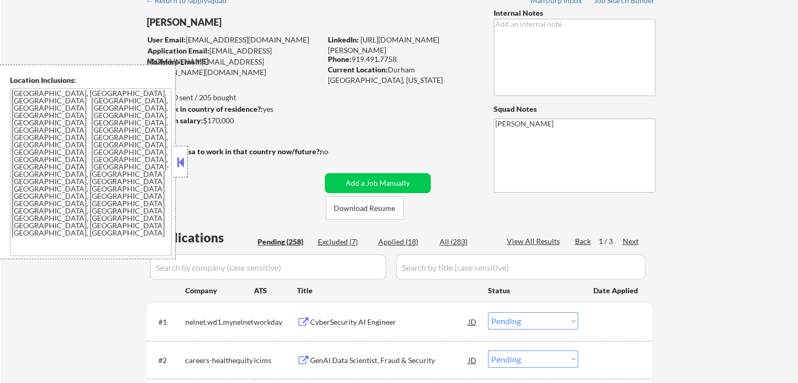
select select ""pending""
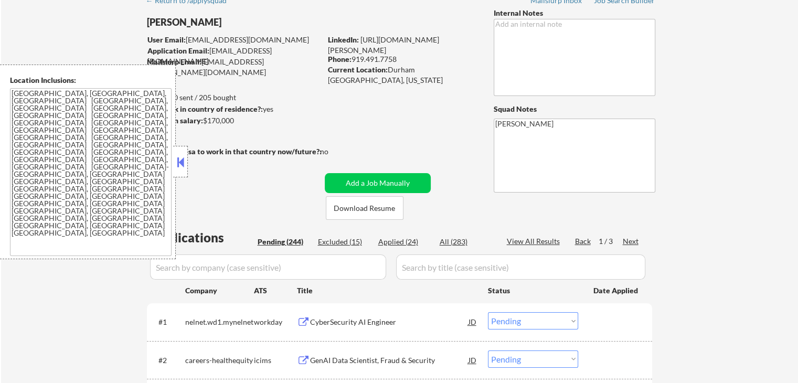
select select ""pending""
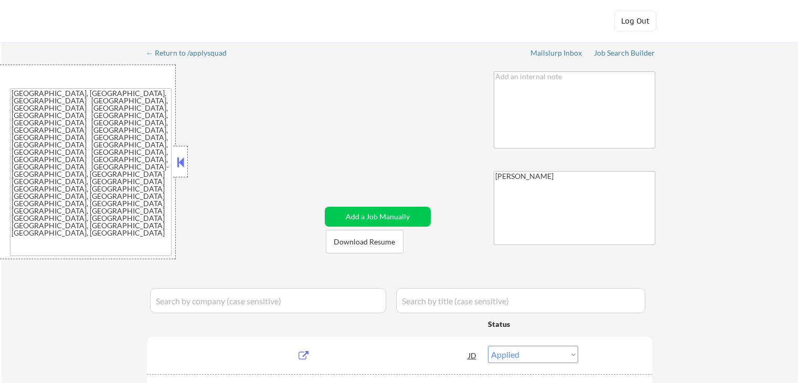
select select ""applied""
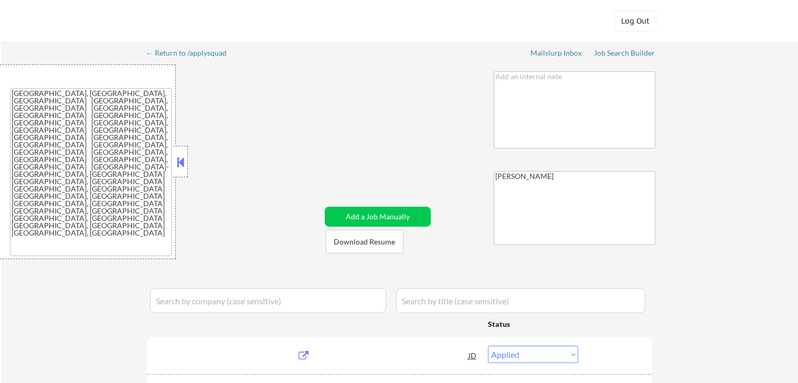
select select ""applied""
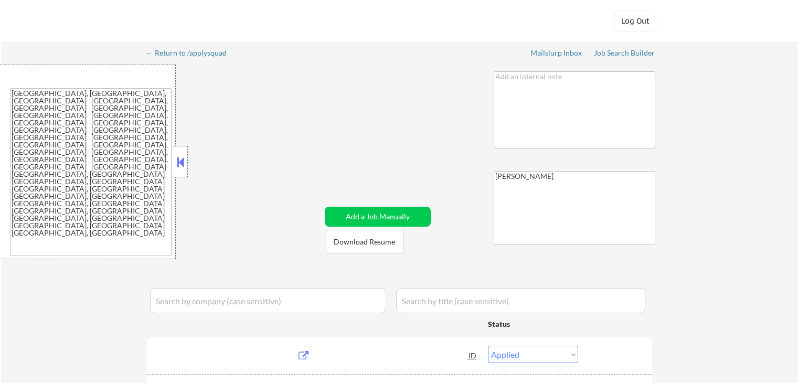
select select ""applied""
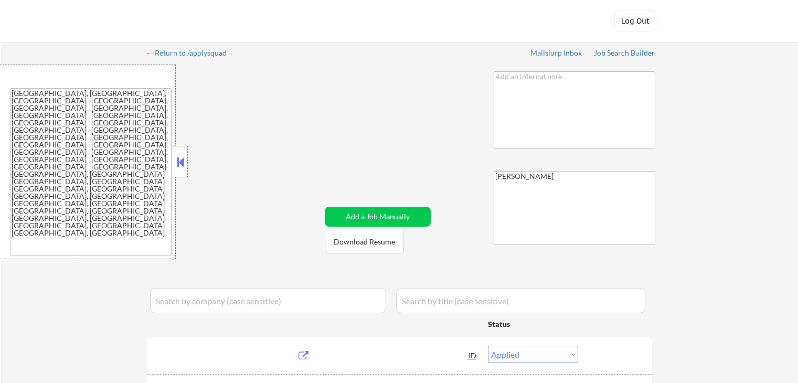
select select ""applied""
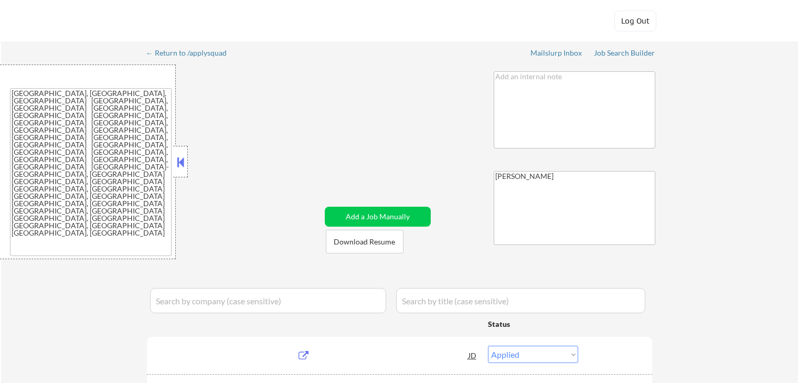
select select ""applied""
select select ""pending""
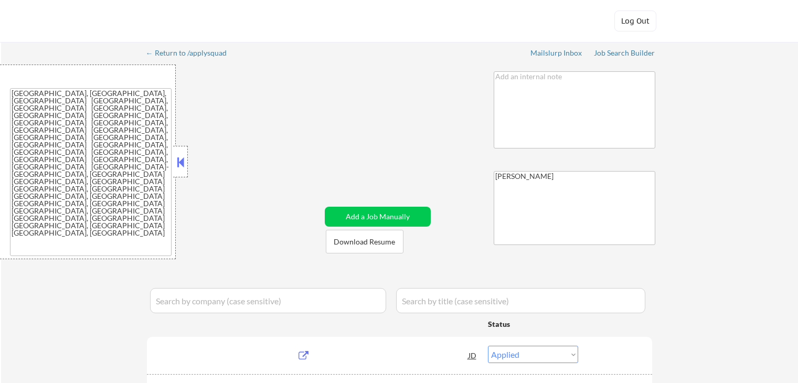
select select ""excluded""
select select ""pending""
select select ""excluded__other_""
select select ""pending""
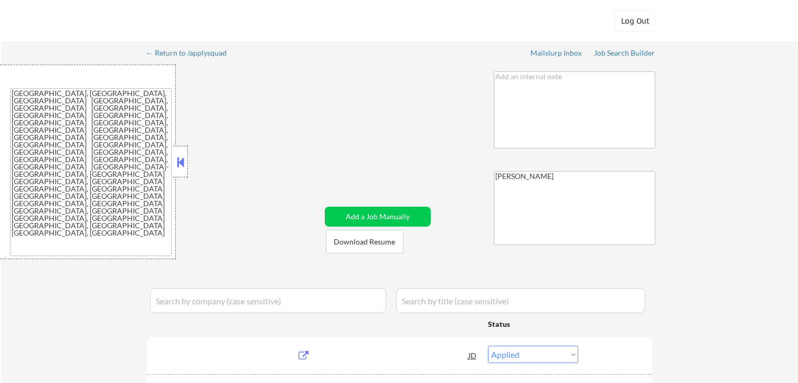
select select ""excluded""
select select ""excluded__expired_""
select select ""pending""
select select ""excluded__other_""
select select ""excluded__salary_""
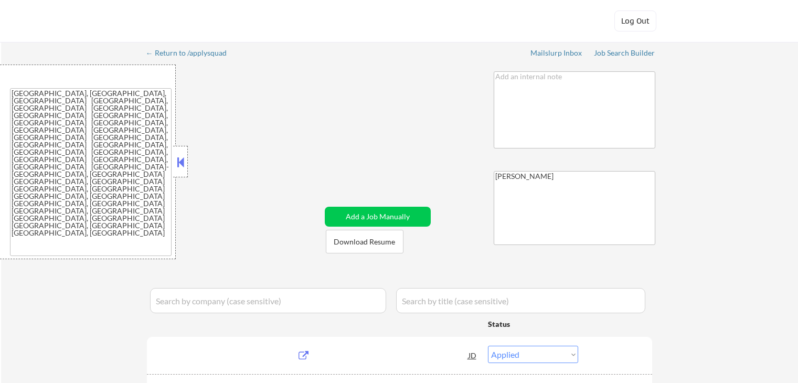
select select ""pending""
select select ""excluded__salary_""
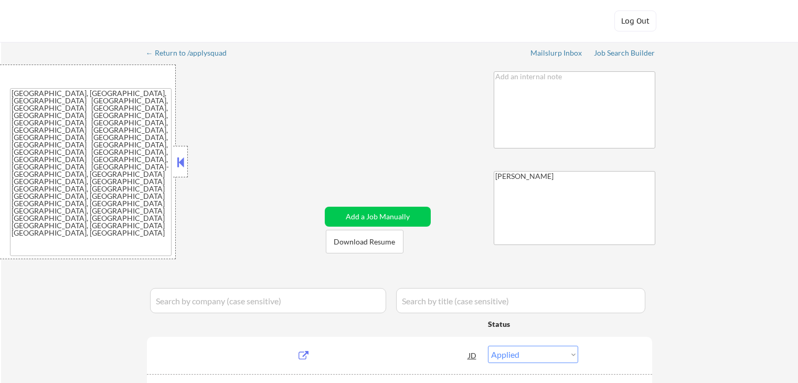
select select ""pending""
select select ""excluded__salary_""
select select ""pending""
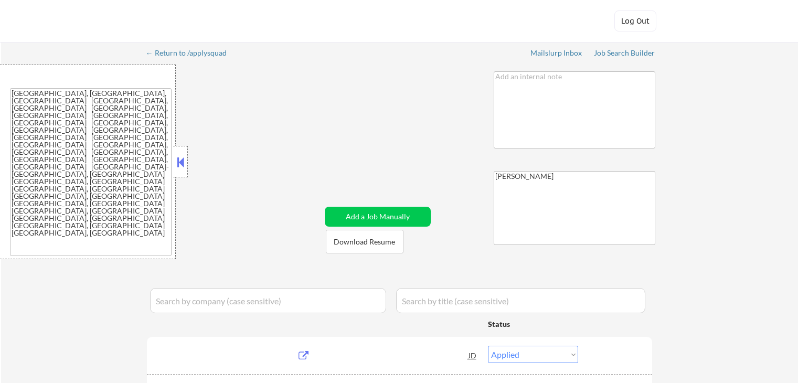
select select ""excluded__other_""
select select ""pending""
select select ""excluded__location_""
select select ""excluded""
select select ""pending""
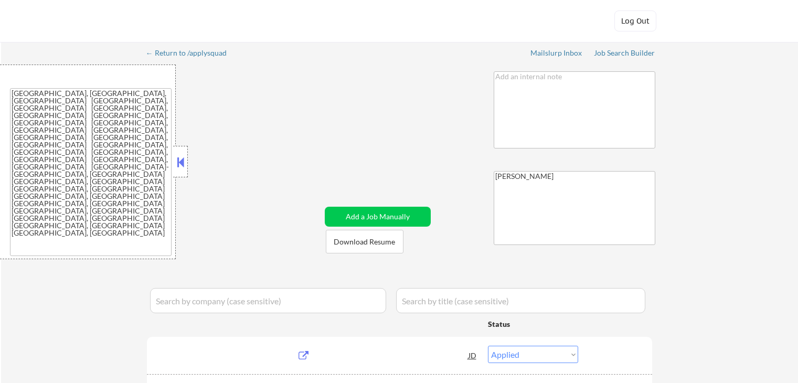
select select ""excluded__location_""
select select ""excluded__salary_""
select select ""excluded__location_""
select select ""pending""
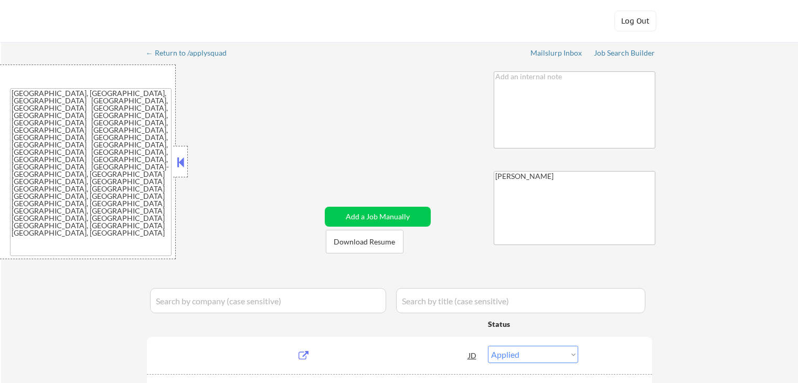
select select ""excluded__salary_""
select select ""pending""
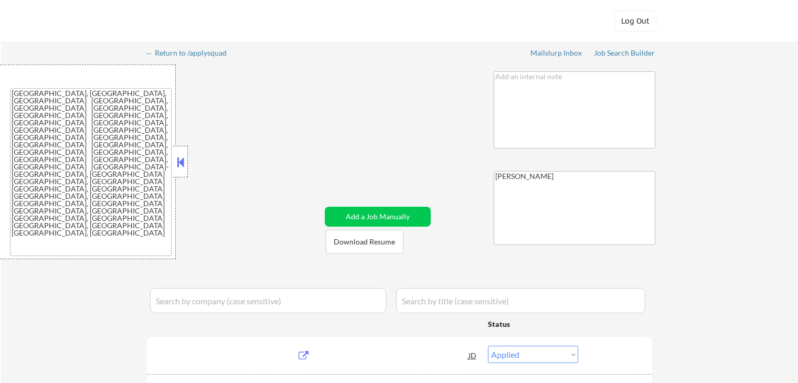
select select ""pending""
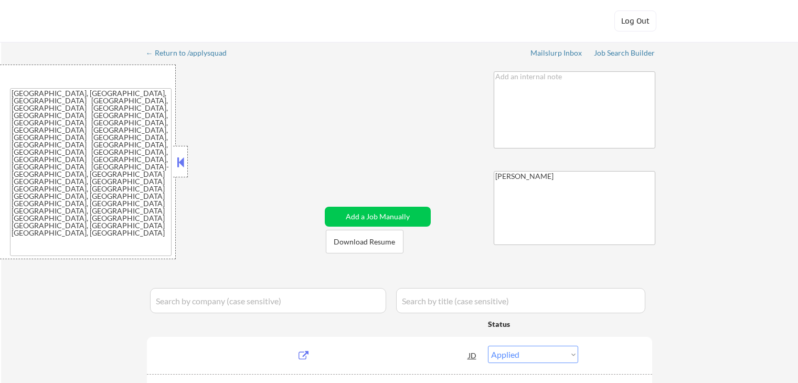
select select ""pending""
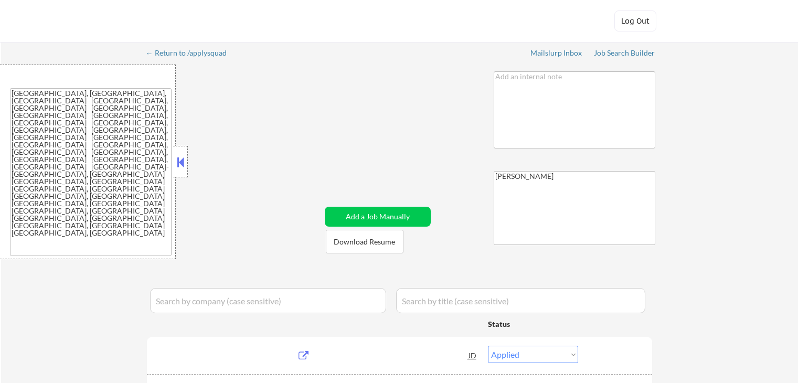
select select ""pending""
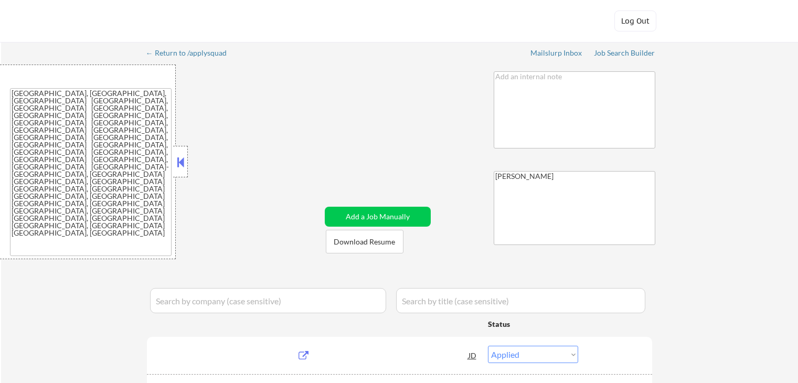
select select ""pending""
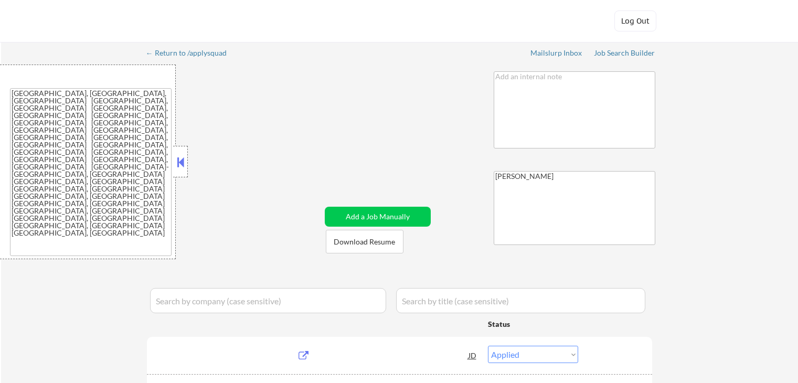
select select ""pending""
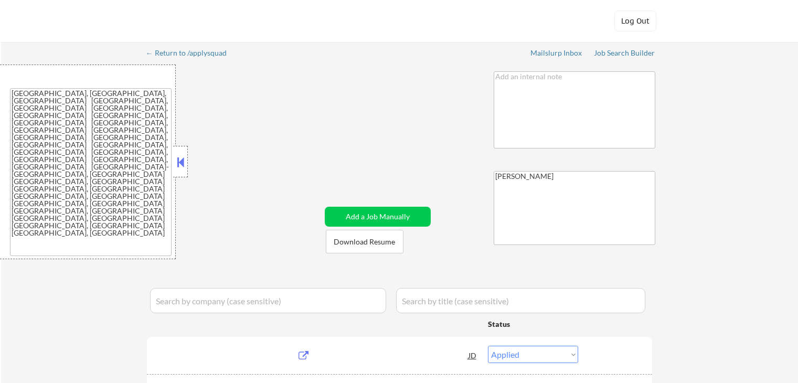
select select ""pending""
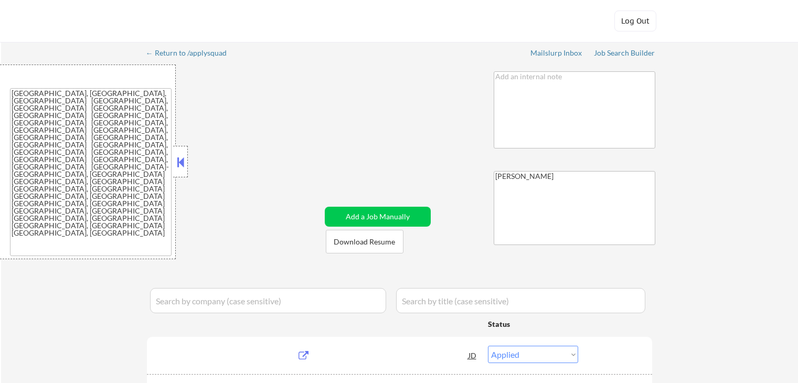
select select ""pending""
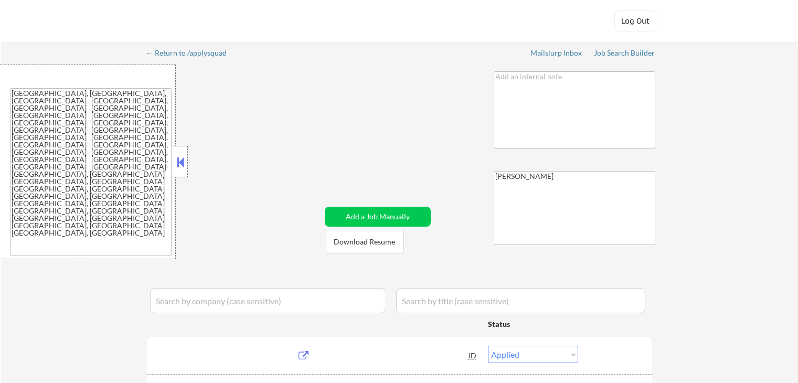
select select ""pending""
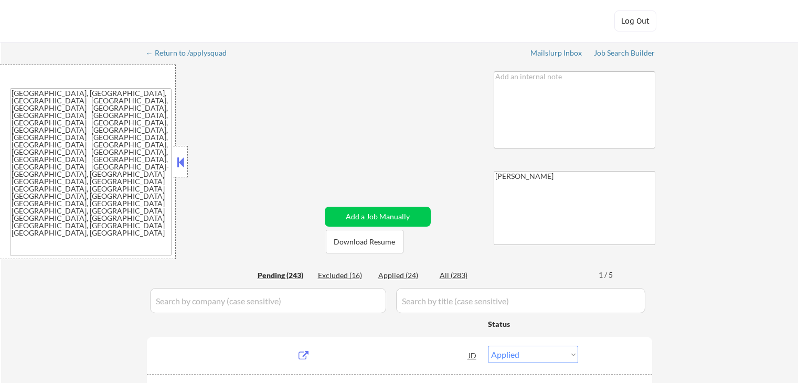
select select ""pending""
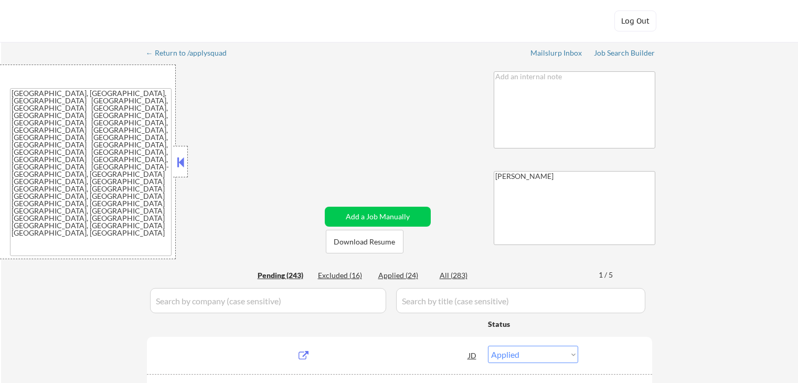
select select ""pending""
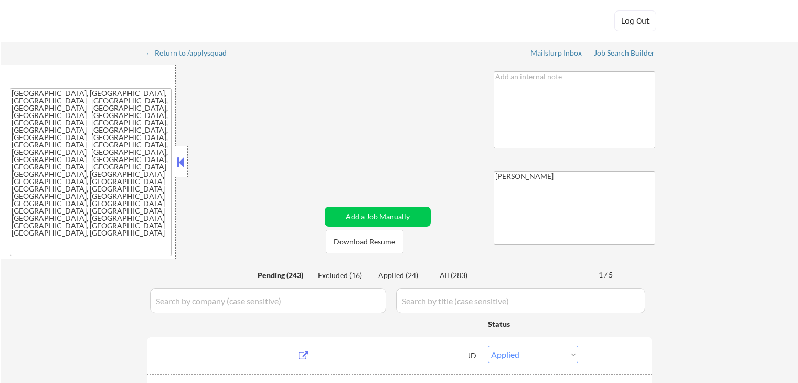
select select ""pending""
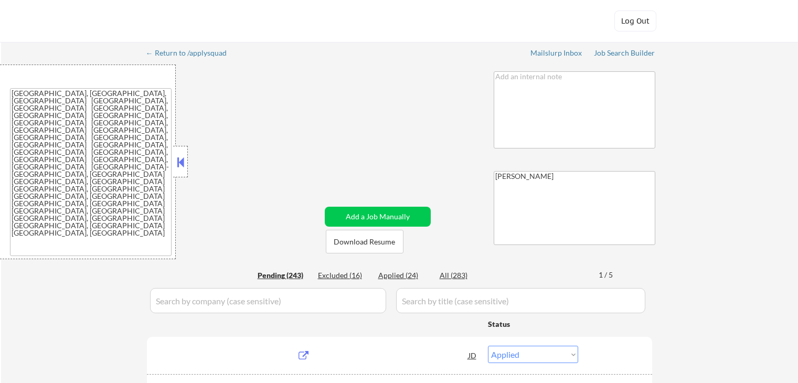
select select ""pending""
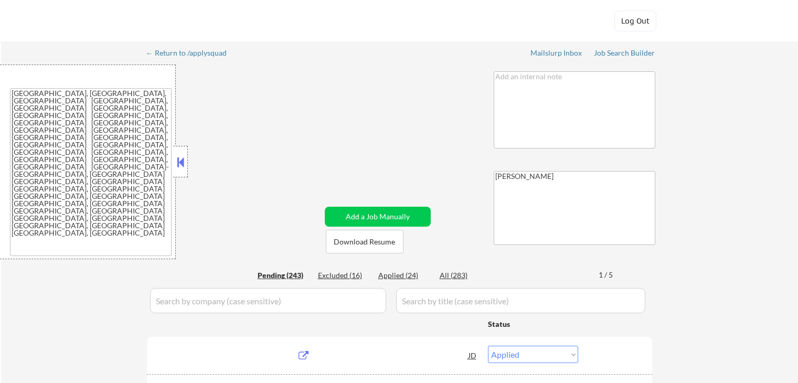
select select ""pending""
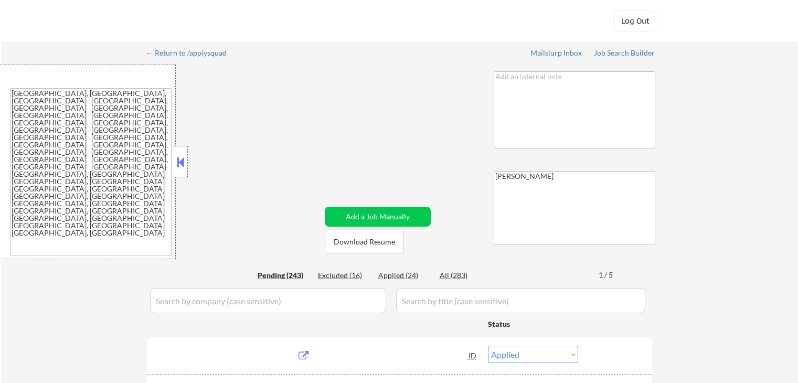
select select ""pending""
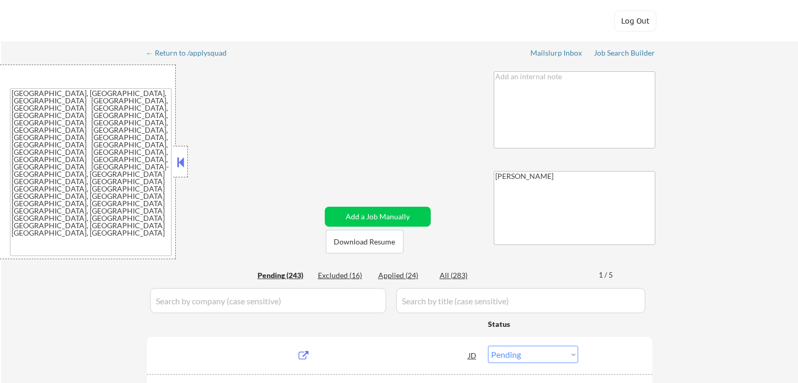
select select ""pending""
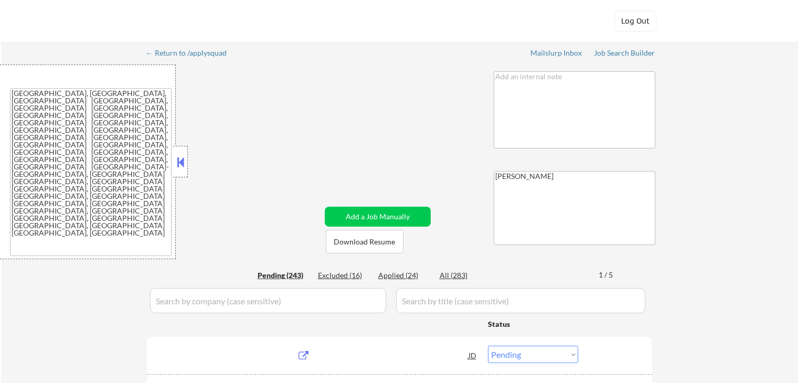
select select ""pending""
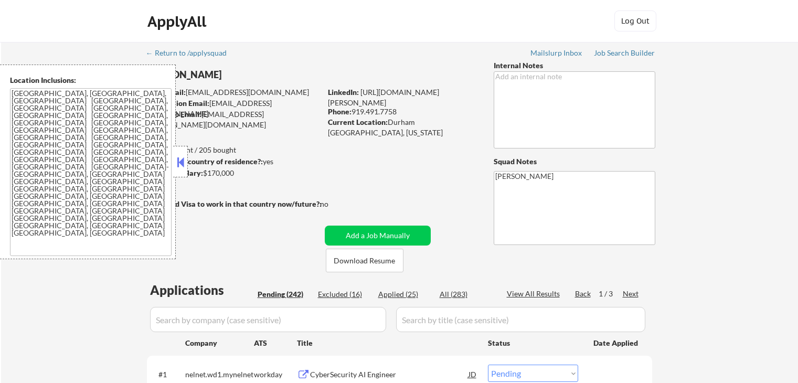
select select ""pending""
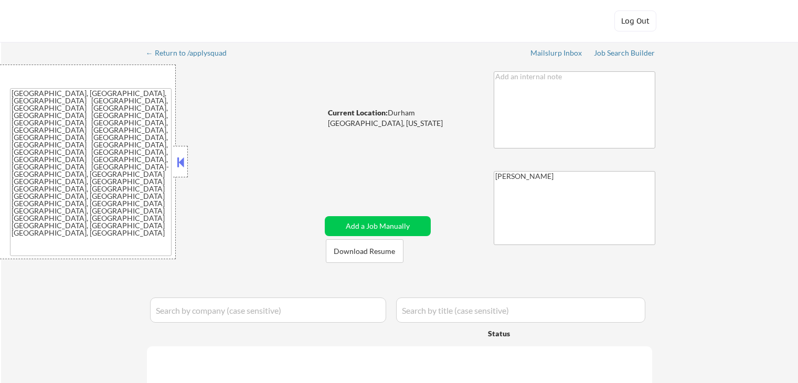
select select ""applied""
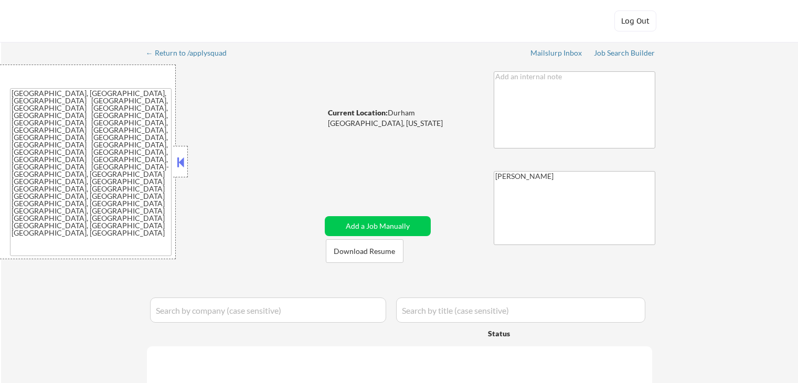
select select ""applied""
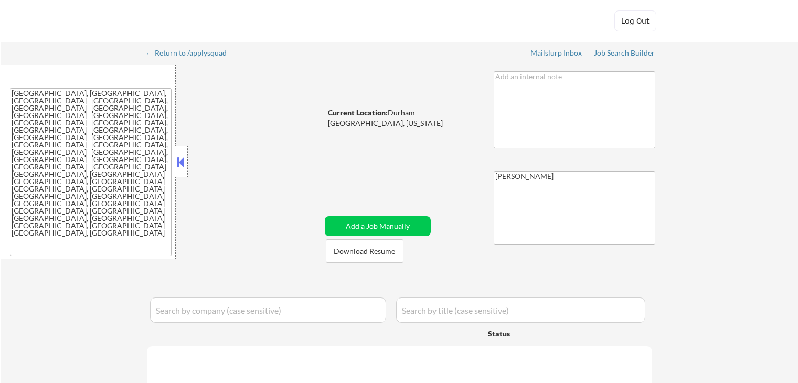
select select ""applied""
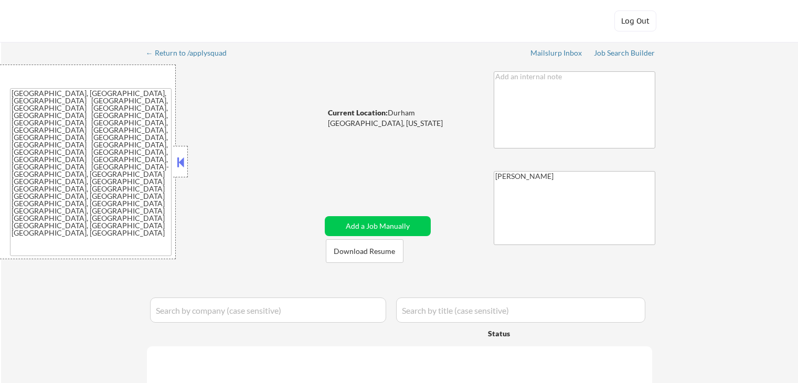
select select ""applied""
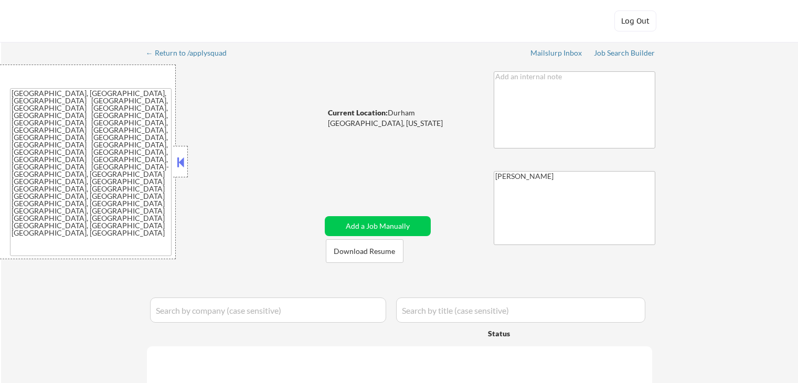
select select ""applied""
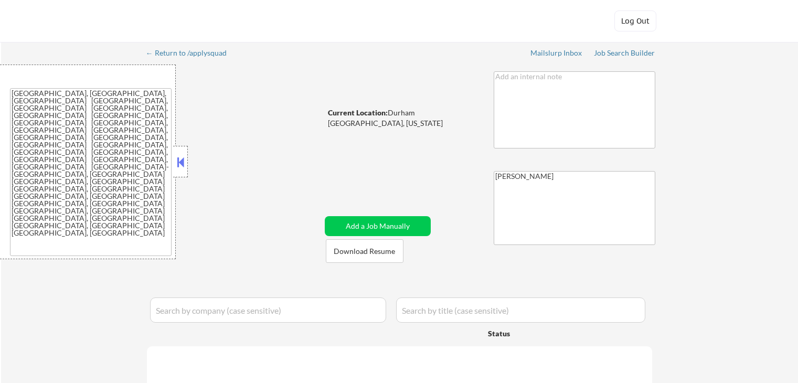
select select ""applied""
select select ""pending""
select select ""excluded""
select select ""pending""
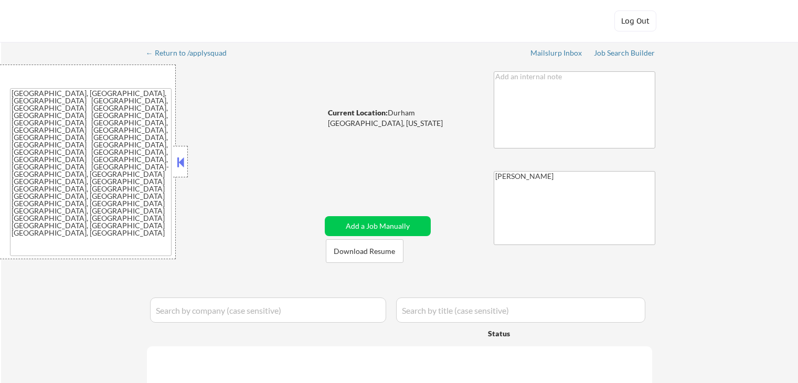
select select ""excluded__other_""
select select ""pending""
select select ""excluded""
select select ""excluded__expired_""
select select ""pending""
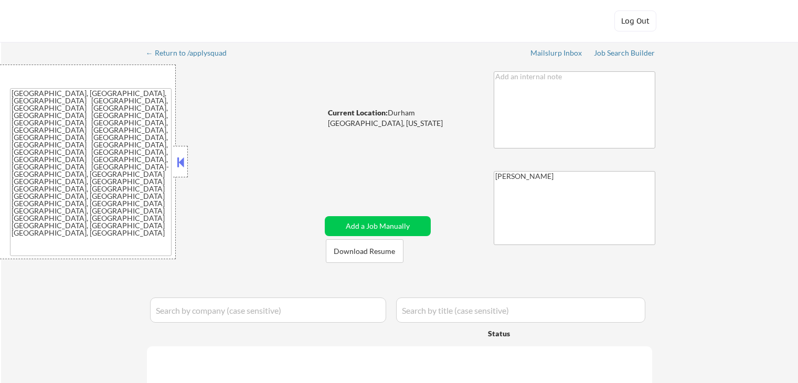
select select ""excluded__other_""
select select ""excluded__salary_""
select select ""pending""
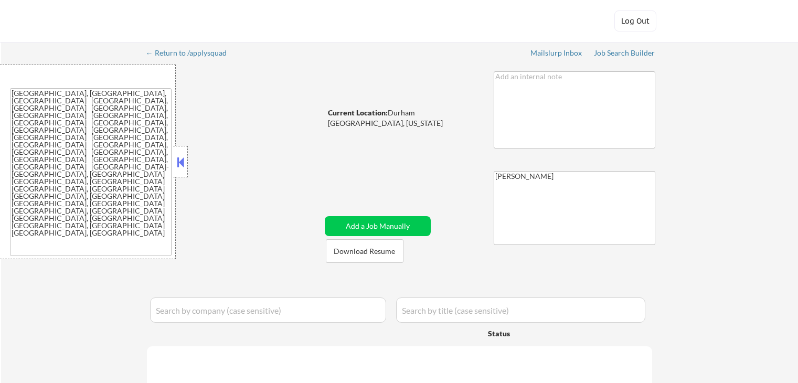
select select ""pending""
select select ""excluded__salary_""
select select ""pending""
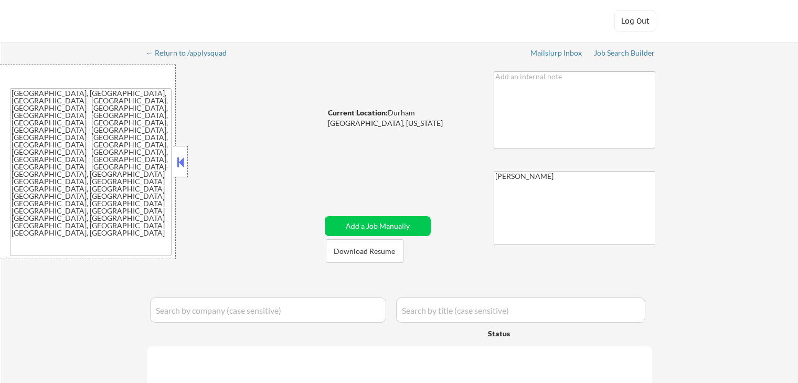
select select ""excluded__salary_""
select select ""pending""
select select ""excluded__other_""
select select ""pending""
select select ""excluded__location_""
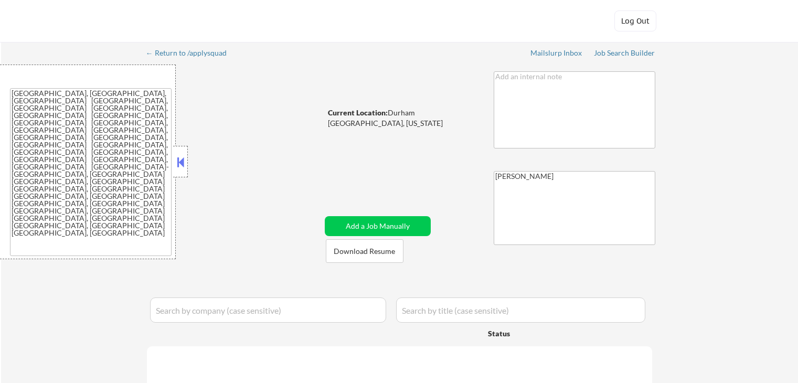
select select ""excluded""
select select ""pending""
select select ""excluded__location_""
select select ""excluded__salary_""
select select ""excluded__location_""
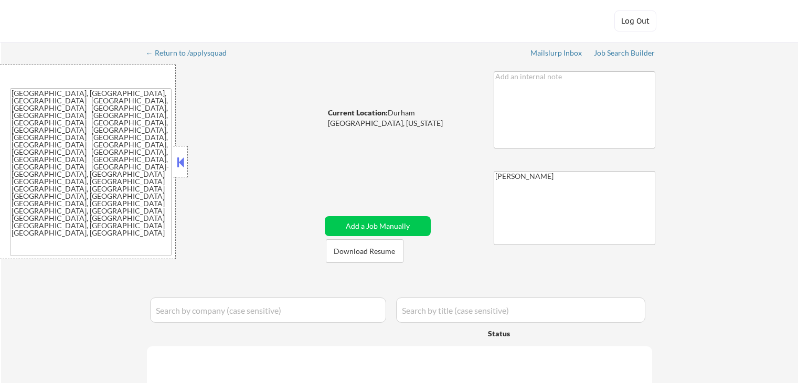
select select ""excluded__location_""
select select ""pending""
select select ""excluded__salary_""
select select ""excluded""
select select ""pending""
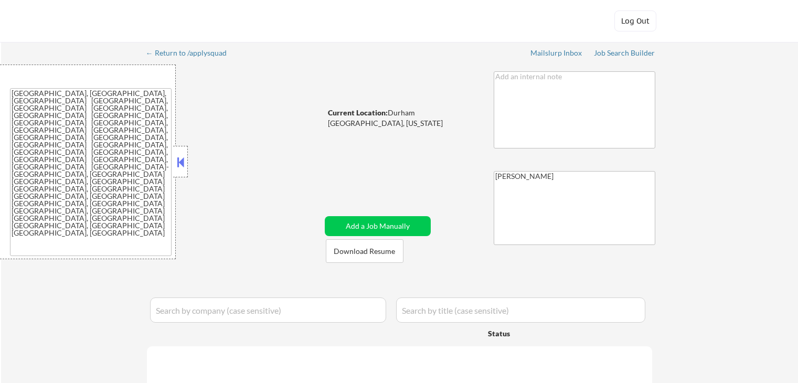
select select ""pending""
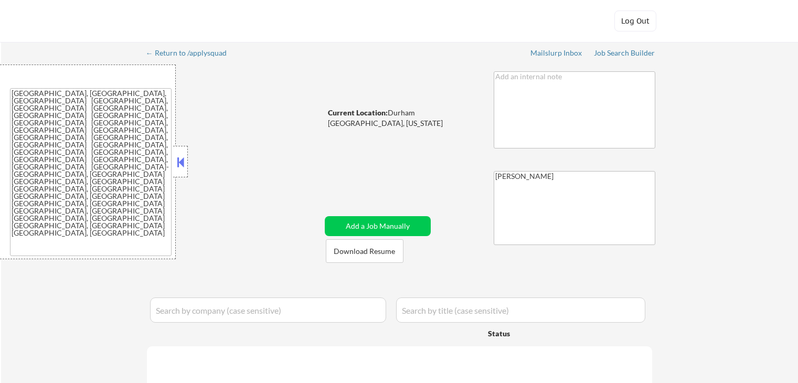
select select ""pending""
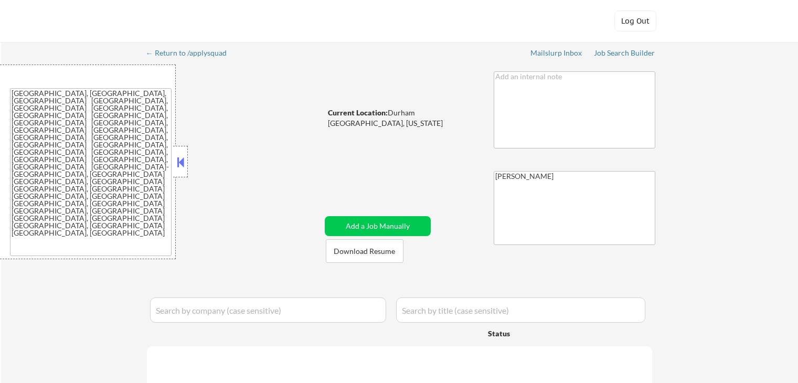
select select ""pending""
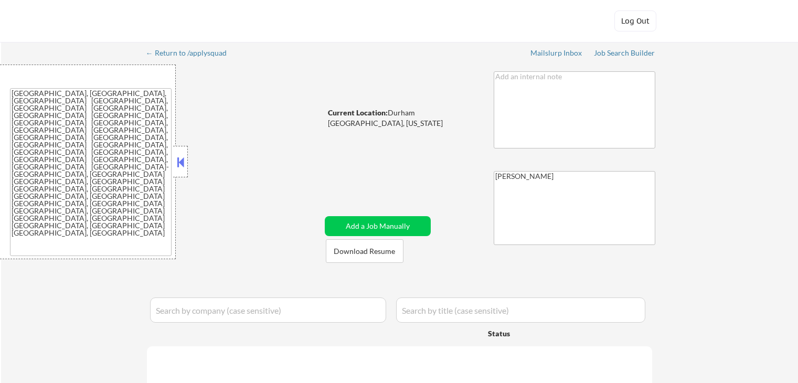
select select ""pending""
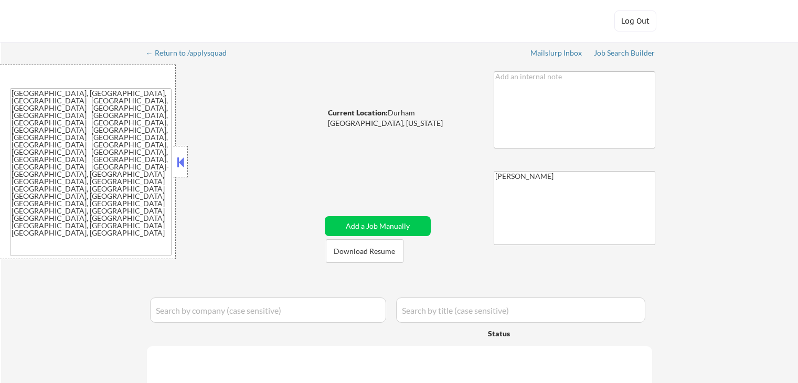
select select ""pending""
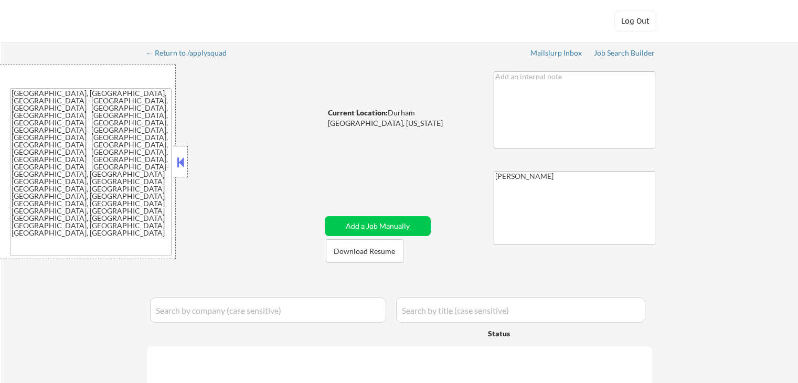
select select ""pending""
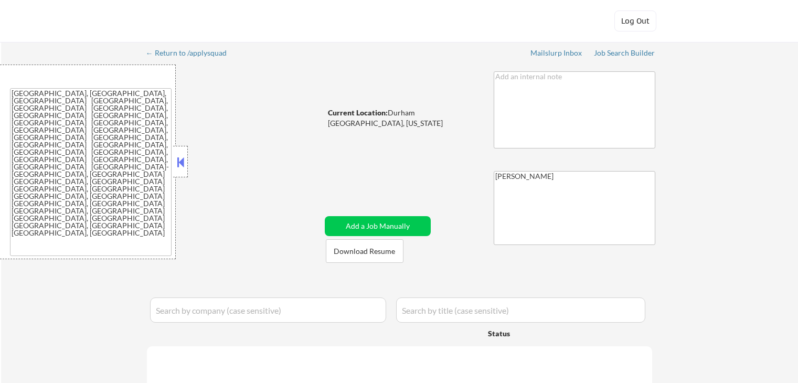
select select ""pending""
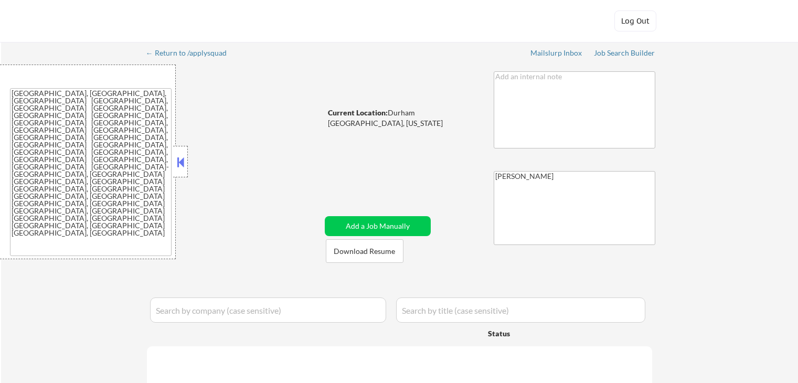
select select ""pending""
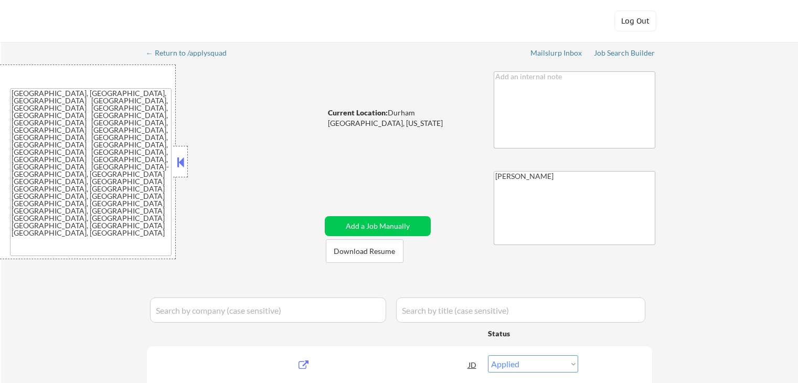
select select ""pending""
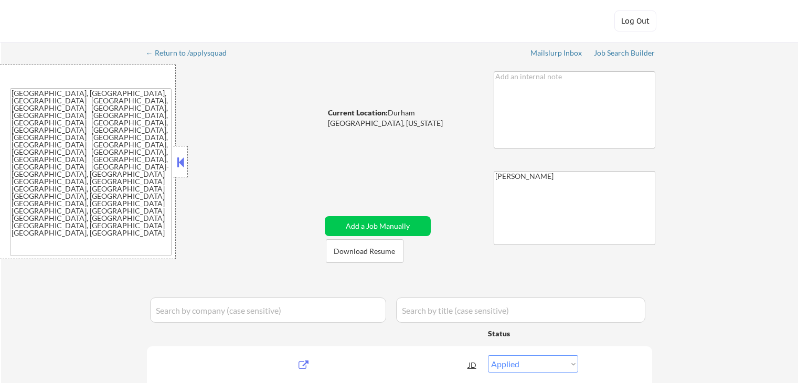
select select ""pending""
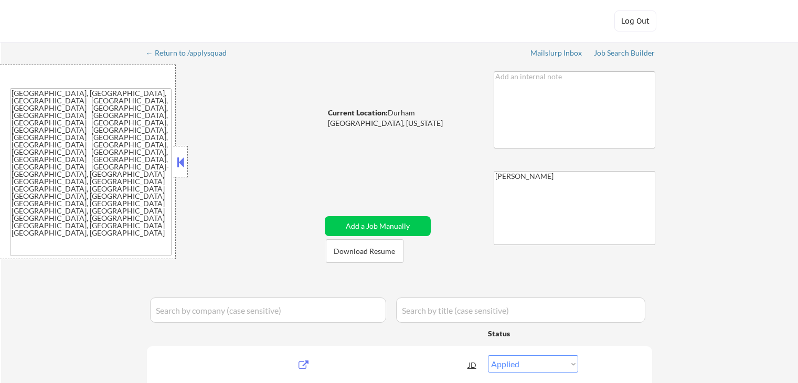
select select ""pending""
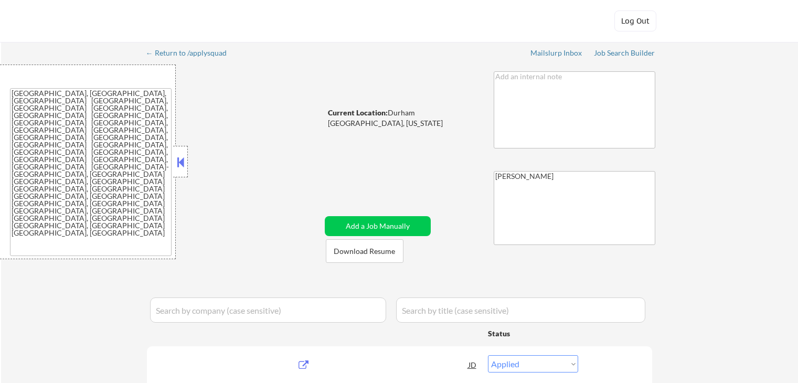
select select ""pending""
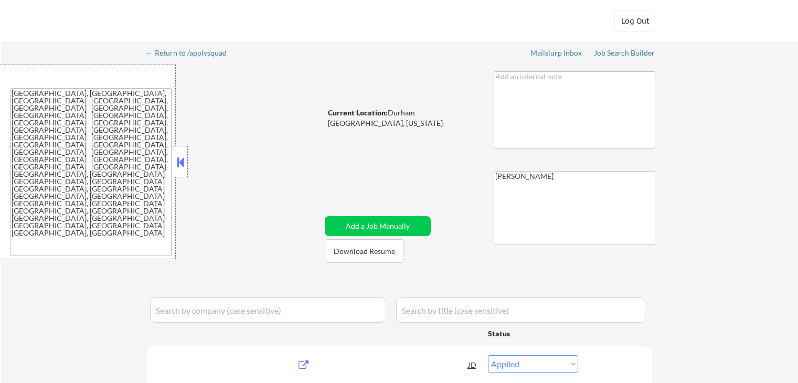
select select ""pending""
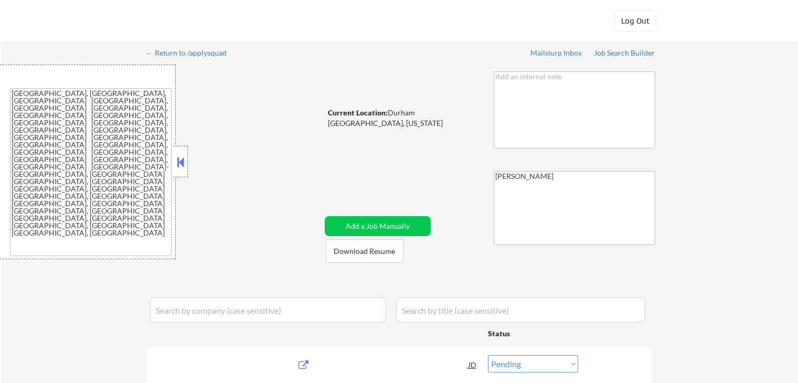
select select ""pending""
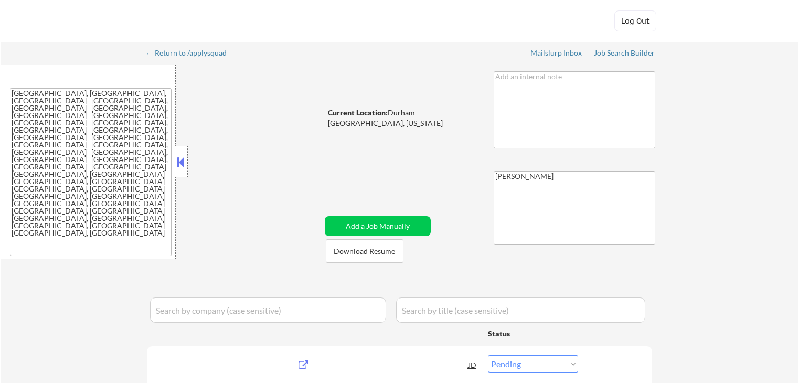
select select ""pending""
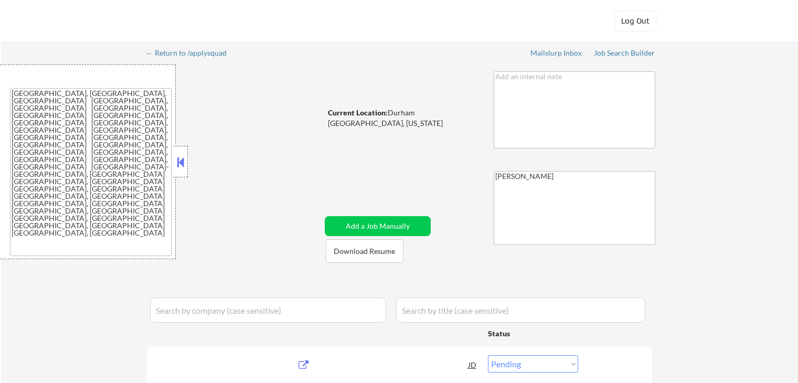
select select ""pending""
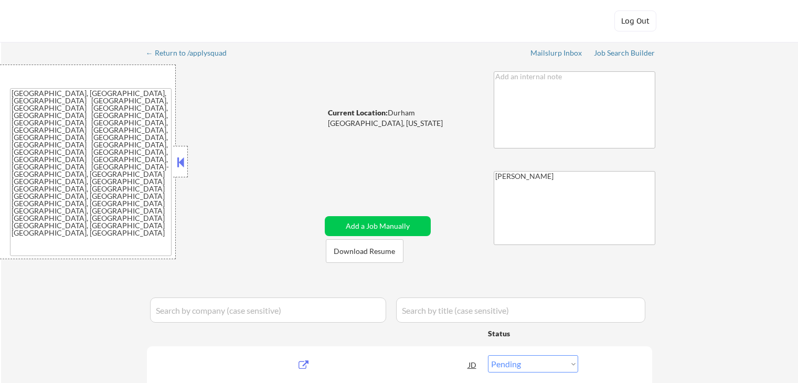
select select ""pending""
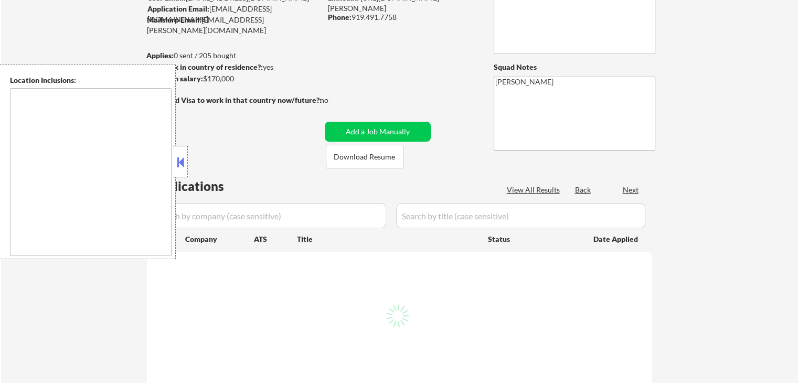
scroll to position [52, 0]
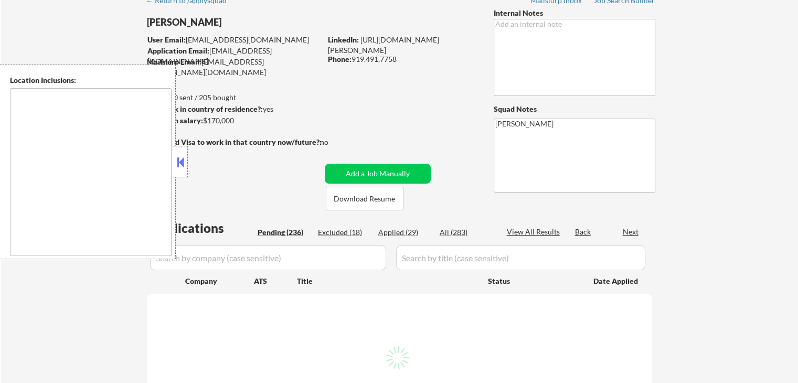
type textarea "[GEOGRAPHIC_DATA], [GEOGRAPHIC_DATA], [GEOGRAPHIC_DATA] [GEOGRAPHIC_DATA], [GEO…"
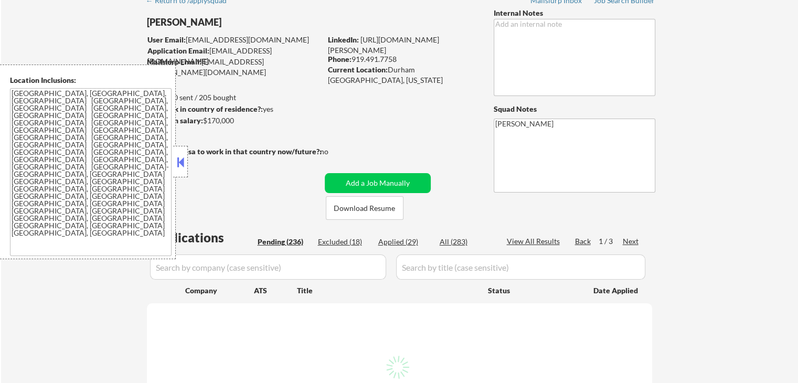
select select ""pending""
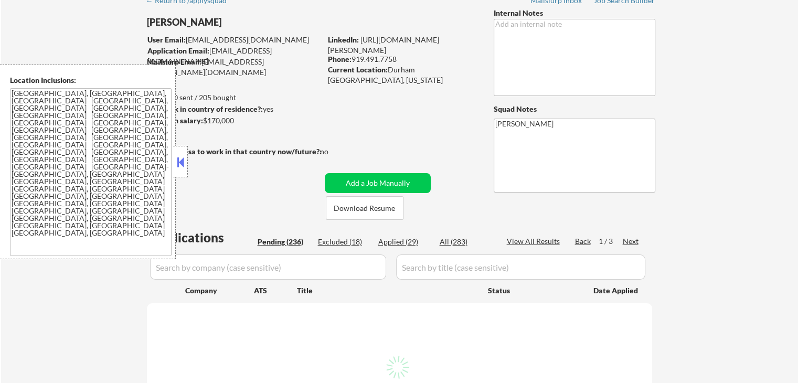
select select ""pending""
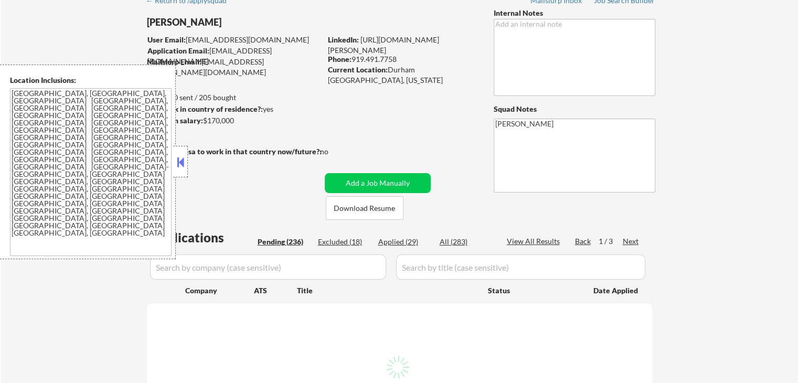
select select ""pending""
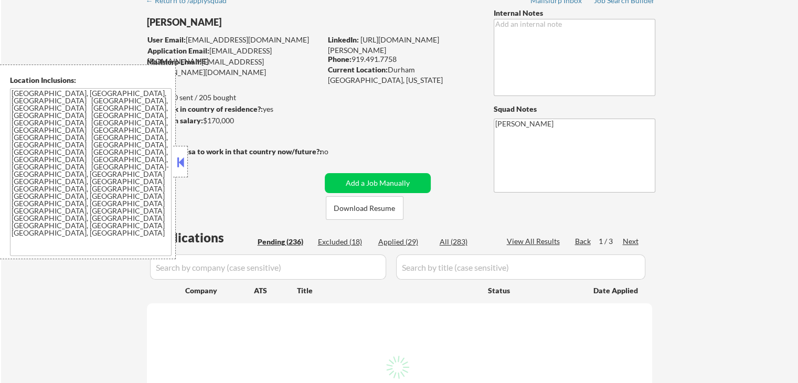
select select ""pending""
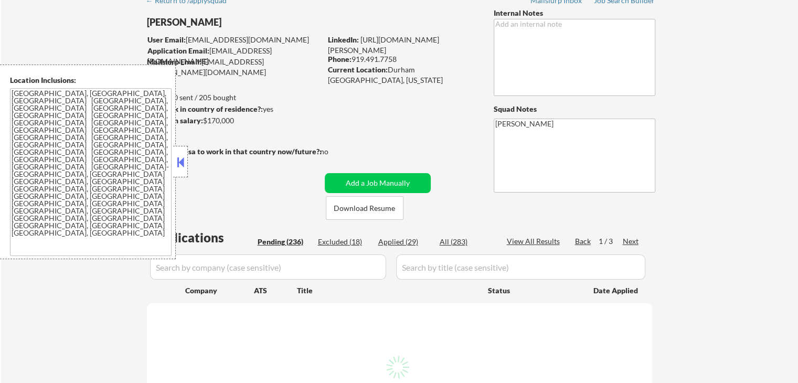
select select ""pending""
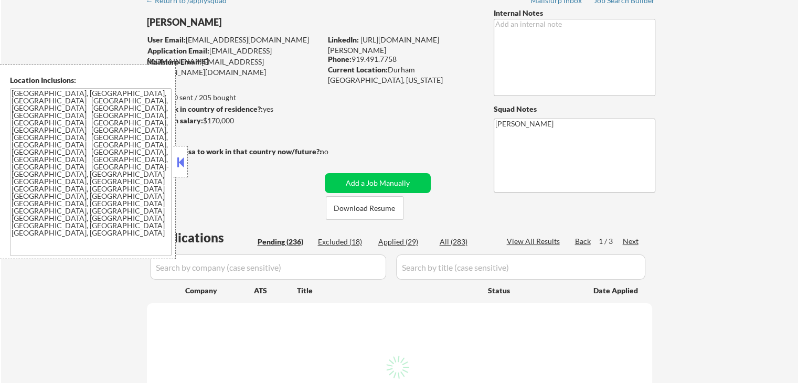
select select ""pending""
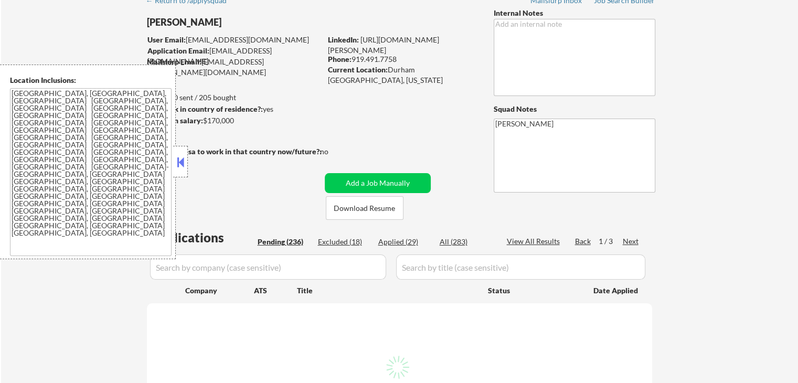
select select ""pending""
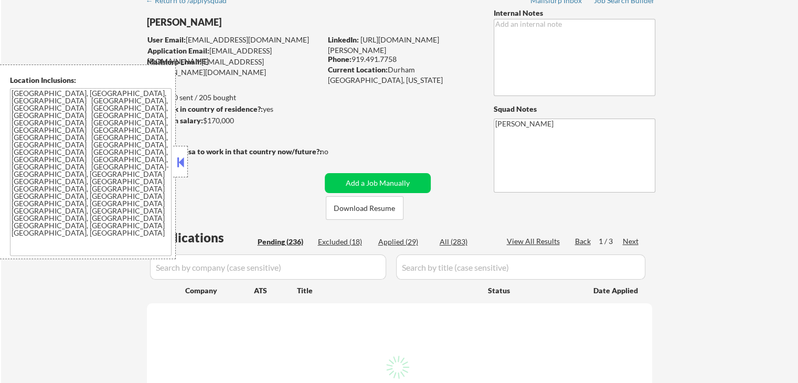
select select ""pending""
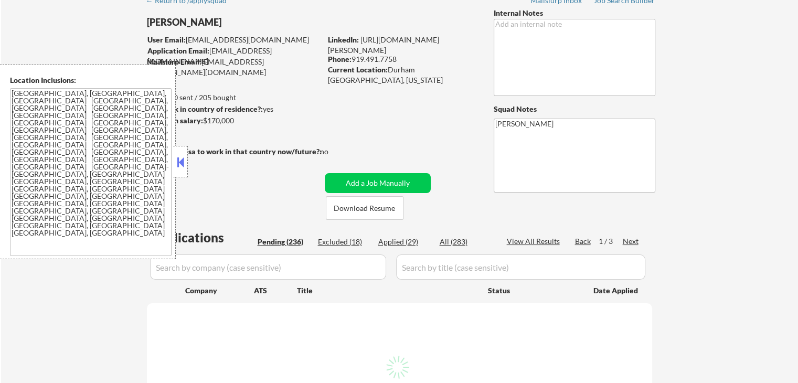
select select ""pending""
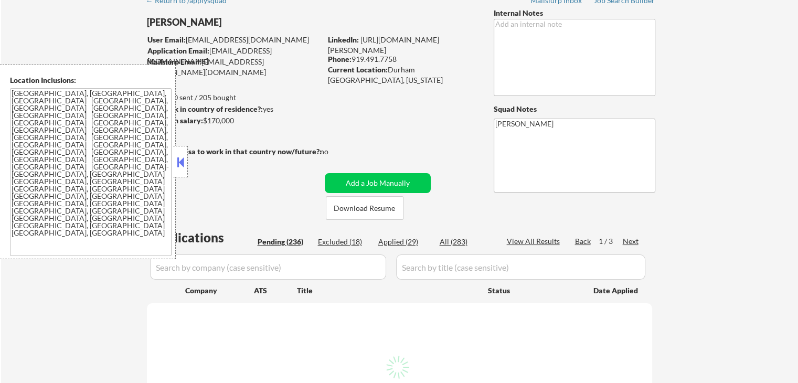
select select ""pending""
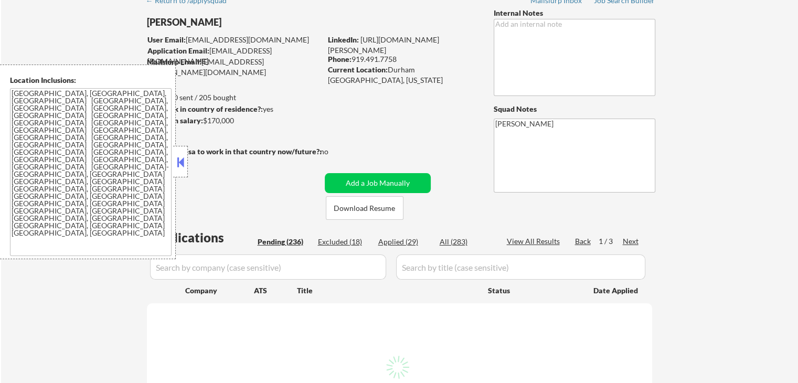
select select ""pending""
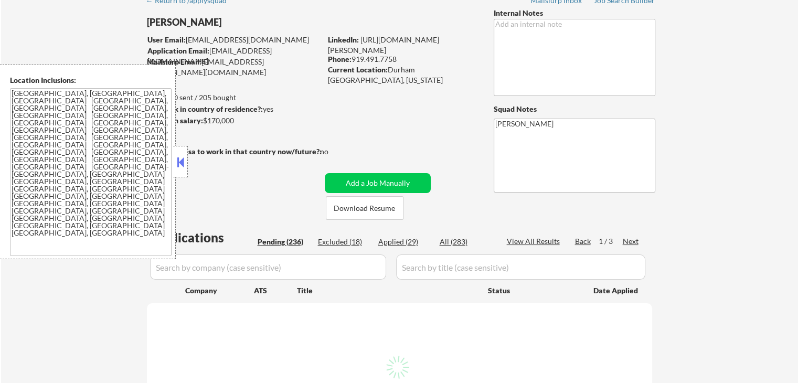
select select ""pending""
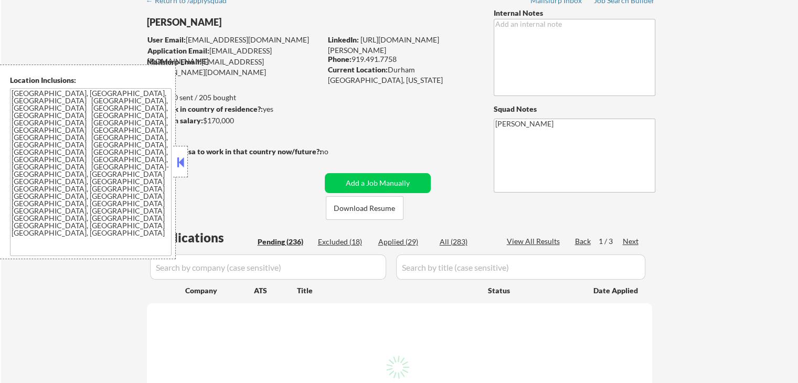
select select ""pending""
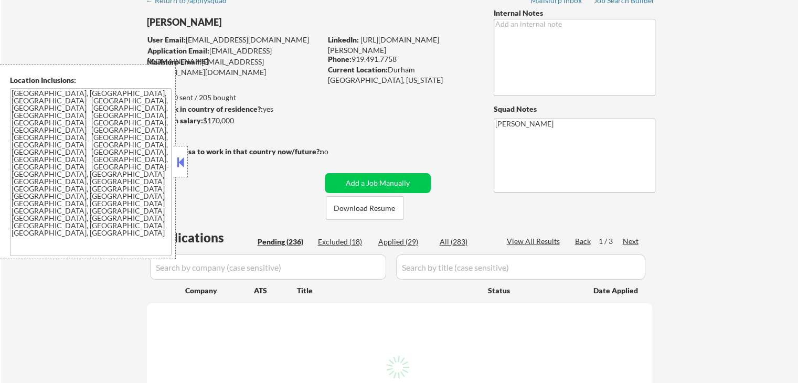
select select ""pending""
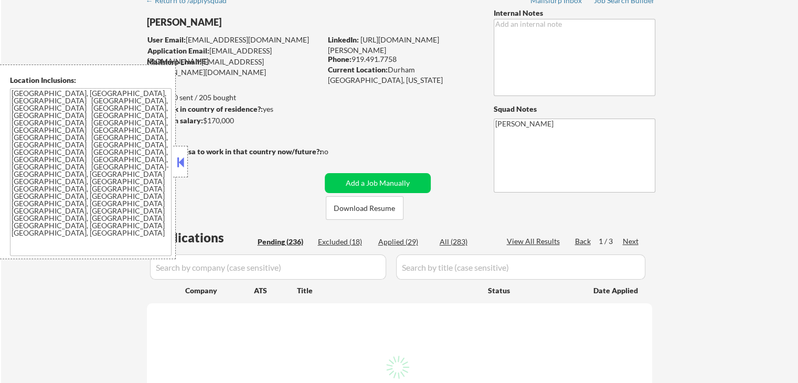
select select ""pending""
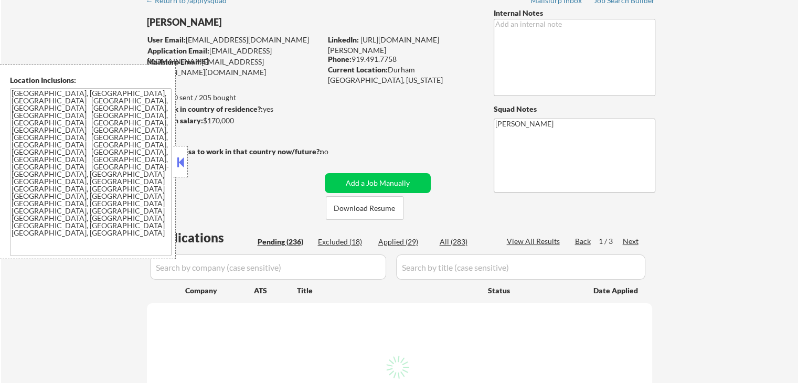
select select ""pending""
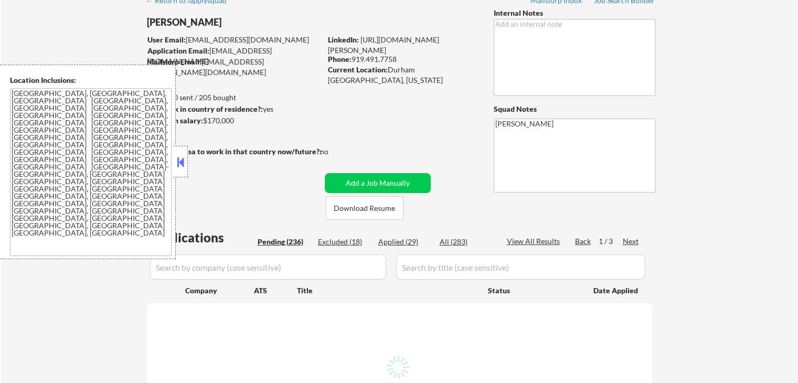
select select ""pending""
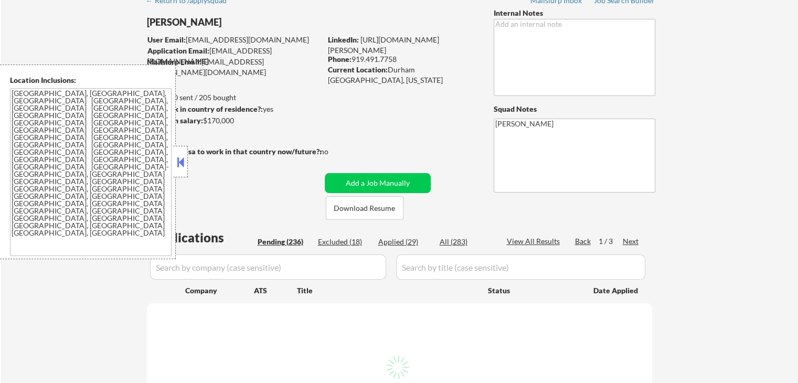
select select ""pending""
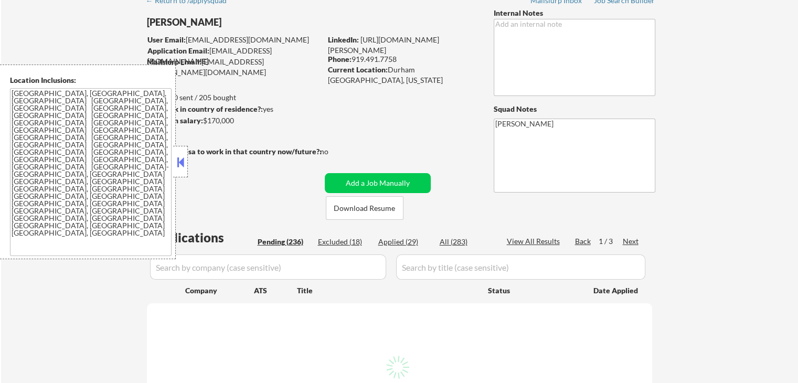
select select ""pending""
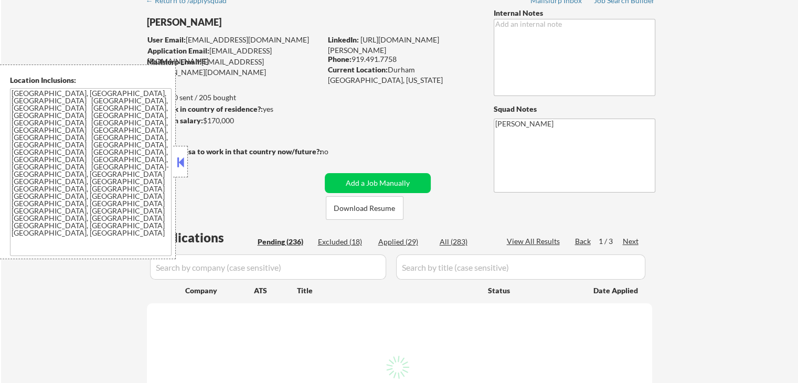
select select ""pending""
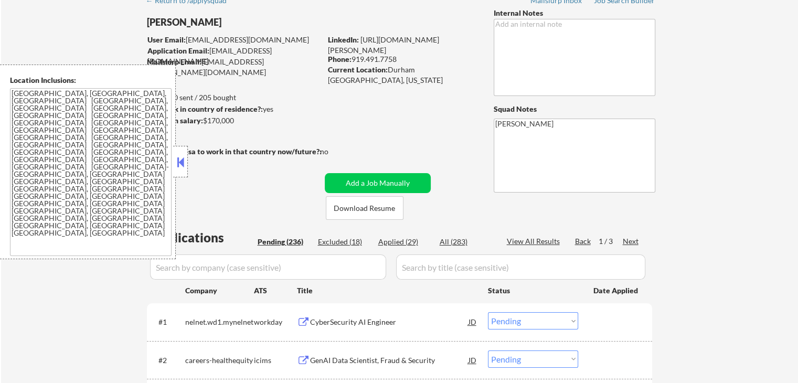
select select ""pending""
